Goal: Information Seeking & Learning: Learn about a topic

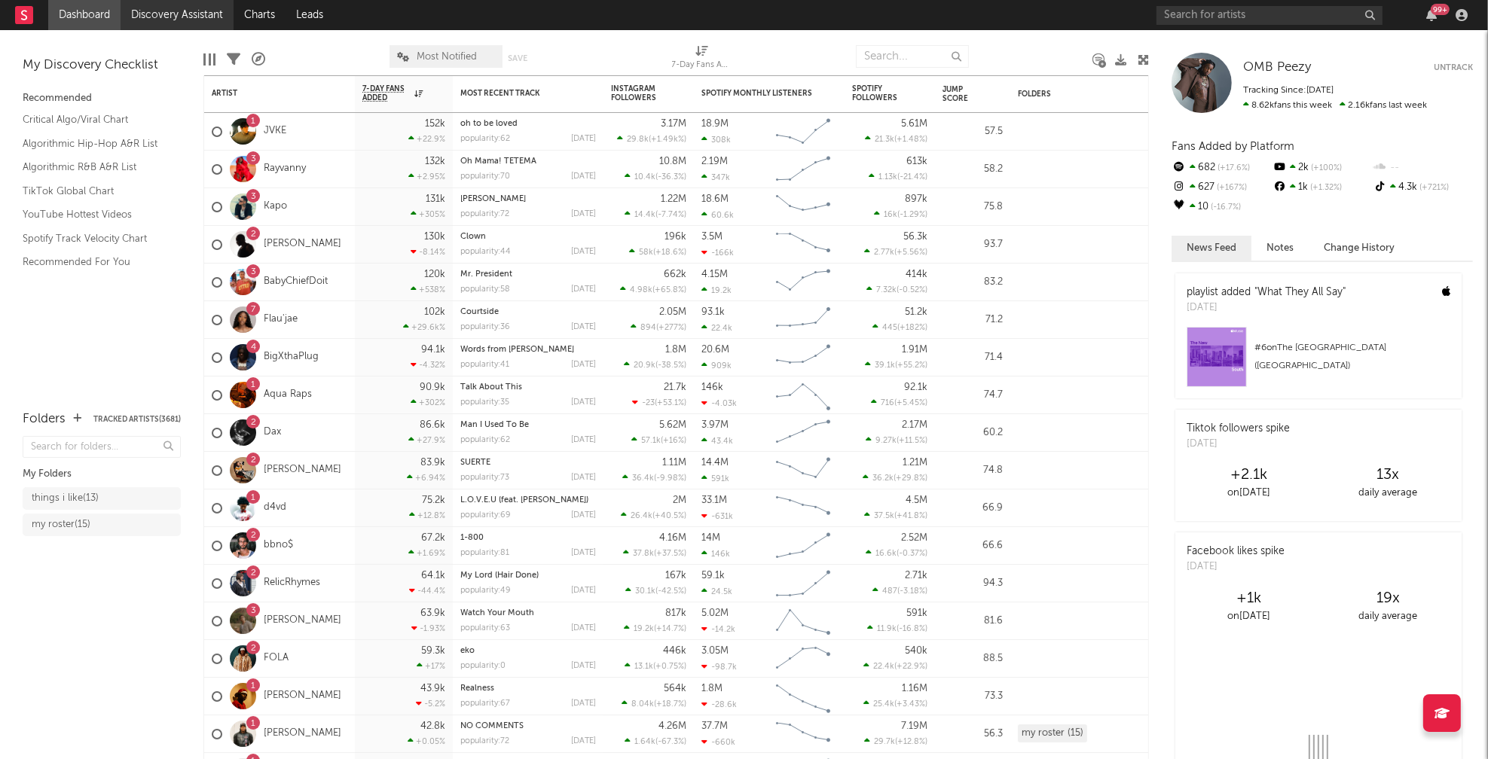
click at [167, 14] on link "Discovery Assistant" at bounding box center [177, 15] width 113 height 30
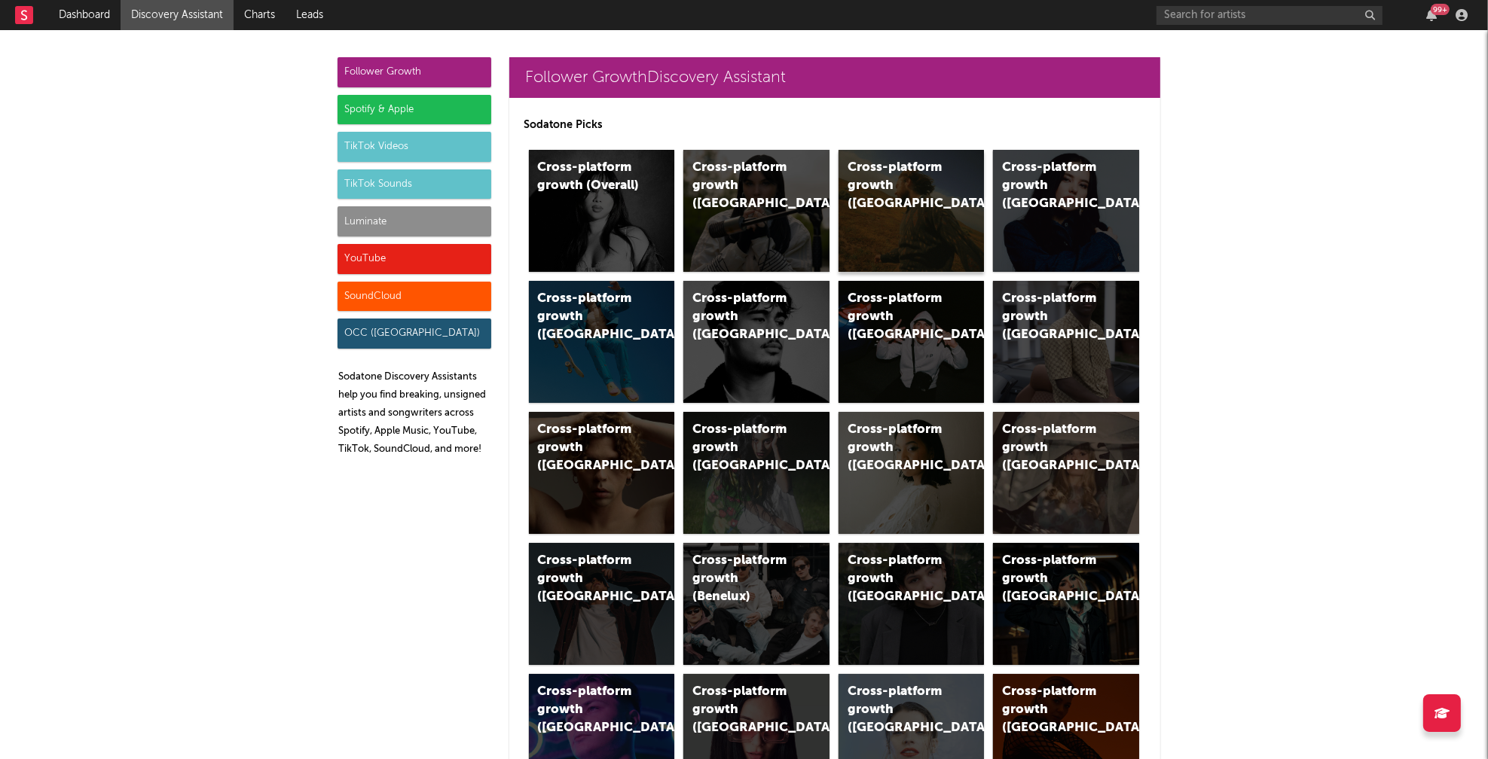
click at [880, 165] on div "Cross-platform growth (US)" at bounding box center [898, 186] width 102 height 54
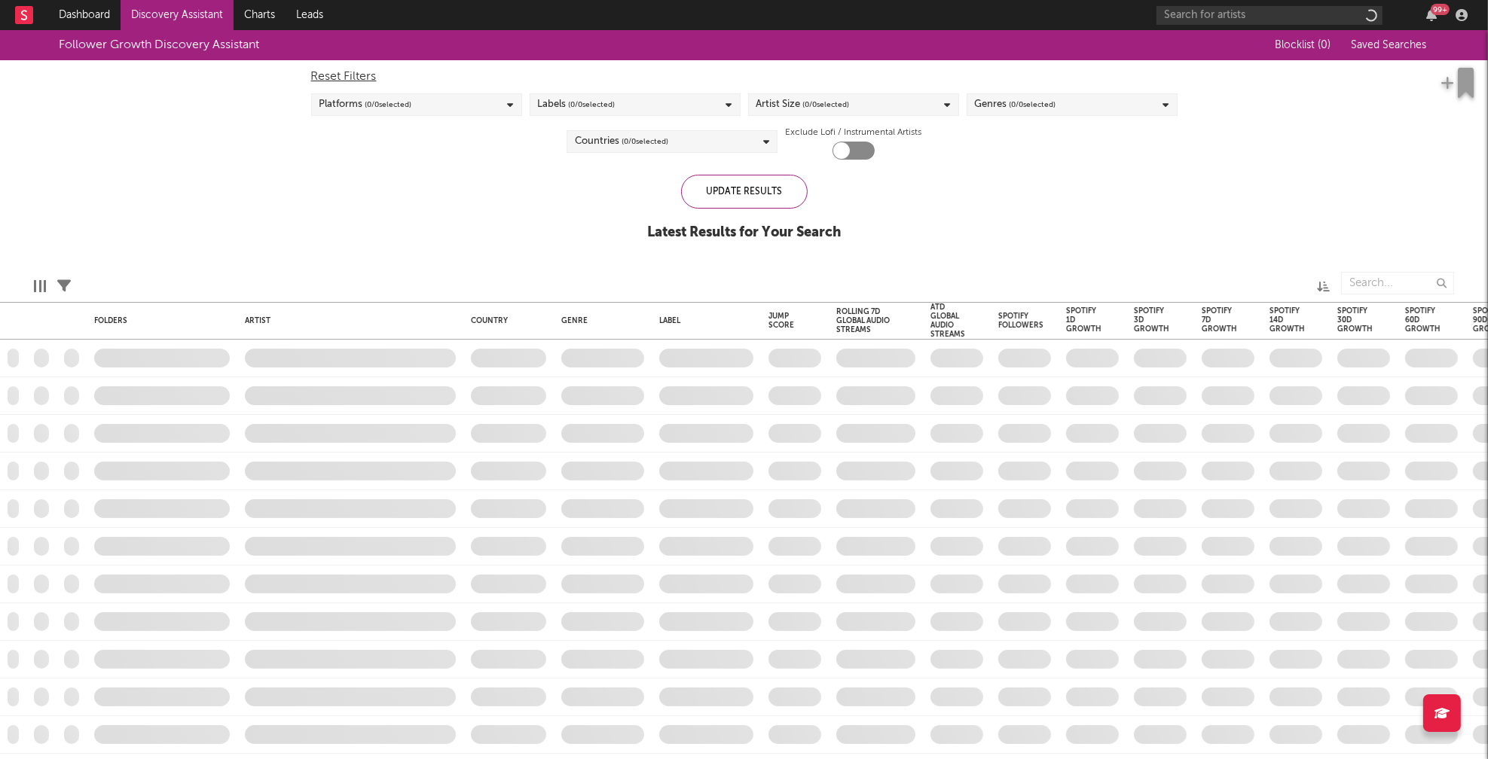
checkbox input "true"
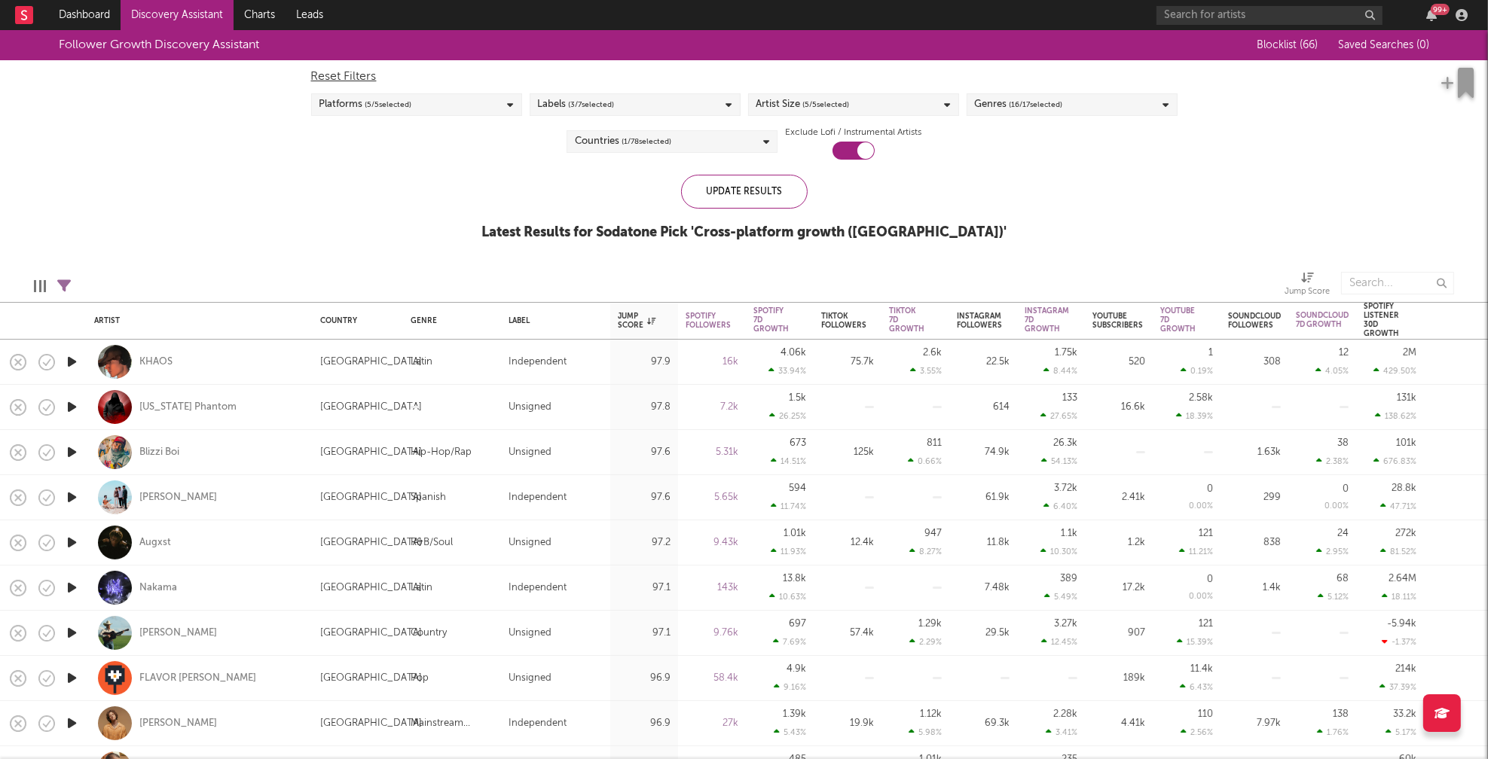
click at [942, 105] on div "Artist Size ( 5 / 5 selected)" at bounding box center [853, 104] width 211 height 23
click at [786, 279] on div "Enormous" at bounding box center [863, 275] width 175 height 18
click at [756, 279] on input "Enormous" at bounding box center [756, 275] width 0 height 18
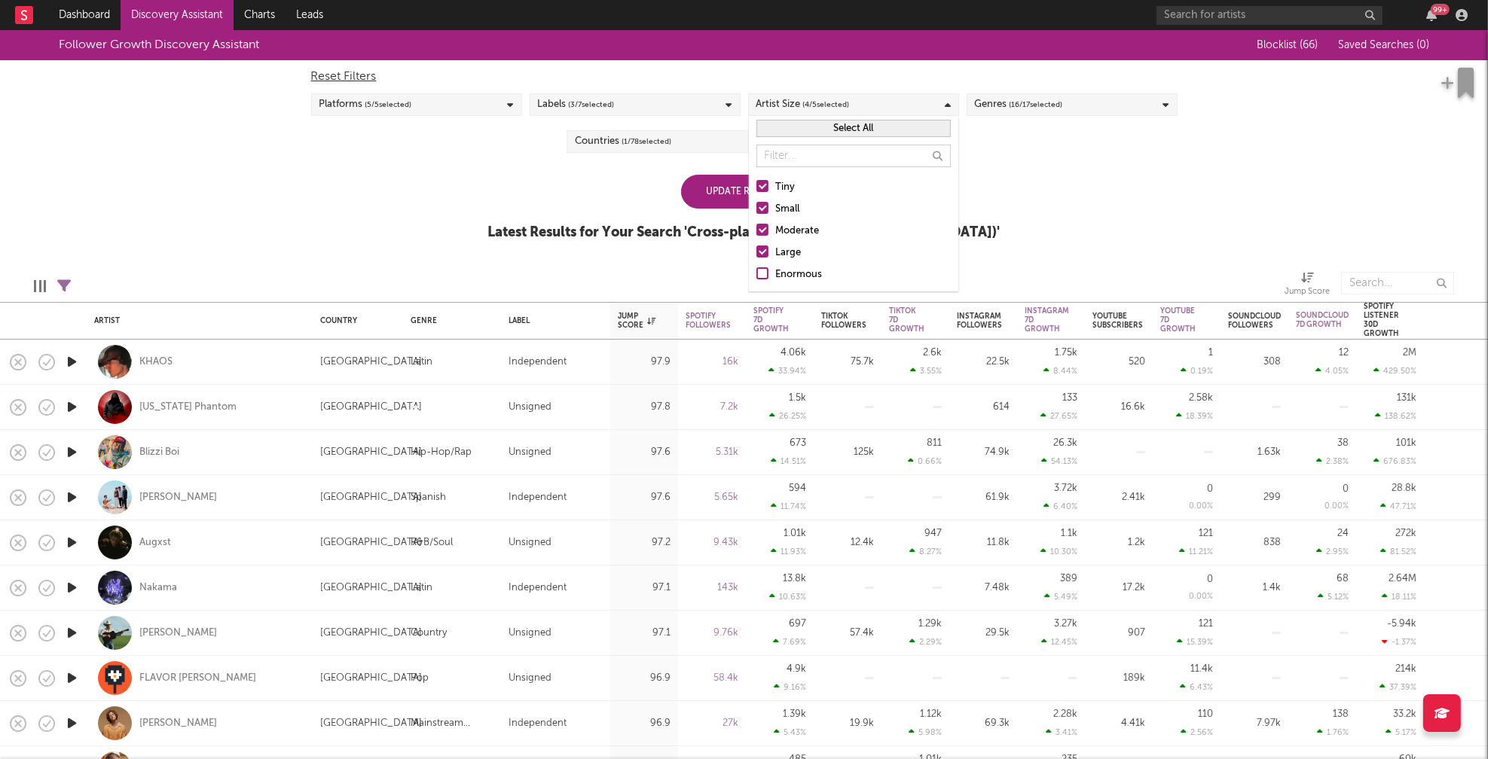
click at [789, 255] on div "Large" at bounding box center [863, 253] width 175 height 18
click at [756, 255] on input "Large" at bounding box center [756, 253] width 0 height 18
click at [798, 230] on div "Moderate" at bounding box center [863, 231] width 175 height 18
click at [756, 230] on input "Moderate" at bounding box center [756, 231] width 0 height 18
click at [781, 206] on div "Small" at bounding box center [863, 209] width 175 height 18
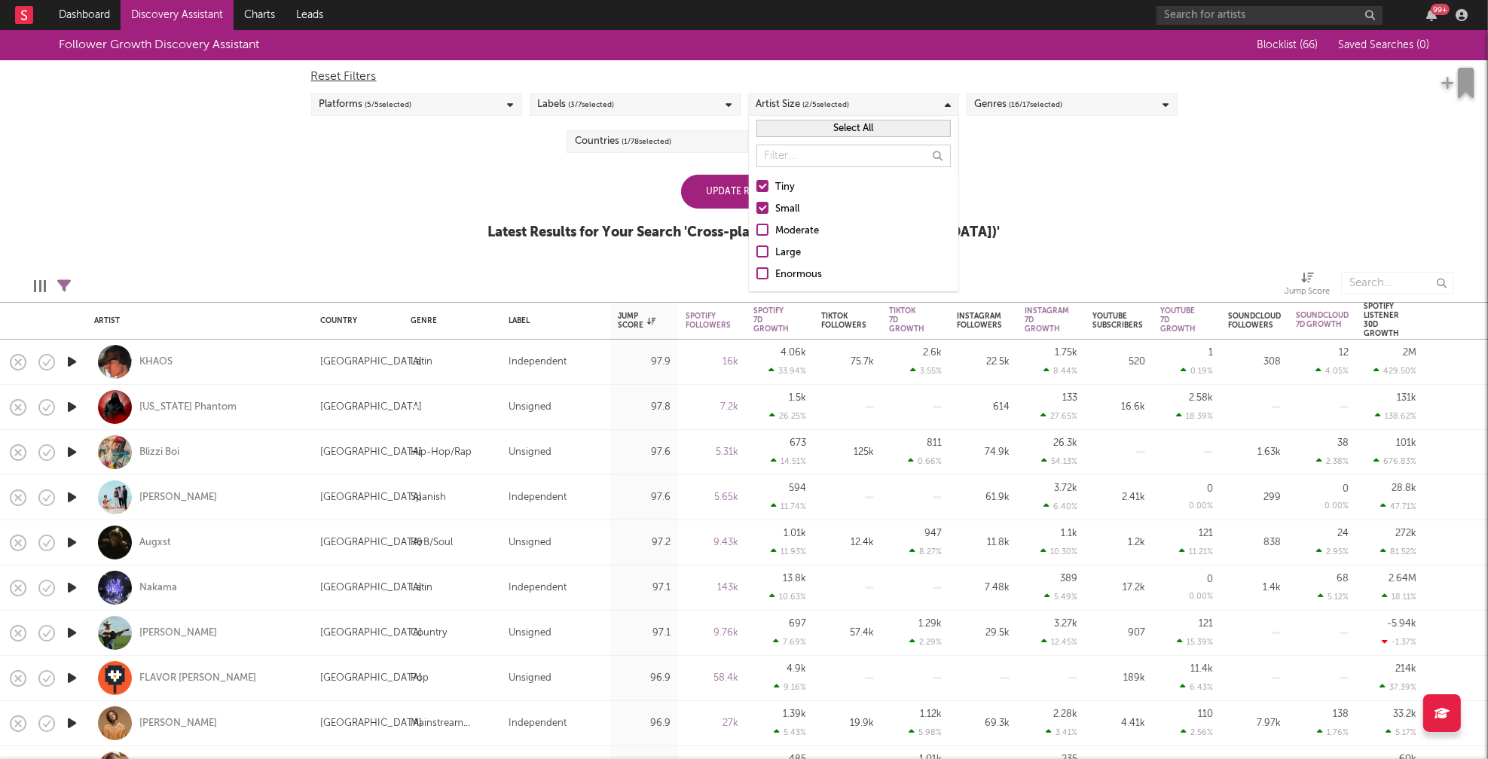
click at [756, 206] on input "Small" at bounding box center [756, 209] width 0 height 18
click at [588, 194] on div "Update Results Latest Results for Your Search ' Cross-platform growth (US) '" at bounding box center [744, 216] width 512 height 82
click at [722, 203] on div "Update Results" at bounding box center [744, 192] width 127 height 34
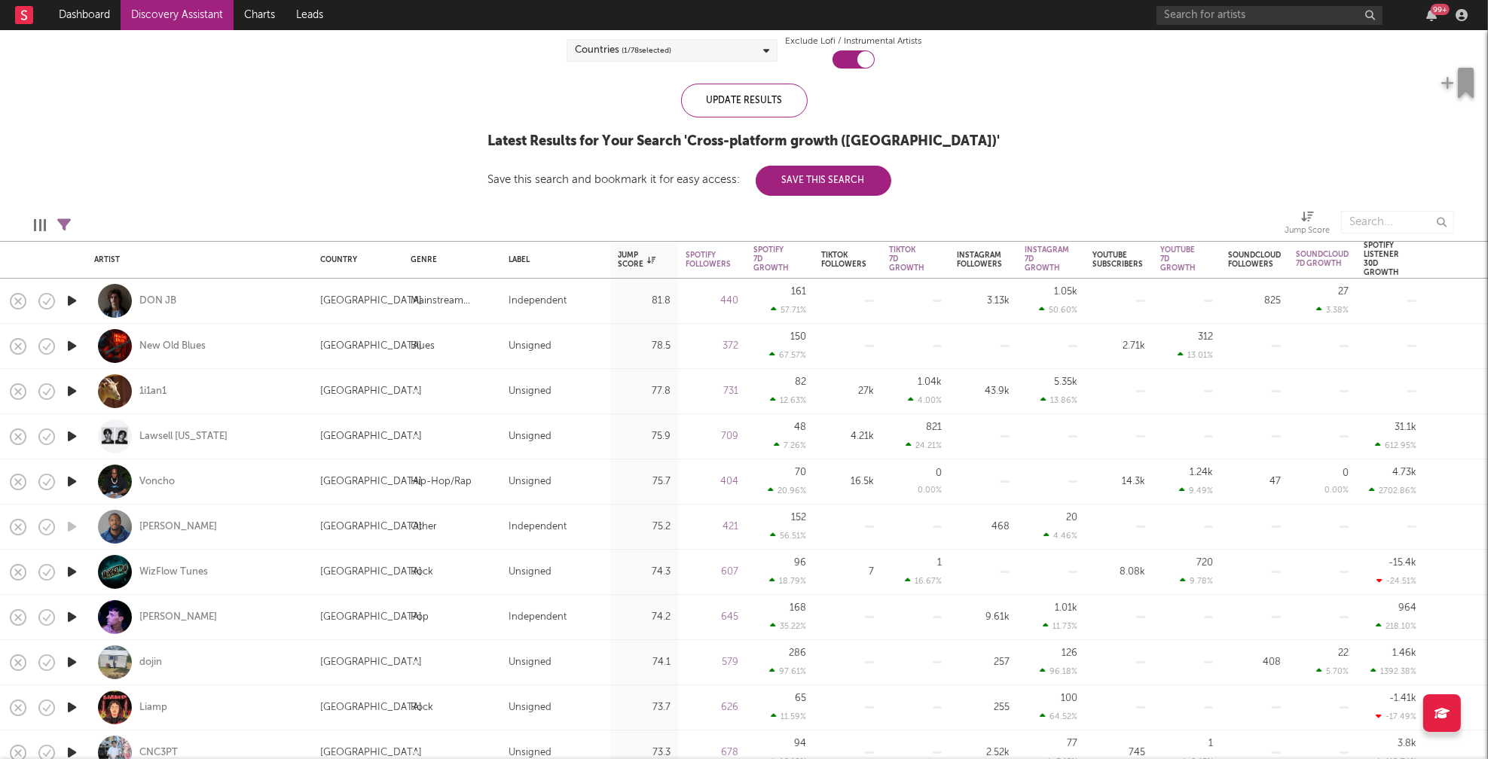
click at [71, 301] on icon "button" at bounding box center [72, 301] width 16 height 19
click at [71, 301] on icon "button" at bounding box center [71, 301] width 14 height 19
click at [68, 344] on icon "button" at bounding box center [72, 346] width 16 height 19
click at [68, 343] on icon "button" at bounding box center [71, 346] width 14 height 19
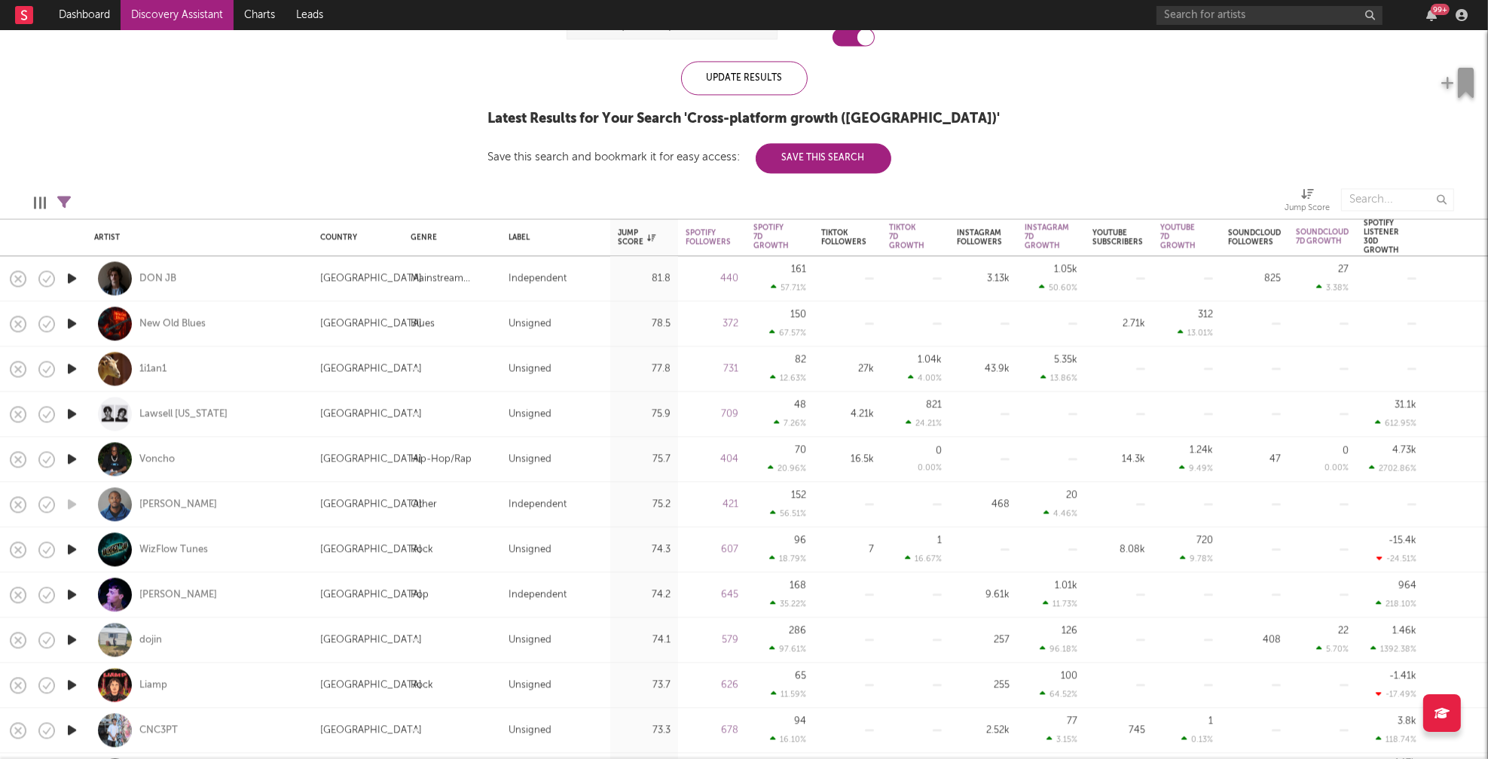
click at [72, 457] on icon "button" at bounding box center [72, 459] width 16 height 19
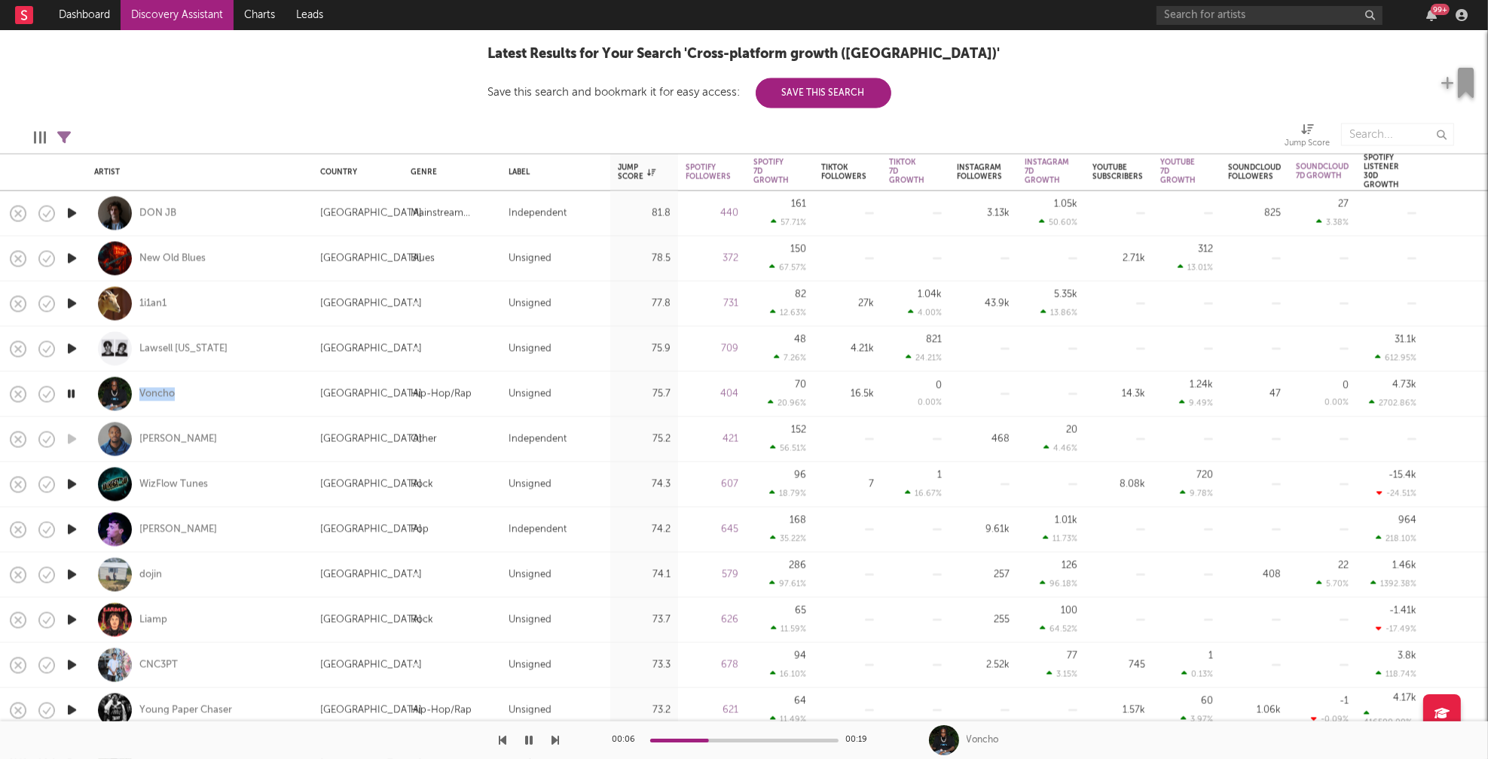
click at [73, 484] on icon "button" at bounding box center [72, 484] width 16 height 19
click at [73, 529] on icon "button" at bounding box center [72, 530] width 16 height 19
click at [73, 527] on icon "button" at bounding box center [71, 530] width 14 height 19
click at [70, 574] on icon "button" at bounding box center [72, 575] width 16 height 19
click at [70, 573] on icon "button" at bounding box center [71, 575] width 14 height 19
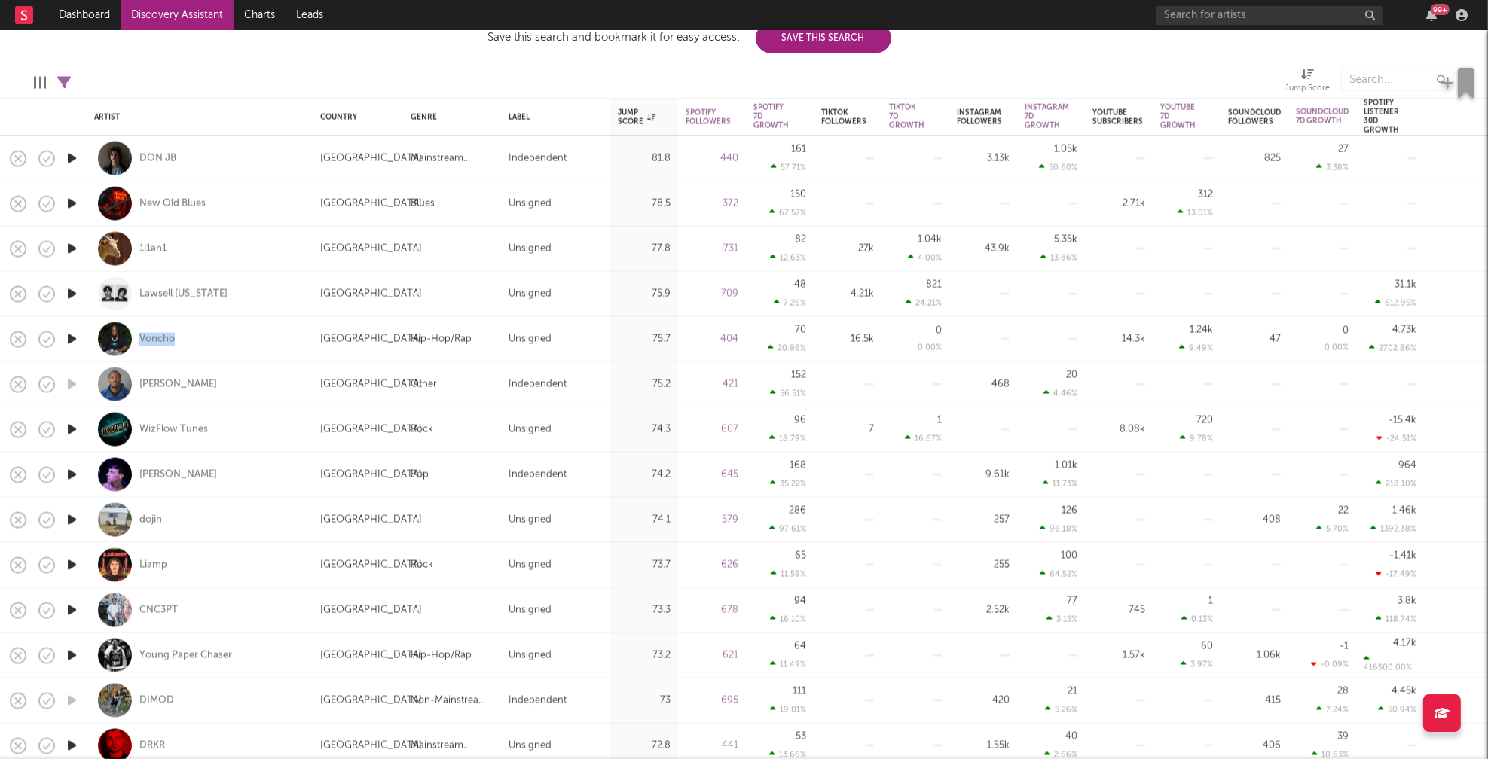
click at [71, 565] on icon "button" at bounding box center [72, 565] width 16 height 19
click at [71, 565] on icon "button" at bounding box center [71, 565] width 14 height 19
click at [72, 606] on icon "button" at bounding box center [72, 610] width 16 height 19
click at [72, 604] on icon "button" at bounding box center [71, 610] width 14 height 19
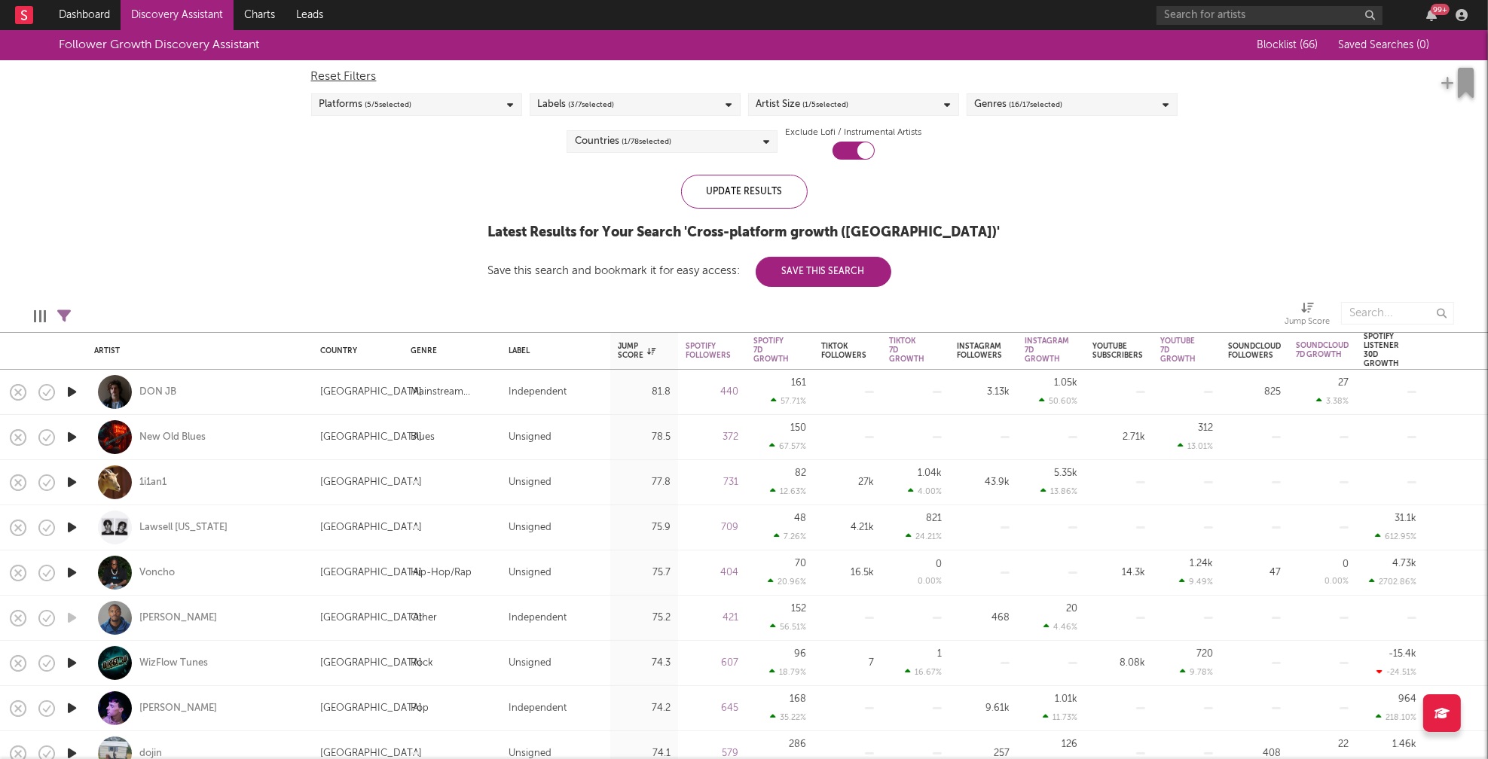
click at [709, 142] on div "Countries ( 1 / 78 selected)" at bounding box center [671, 141] width 211 height 23
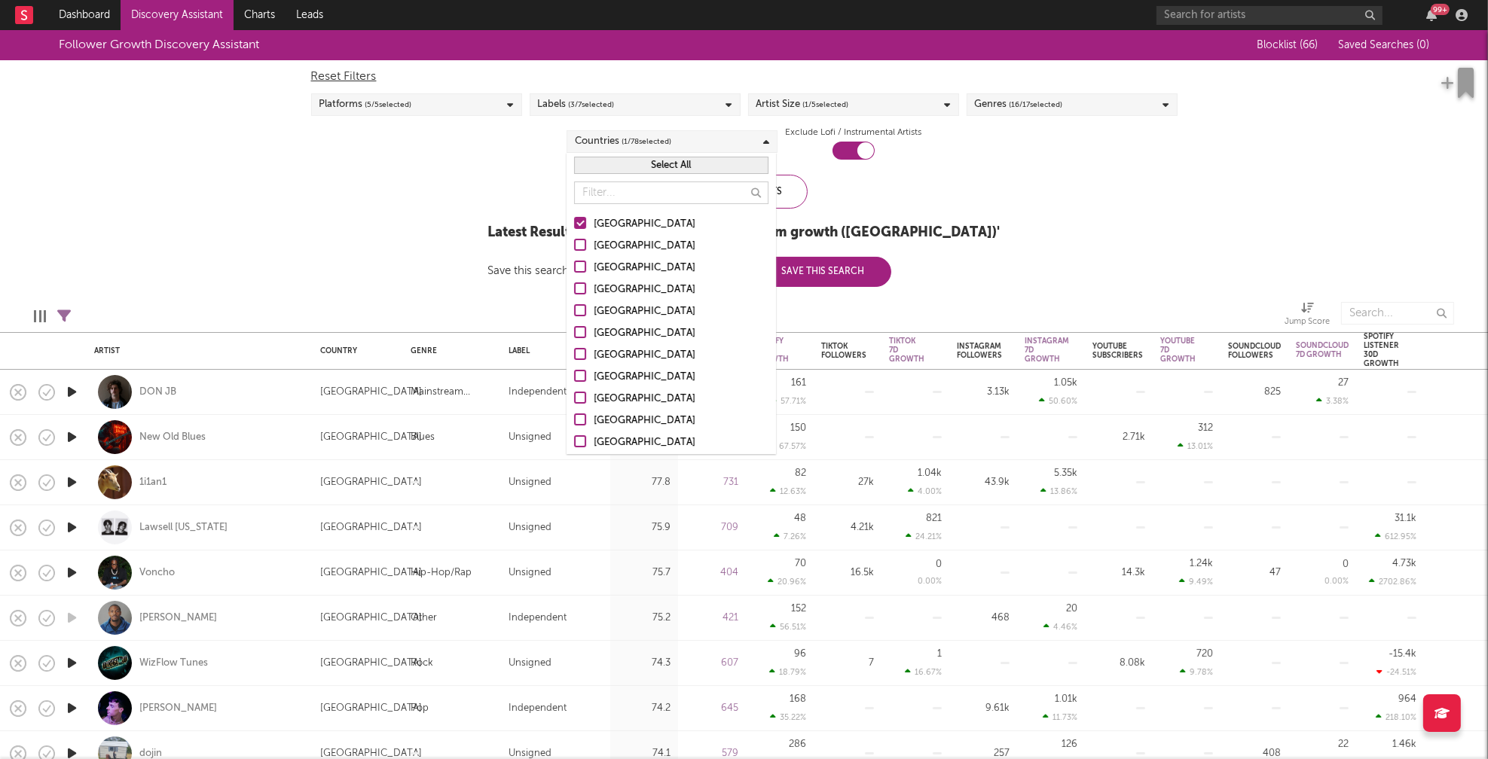
click at [617, 245] on div "Australia" at bounding box center [681, 246] width 175 height 18
click at [574, 245] on input "Australia" at bounding box center [574, 246] width 0 height 18
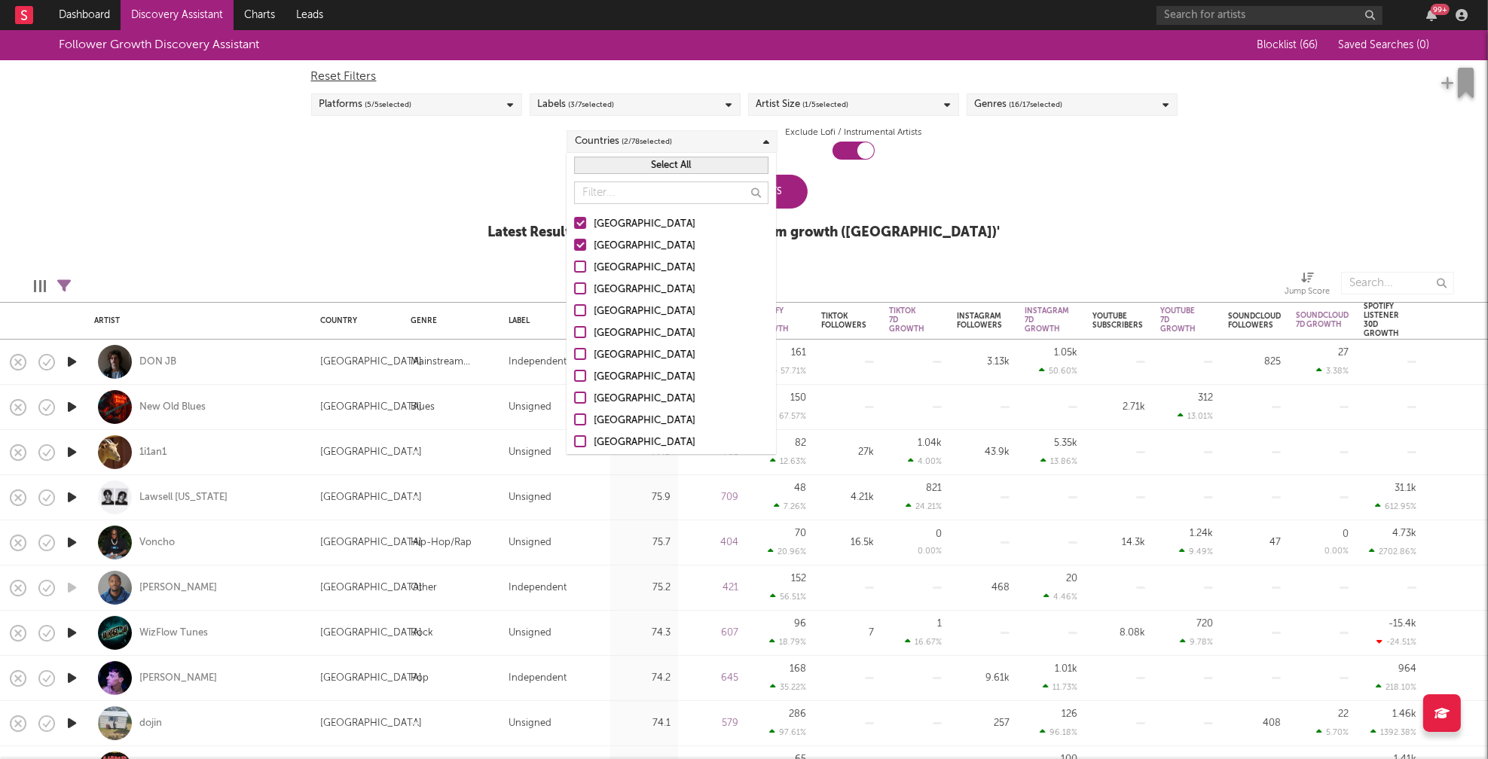
click at [613, 270] on div "Canada" at bounding box center [681, 268] width 175 height 18
click at [574, 270] on input "Canada" at bounding box center [574, 268] width 0 height 18
click at [621, 293] on div "[GEOGRAPHIC_DATA]" at bounding box center [681, 290] width 175 height 18
click at [574, 293] on input "[GEOGRAPHIC_DATA]" at bounding box center [574, 290] width 0 height 18
click at [789, 194] on div "Update Results" at bounding box center [744, 192] width 127 height 34
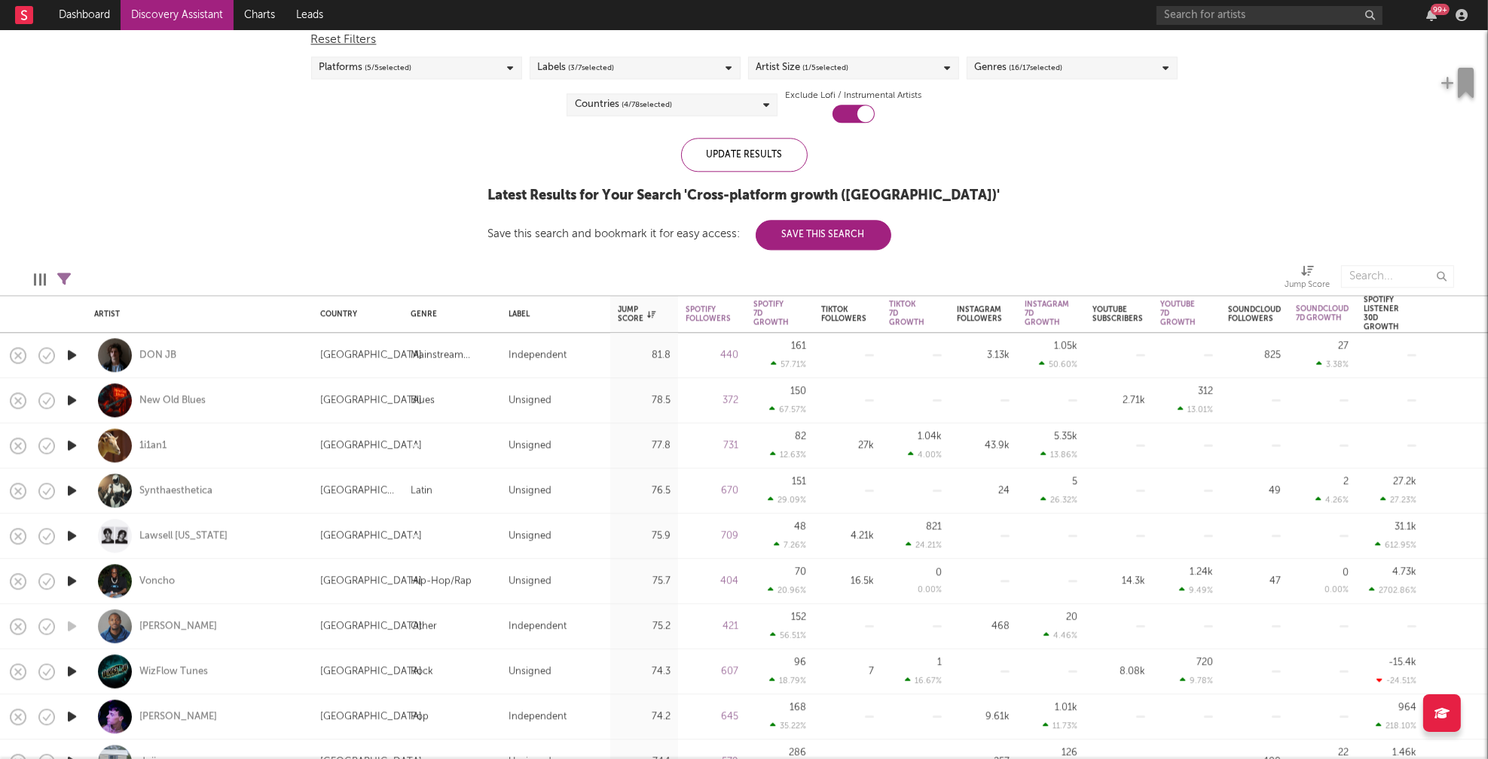
click at [72, 489] on icon "button" at bounding box center [72, 490] width 16 height 19
click at [72, 489] on icon "button" at bounding box center [71, 490] width 14 height 19
click at [750, 105] on div "Countries ( 4 / 78 selected)" at bounding box center [671, 104] width 211 height 23
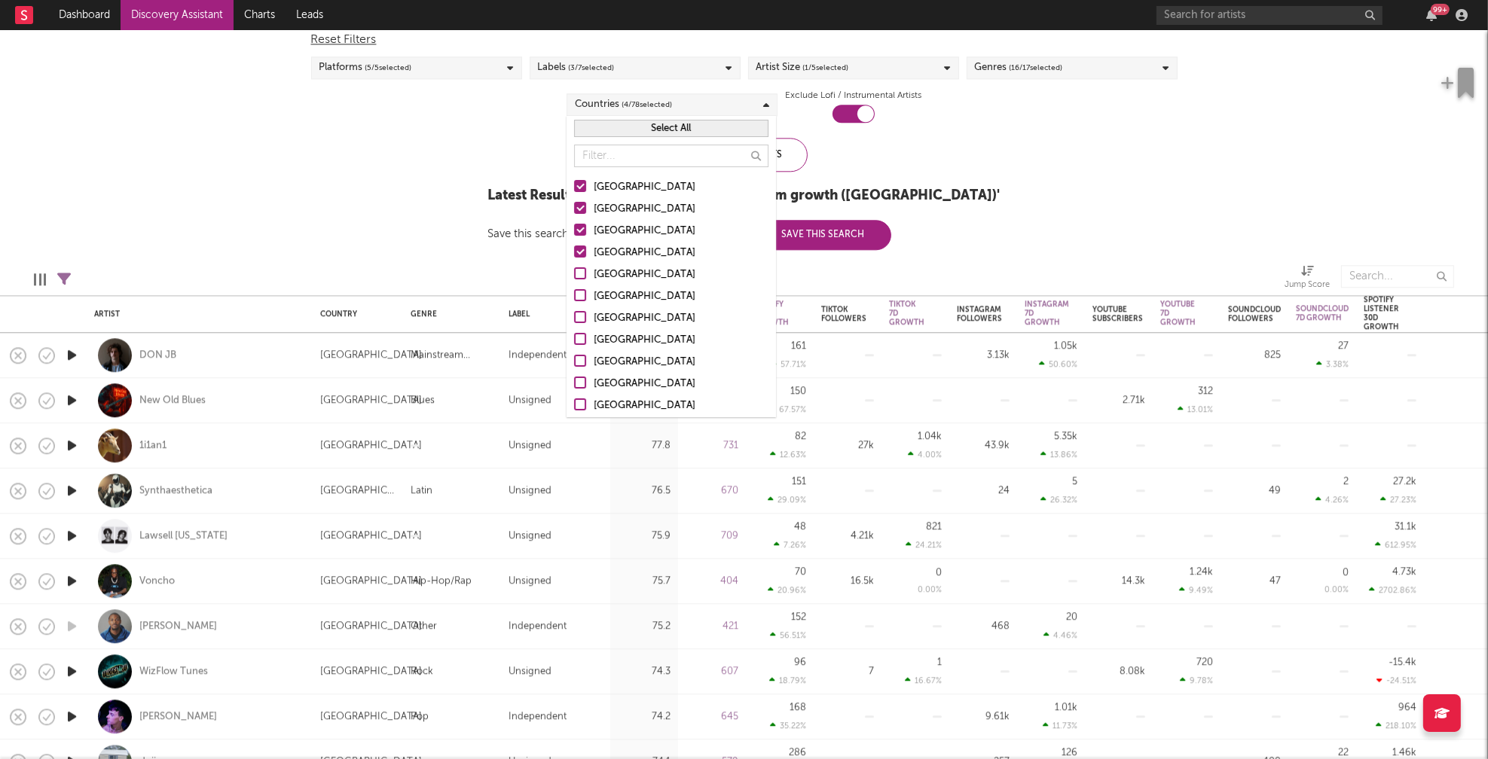
click at [677, 133] on button "Select All" at bounding box center [671, 128] width 194 height 17
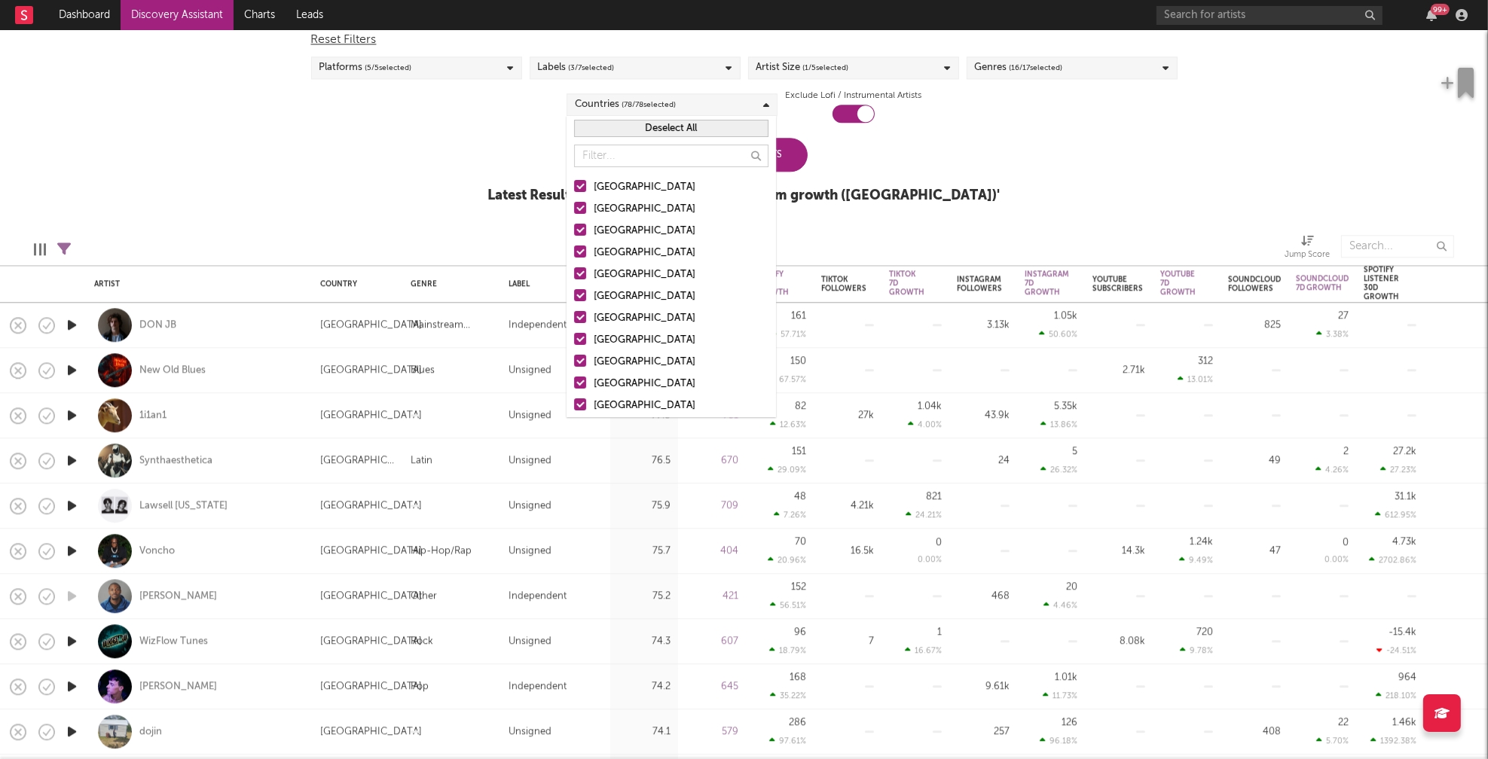
click at [470, 156] on div "Follower Growth Discovery Assistant Blocklist ( 66 ) Saved Searches ( 0 ) Reset…" at bounding box center [744, 106] width 1488 height 227
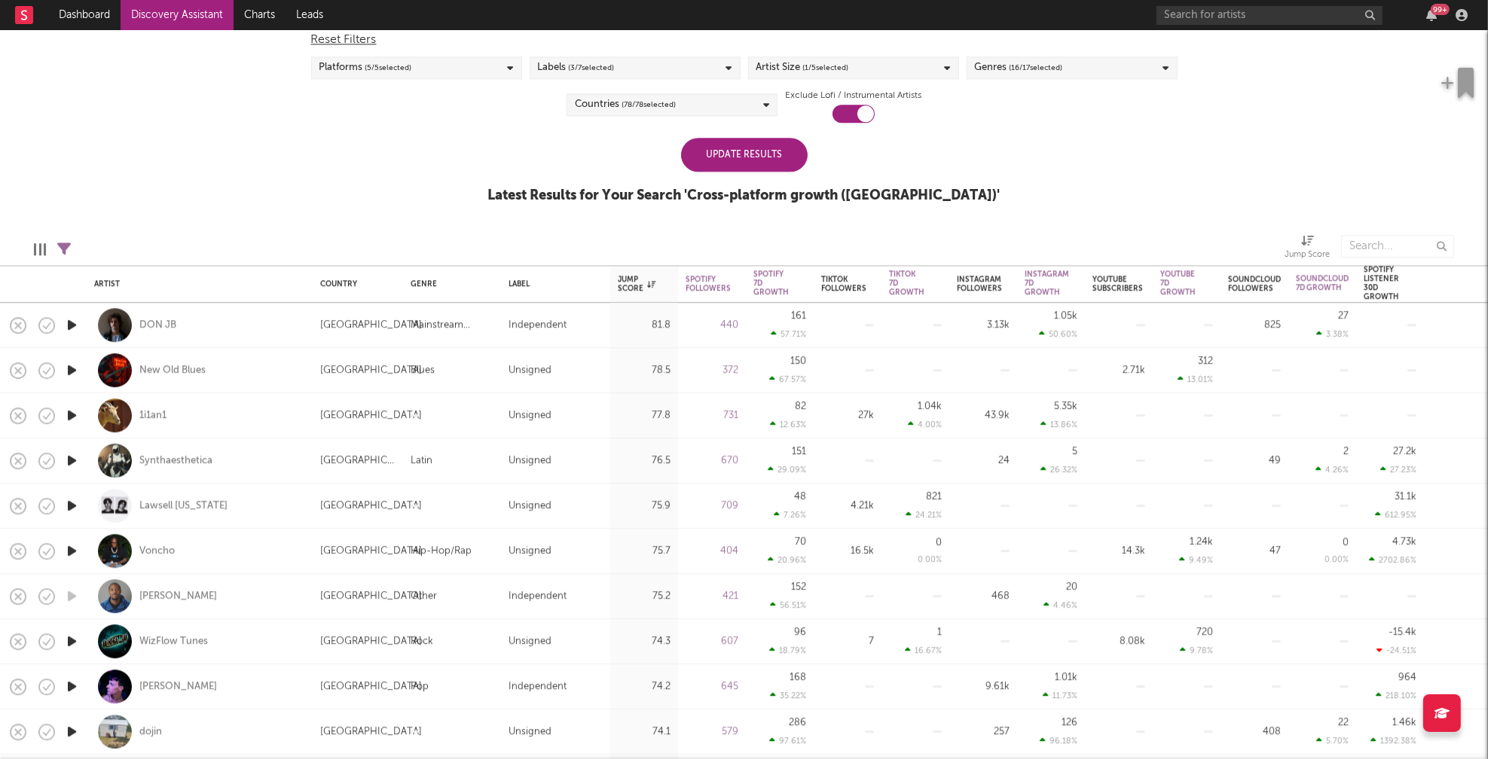
click at [746, 151] on div "Update Results" at bounding box center [744, 155] width 127 height 34
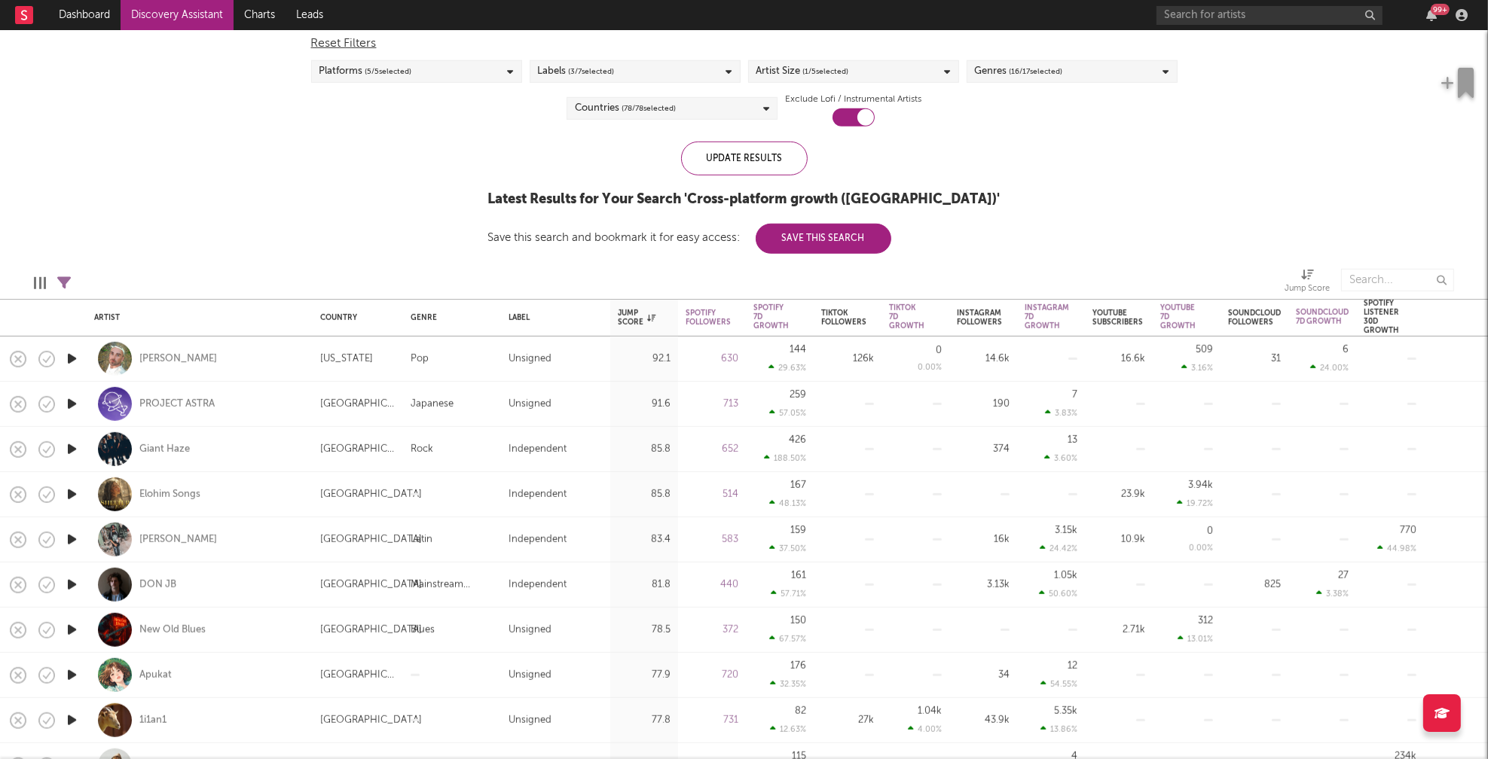
click at [73, 356] on icon "button" at bounding box center [72, 359] width 16 height 19
click at [71, 404] on icon "button" at bounding box center [72, 404] width 16 height 19
click at [73, 447] on icon "button" at bounding box center [72, 449] width 16 height 19
click at [72, 492] on icon "button" at bounding box center [72, 494] width 16 height 19
click at [69, 540] on icon "button" at bounding box center [72, 539] width 16 height 19
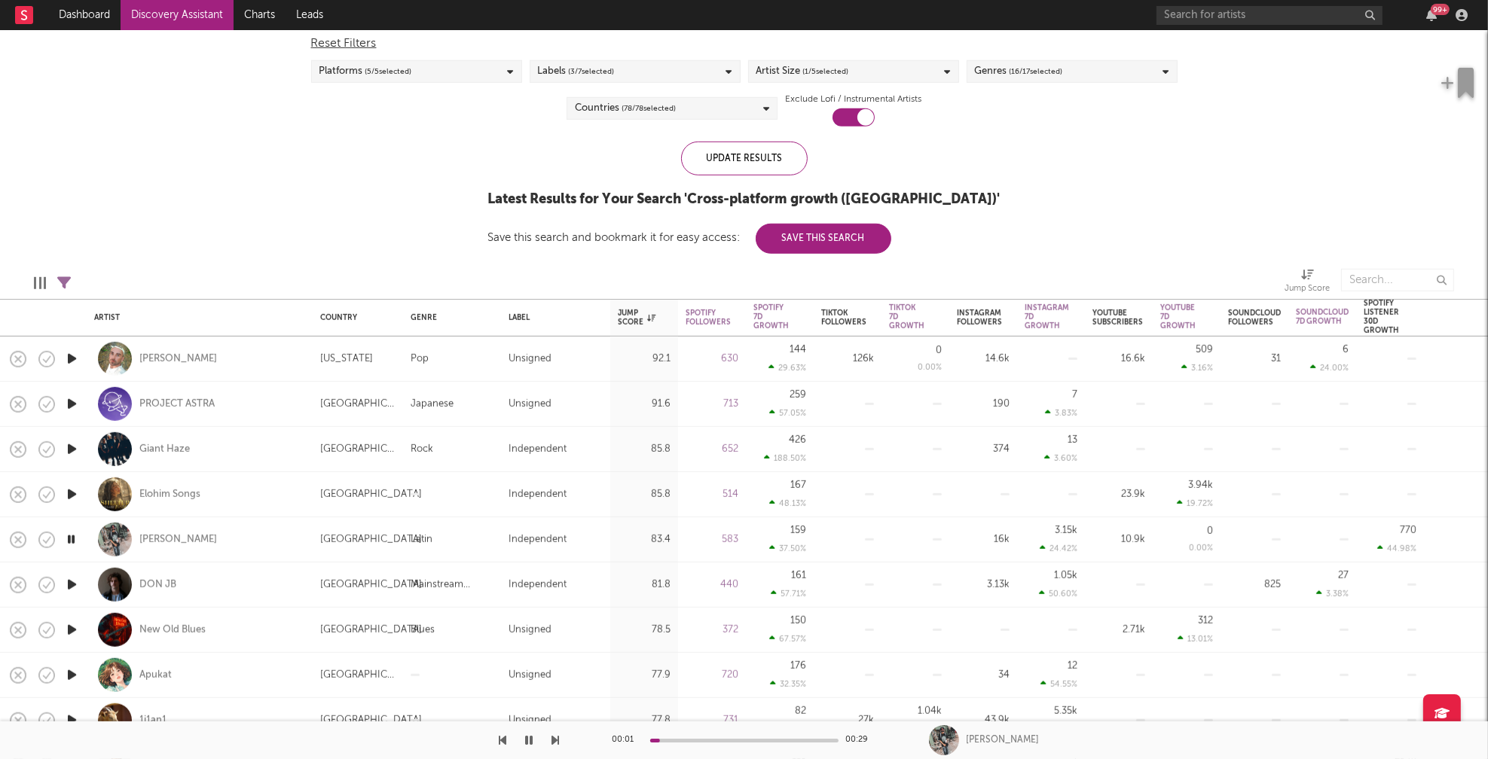
click at [72, 535] on icon "button" at bounding box center [71, 539] width 14 height 19
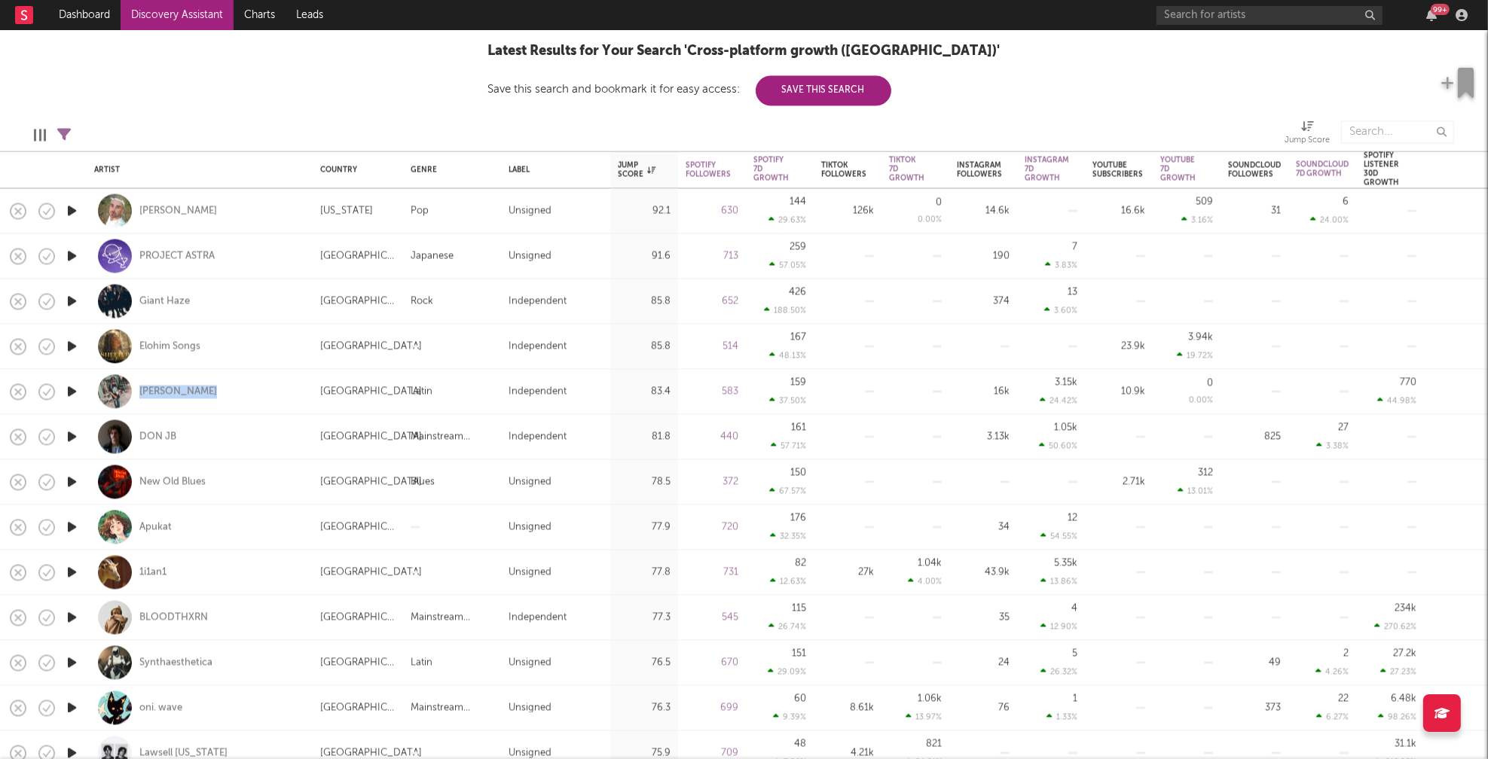
click at [69, 618] on icon "button" at bounding box center [72, 617] width 16 height 19
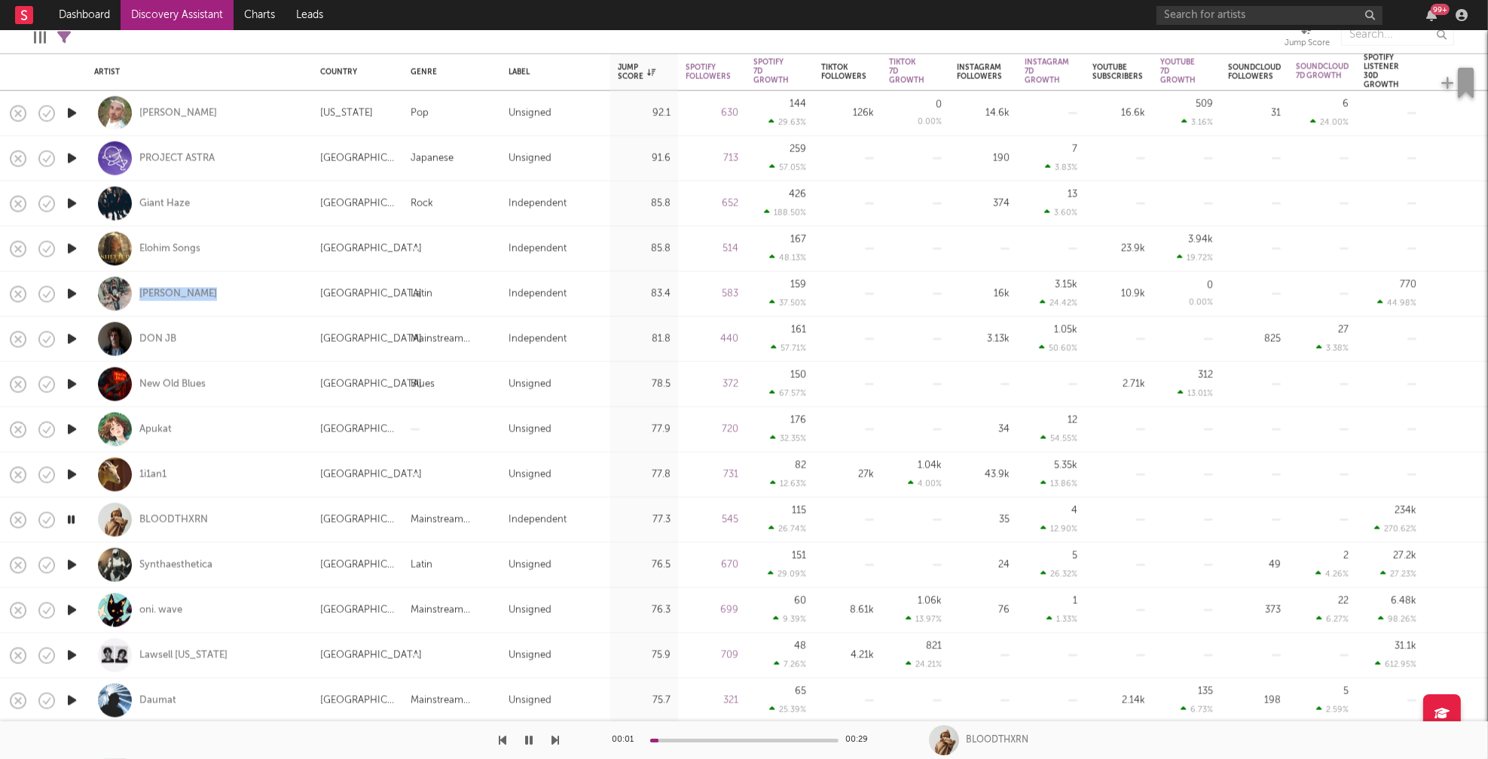
click at [78, 562] on icon "button" at bounding box center [72, 565] width 16 height 19
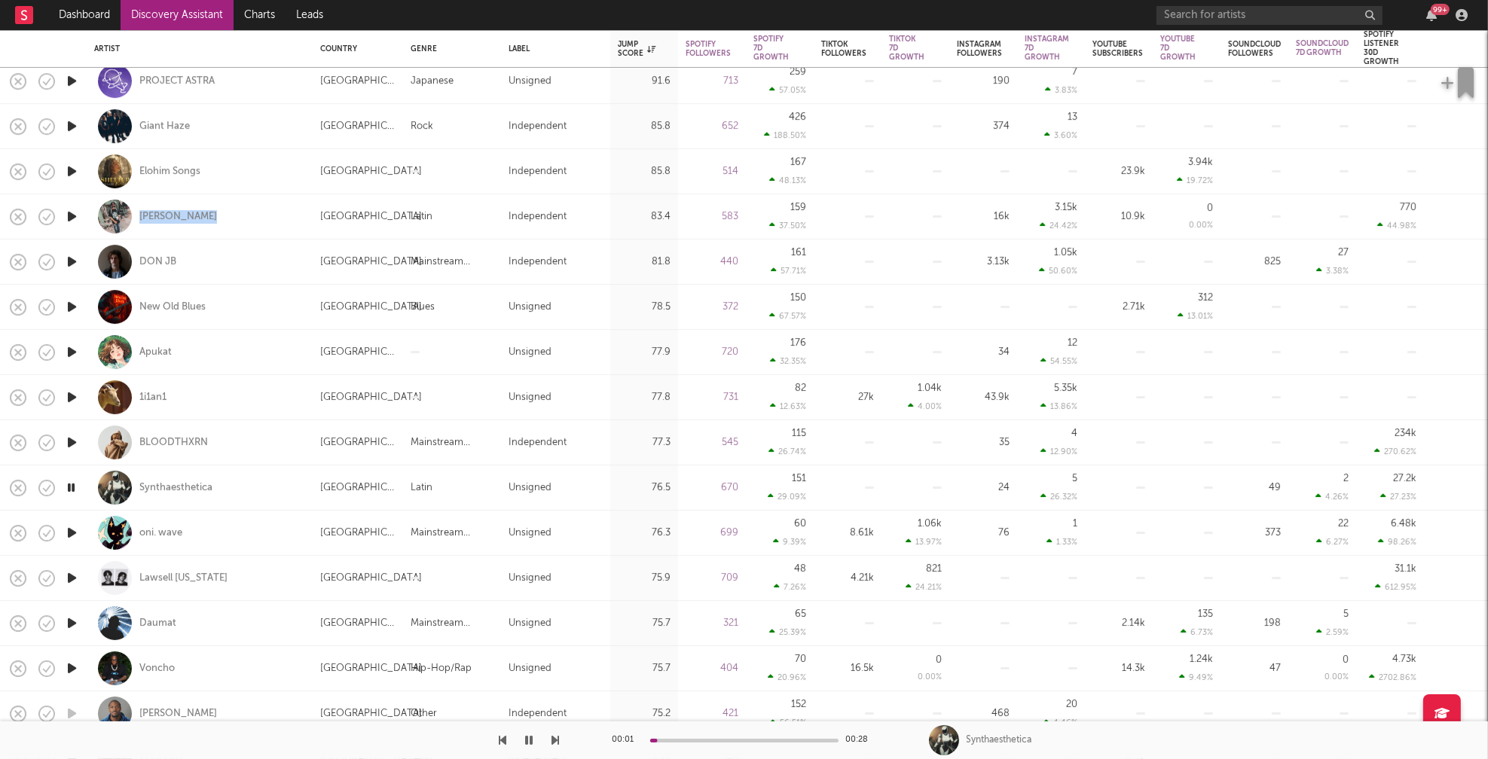
click at [71, 529] on icon "button" at bounding box center [72, 533] width 16 height 19
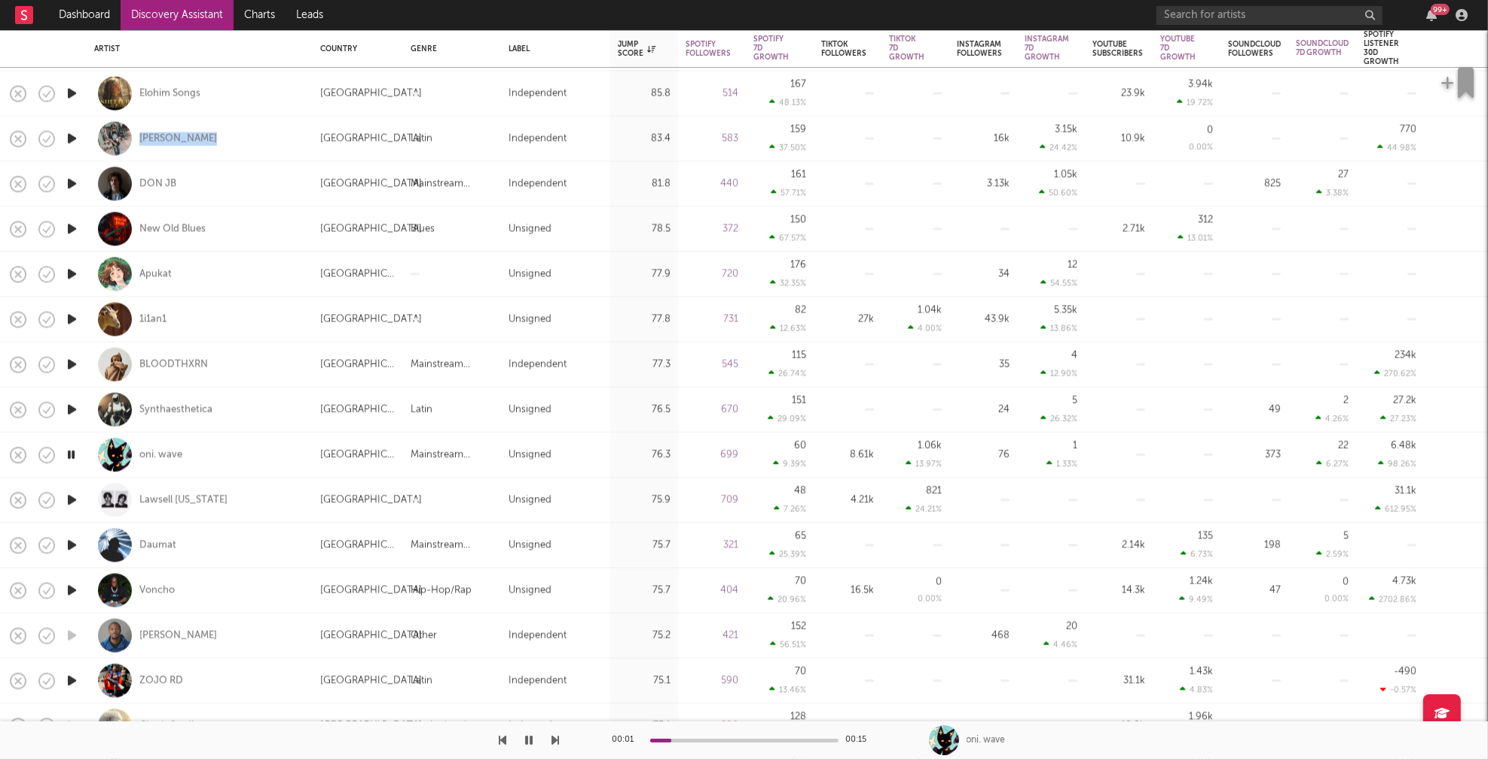
click at [70, 541] on icon "button" at bounding box center [72, 545] width 16 height 19
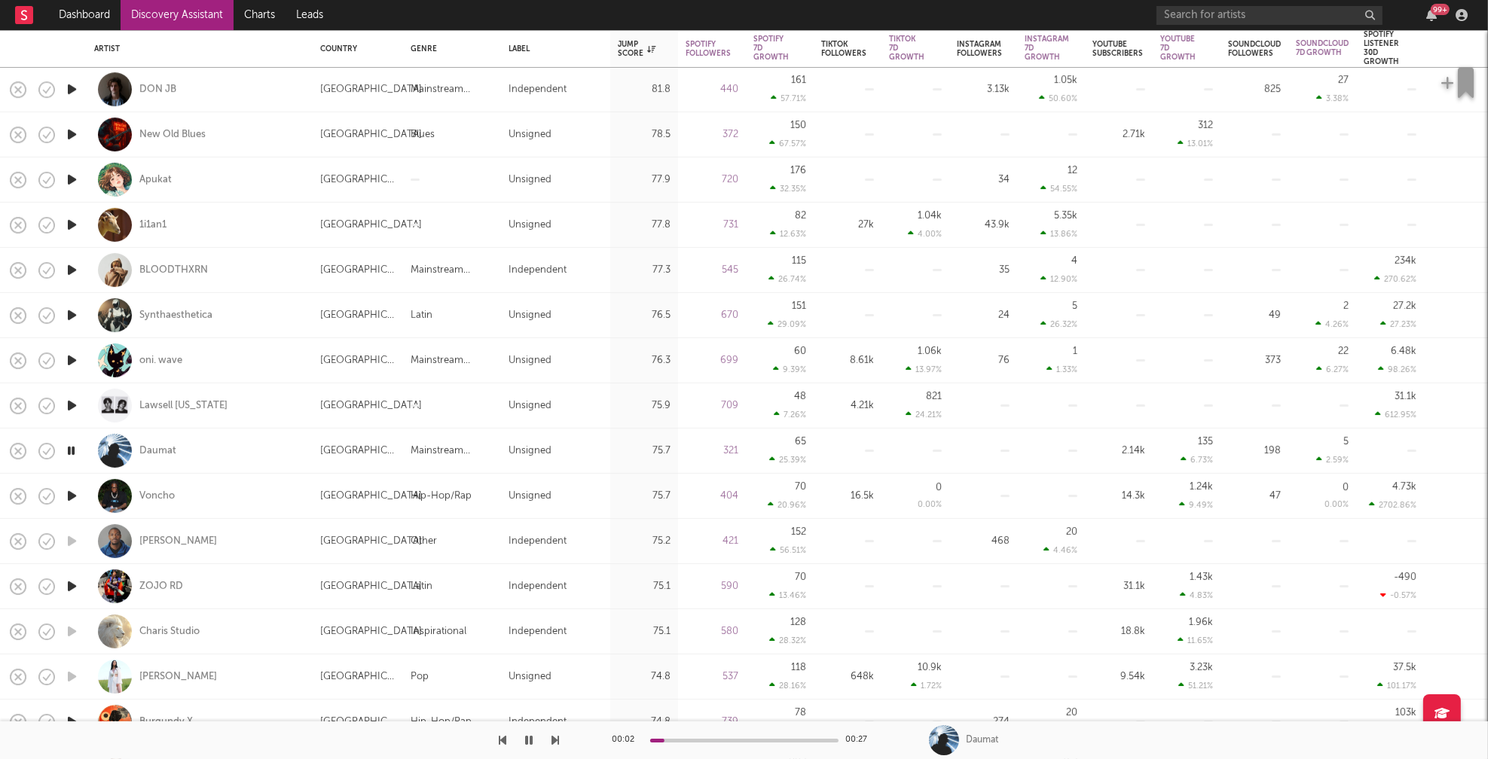
click at [72, 586] on icon "button" at bounding box center [72, 586] width 16 height 19
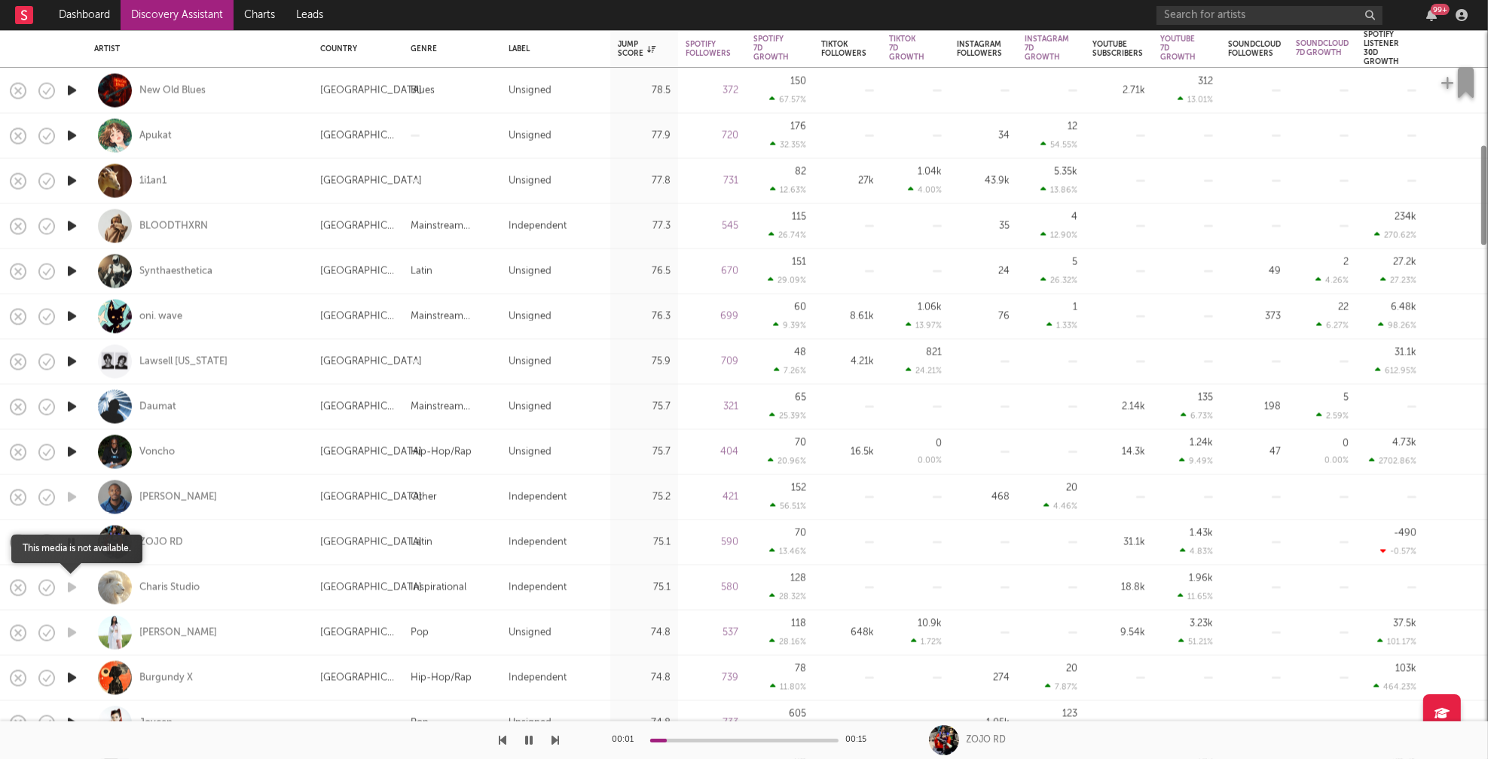
click at [74, 585] on icon "button" at bounding box center [72, 588] width 16 height 19
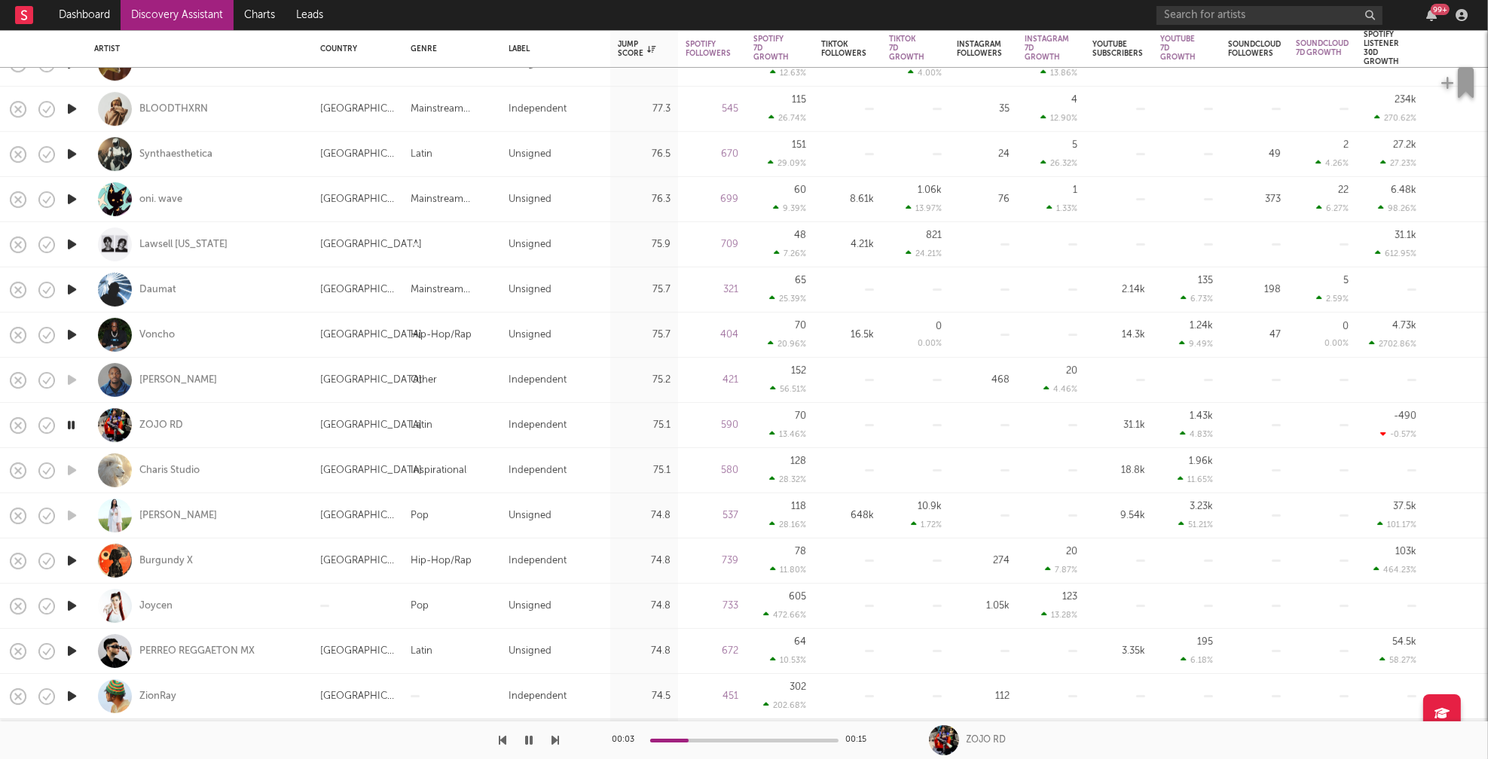
click at [75, 559] on icon "button" at bounding box center [72, 560] width 16 height 19
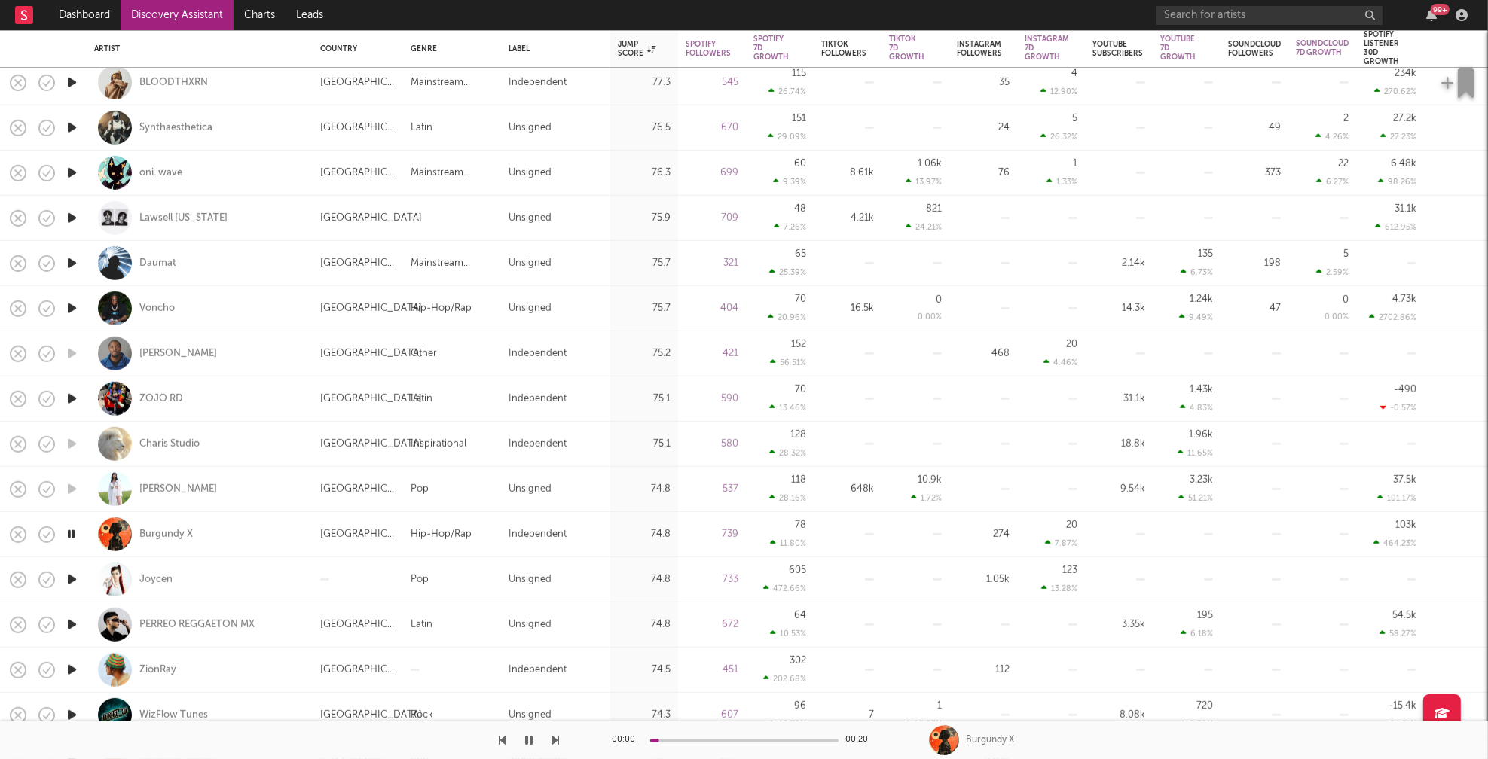
click at [75, 578] on icon "button" at bounding box center [72, 579] width 16 height 19
click at [75, 578] on icon "button" at bounding box center [71, 579] width 14 height 19
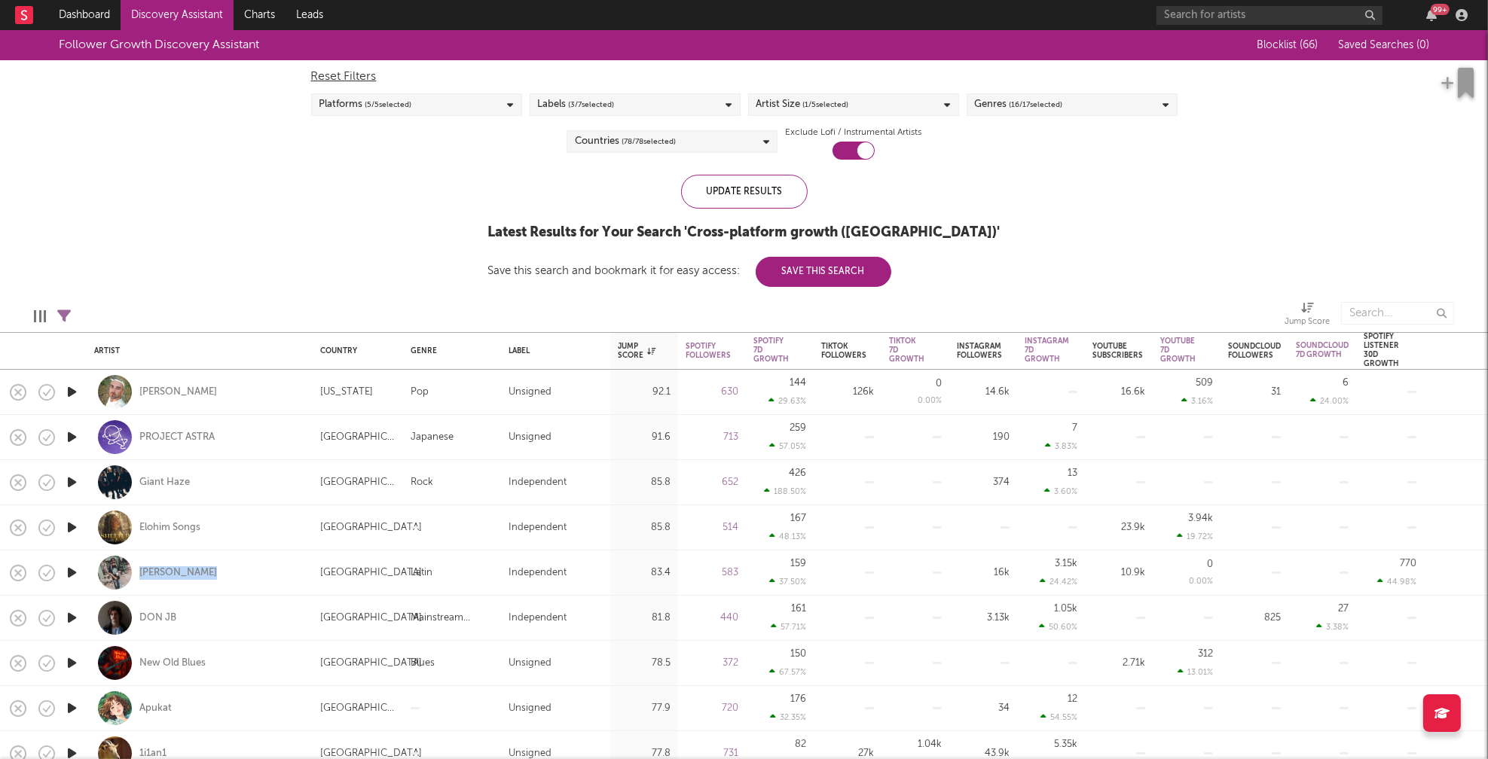
click at [891, 107] on div "Artist Size ( 1 / 5 selected)" at bounding box center [853, 104] width 211 height 23
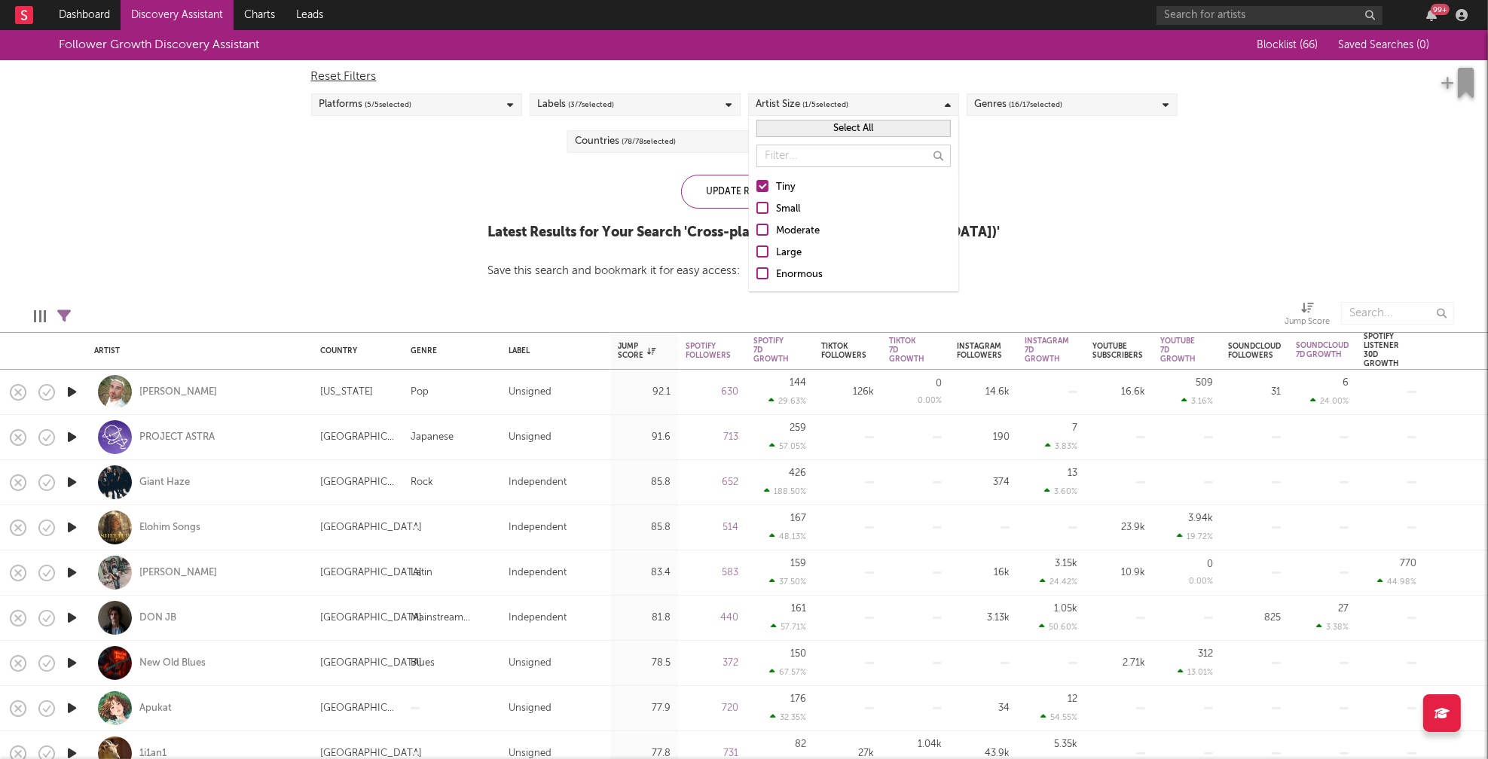
click at [776, 208] on div "Small" at bounding box center [863, 209] width 175 height 18
click at [756, 208] on input "Small" at bounding box center [756, 209] width 0 height 18
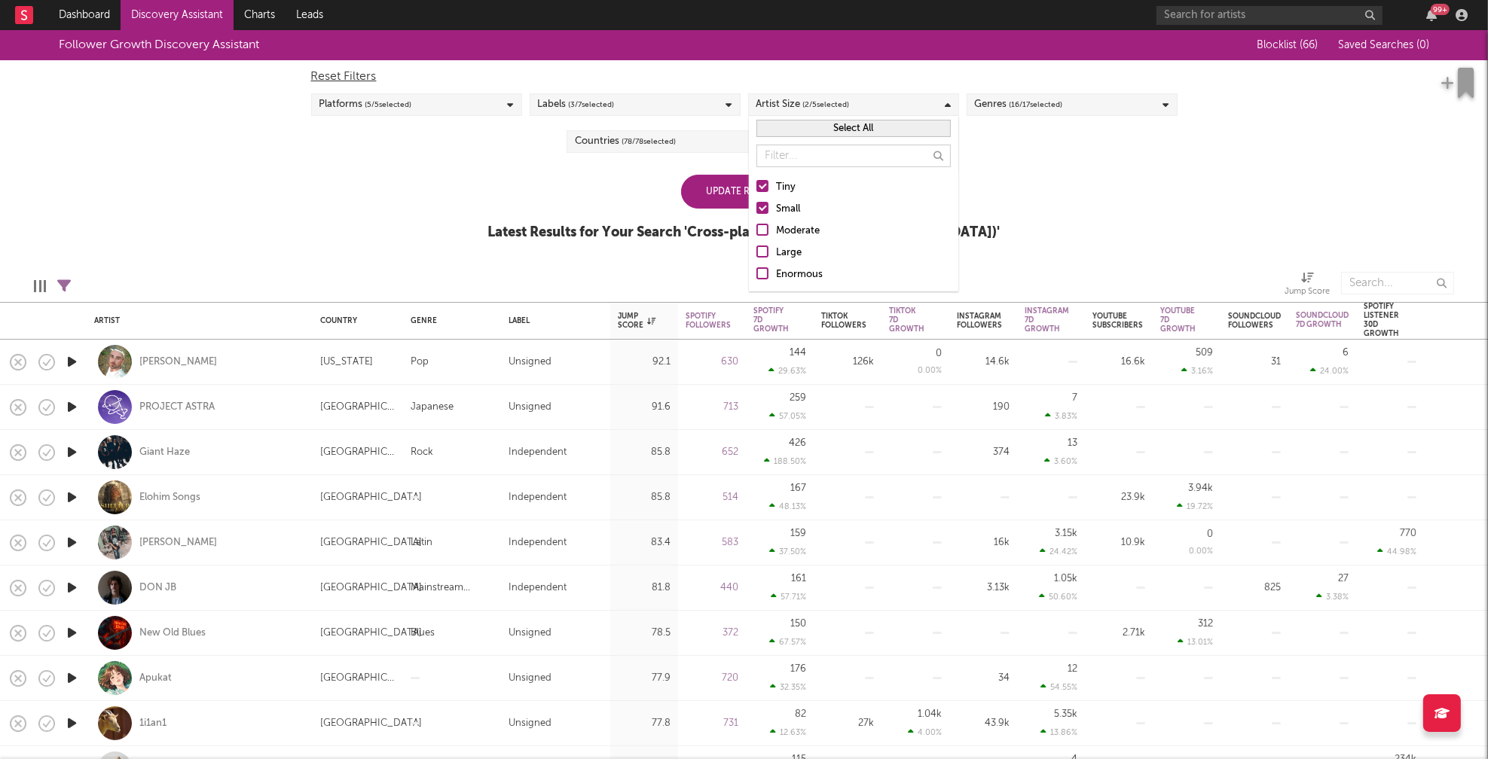
click at [766, 191] on div at bounding box center [762, 186] width 12 height 12
click at [756, 191] on input "Tiny" at bounding box center [756, 188] width 0 height 18
click at [539, 200] on div "Follower Growth Discovery Assistant Blocklist ( 66 ) Saved Searches ( 0 ) Reset…" at bounding box center [744, 143] width 1488 height 227
click at [696, 197] on div "Update Results" at bounding box center [744, 192] width 127 height 34
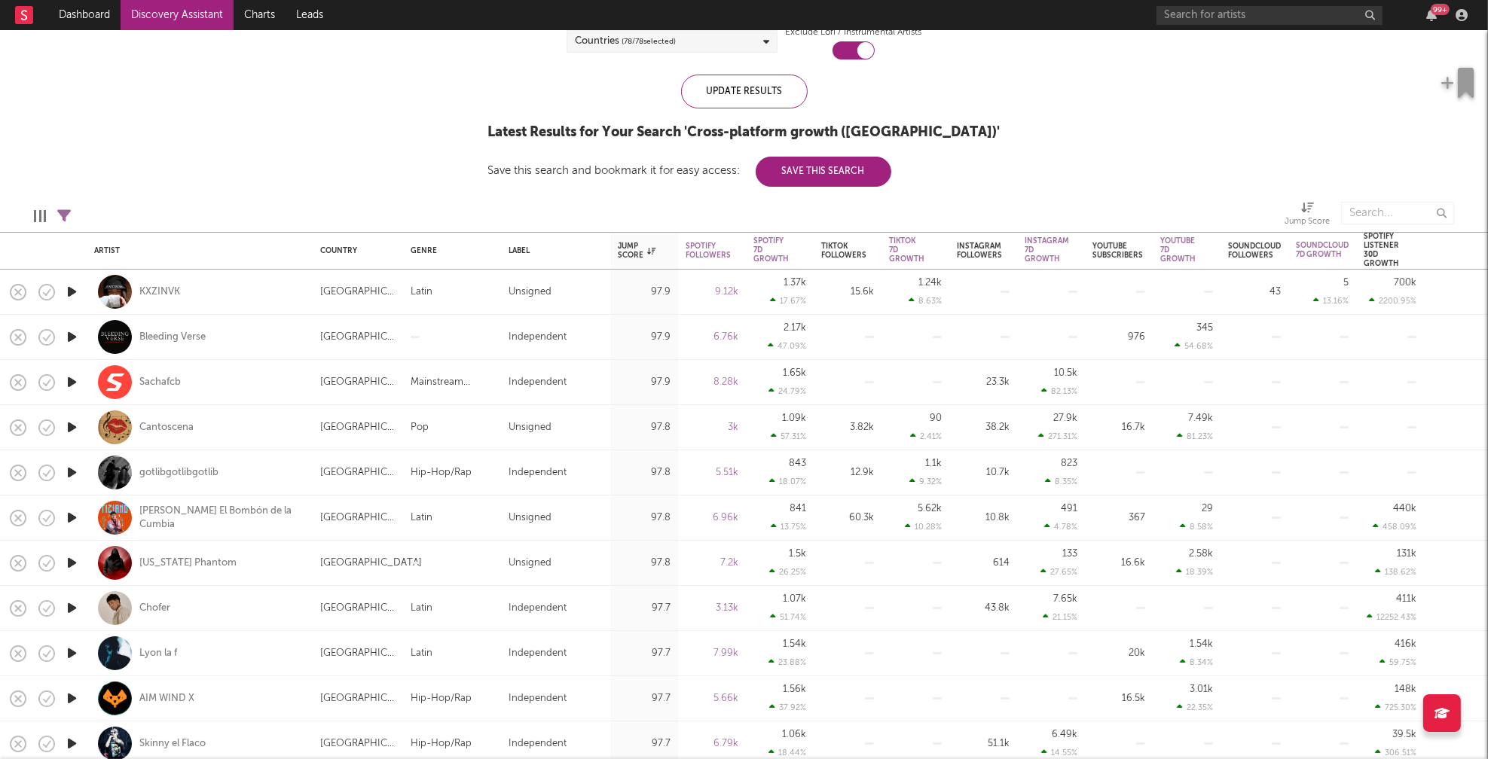
click at [72, 293] on icon "button" at bounding box center [72, 291] width 16 height 19
click at [72, 293] on icon "button" at bounding box center [71, 291] width 14 height 19
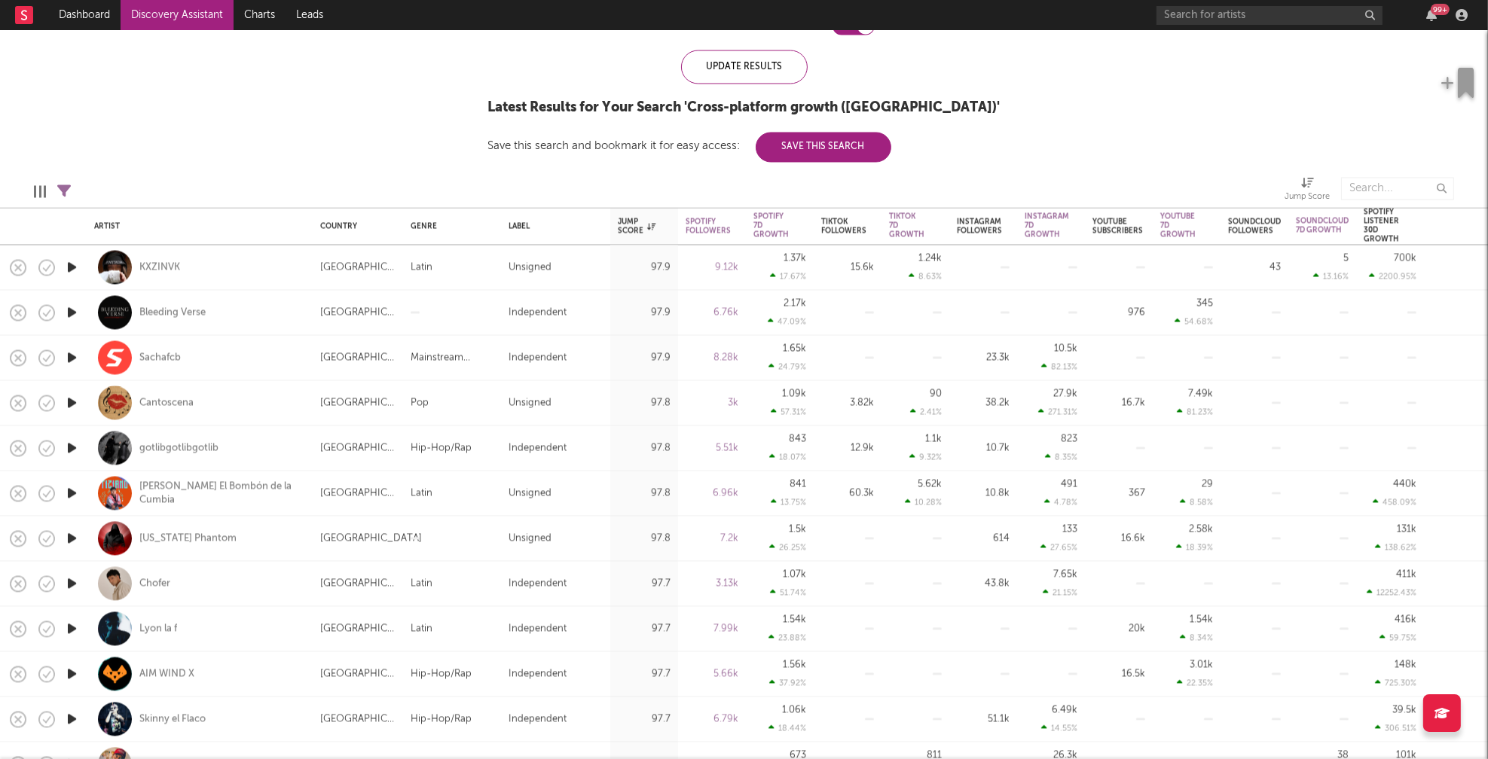
click at [72, 449] on icon "button" at bounding box center [72, 448] width 16 height 19
click at [73, 493] on icon "button" at bounding box center [72, 493] width 16 height 19
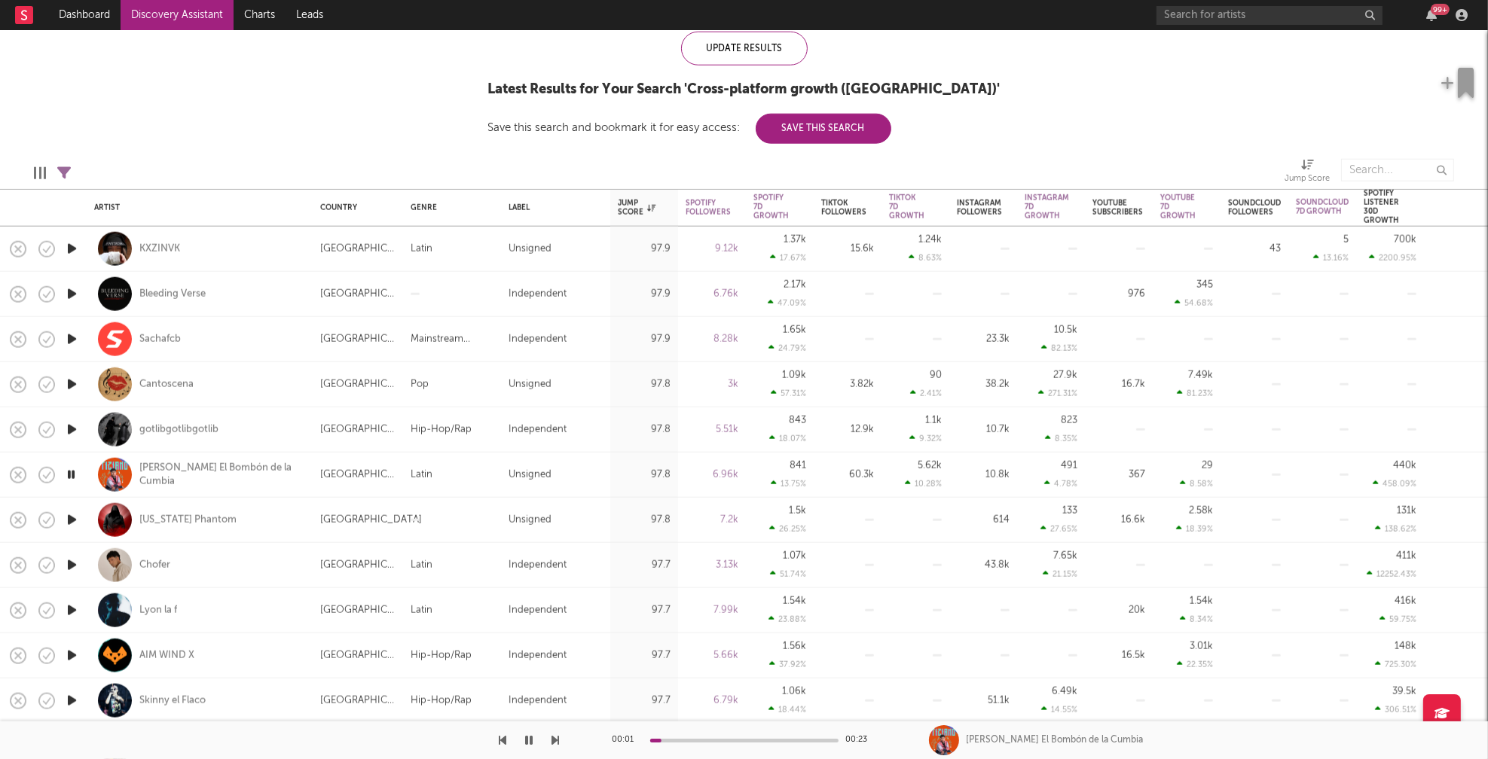
click at [75, 568] on icon "button" at bounding box center [72, 565] width 16 height 19
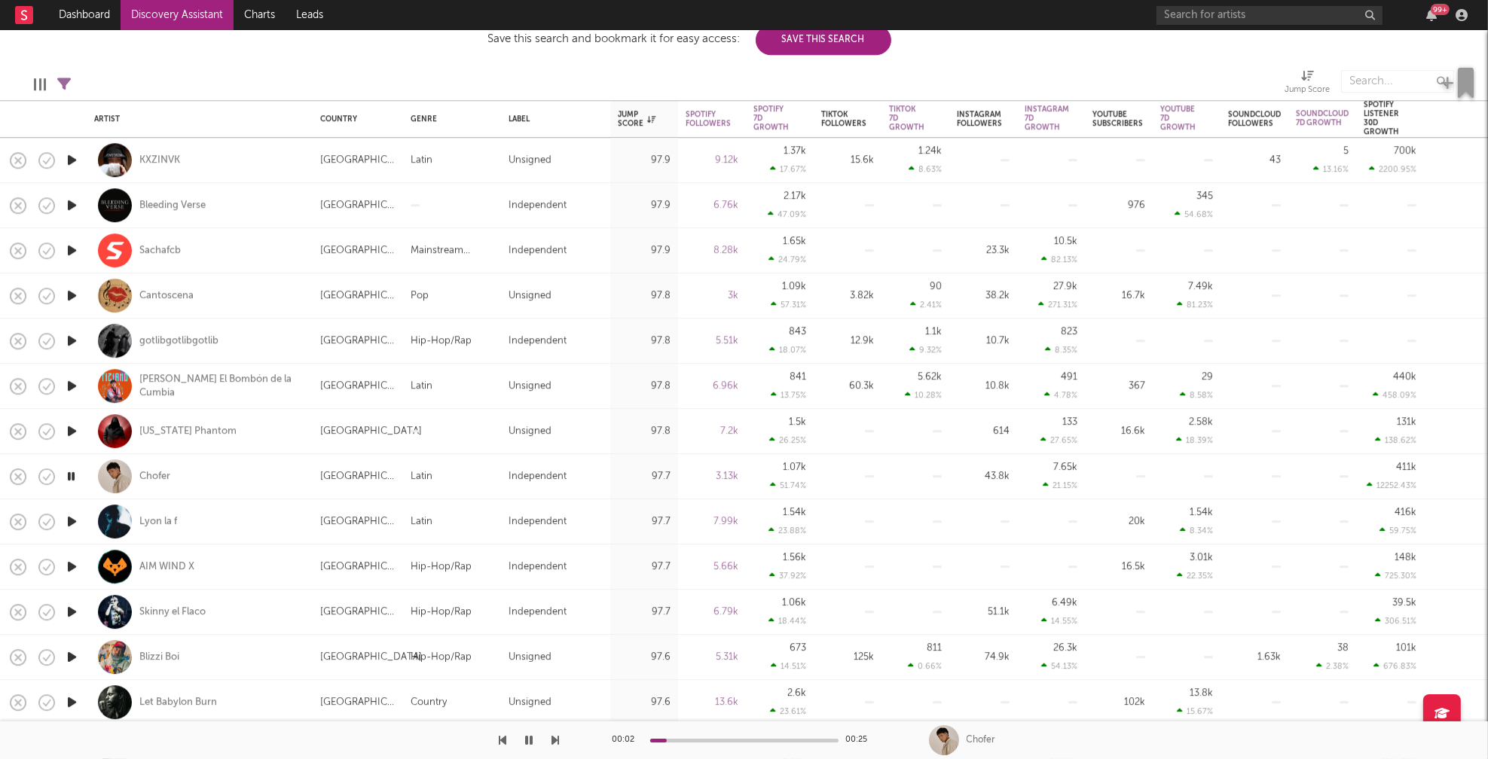
click at [75, 521] on icon "button" at bounding box center [72, 521] width 16 height 19
click at [75, 521] on icon "button" at bounding box center [71, 521] width 14 height 19
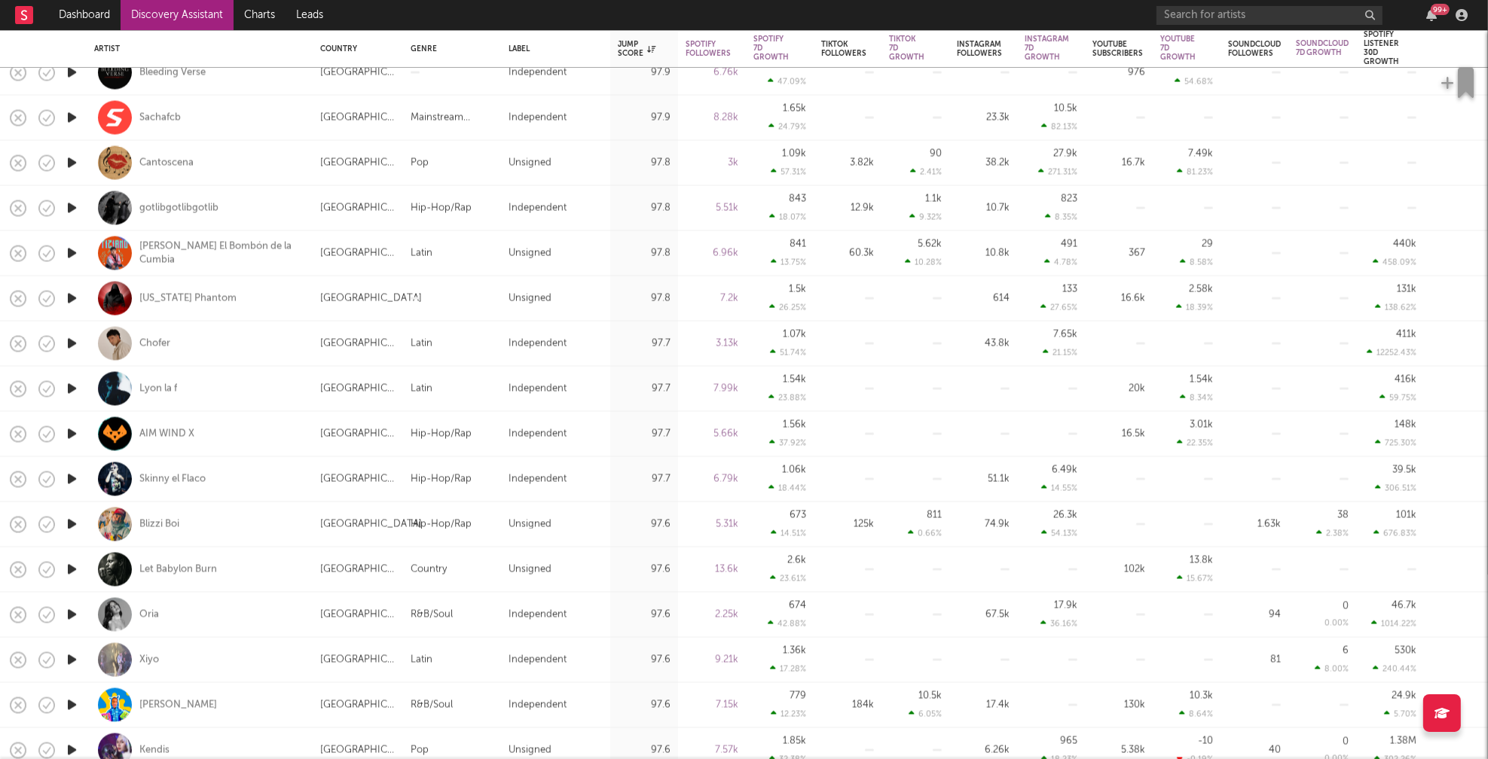
click at [71, 433] on icon "button" at bounding box center [72, 434] width 16 height 19
click at [71, 384] on icon "button" at bounding box center [72, 389] width 16 height 19
click at [72, 479] on icon "button" at bounding box center [72, 479] width 16 height 19
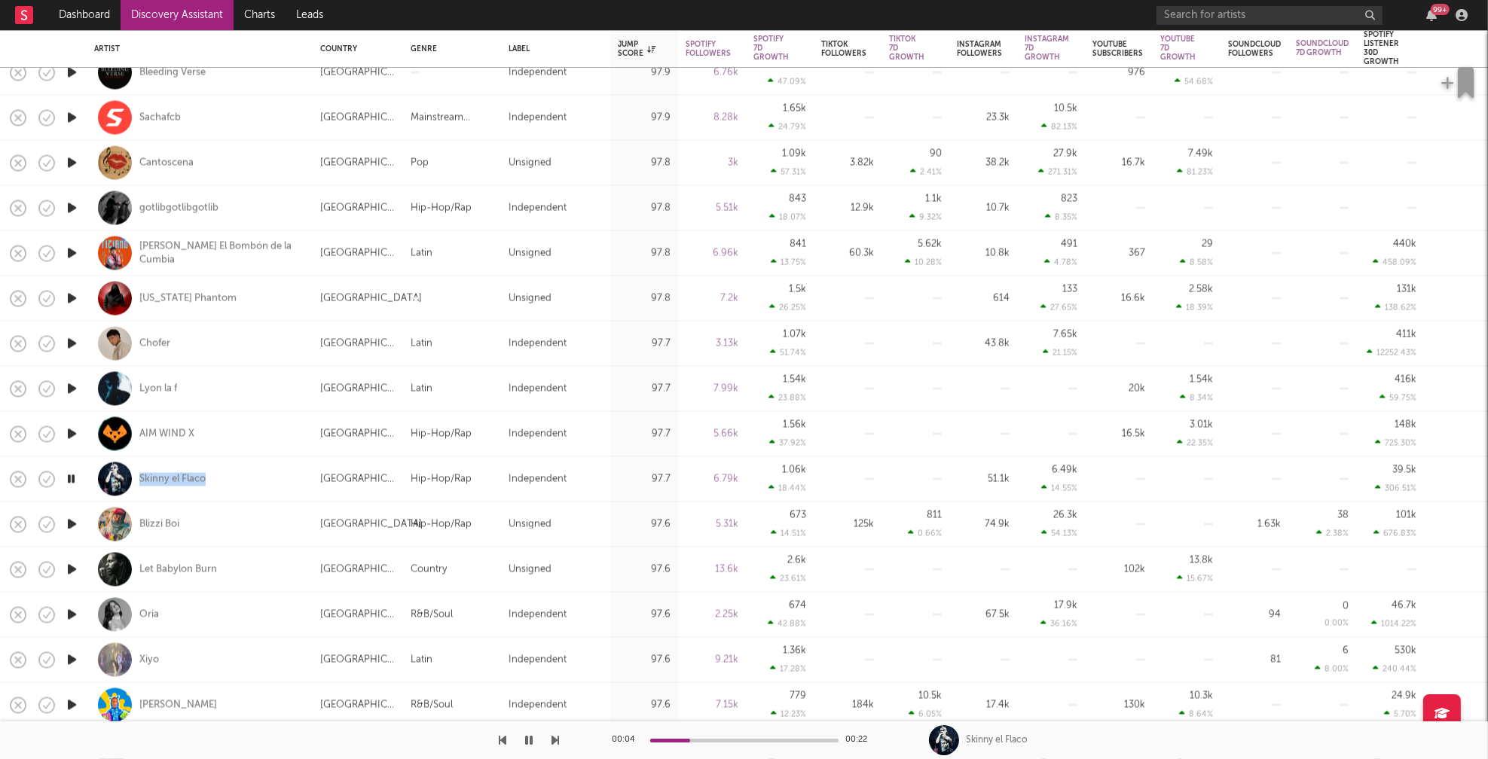
click at [69, 524] on icon "button" at bounding box center [72, 524] width 16 height 19
click at [72, 571] on icon "button" at bounding box center [72, 569] width 16 height 19
click at [68, 610] on icon "button" at bounding box center [72, 615] width 16 height 19
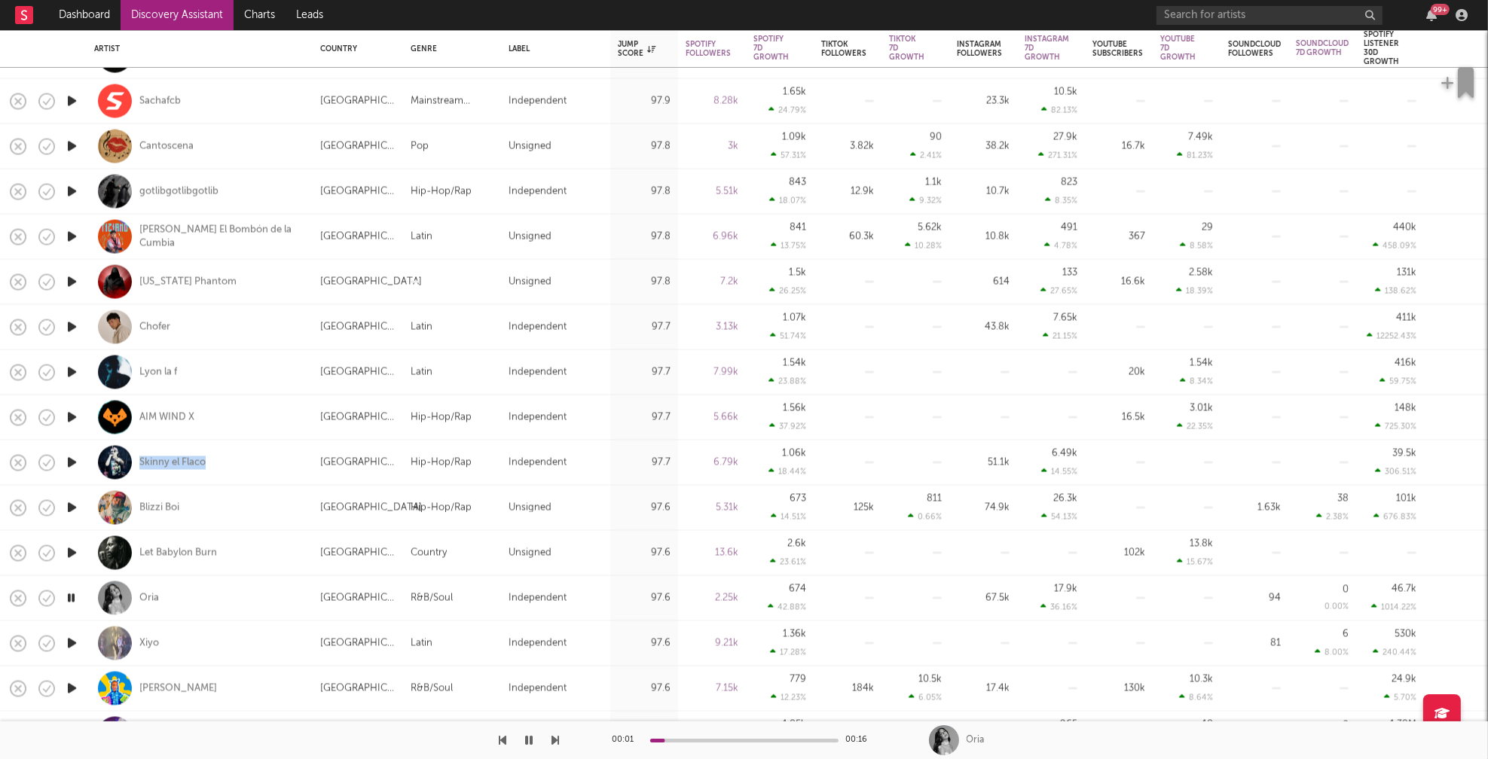
click at [71, 641] on icon "button" at bounding box center [72, 643] width 16 height 19
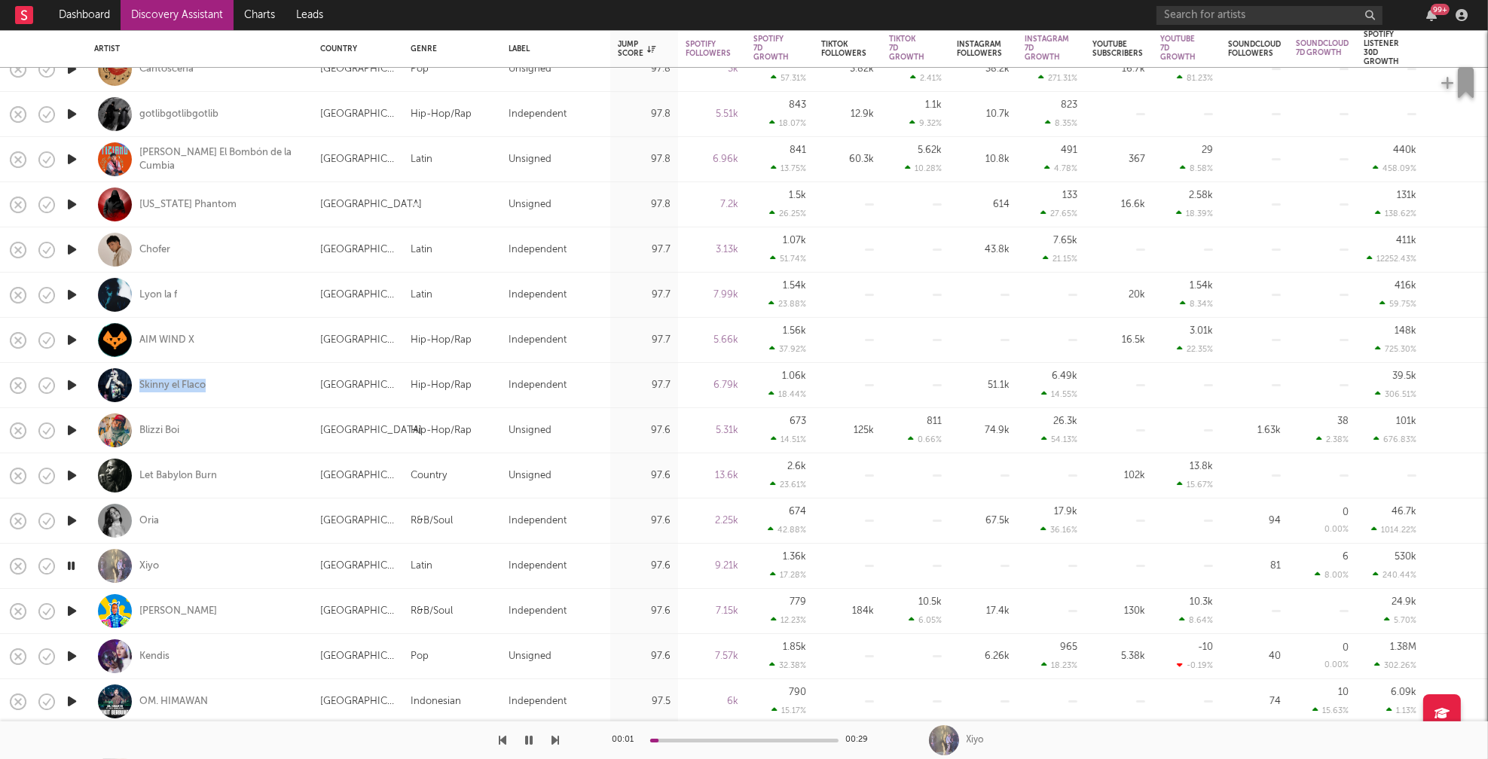
click at [72, 614] on icon "button" at bounding box center [72, 611] width 16 height 19
click at [74, 654] on icon "button" at bounding box center [72, 656] width 16 height 19
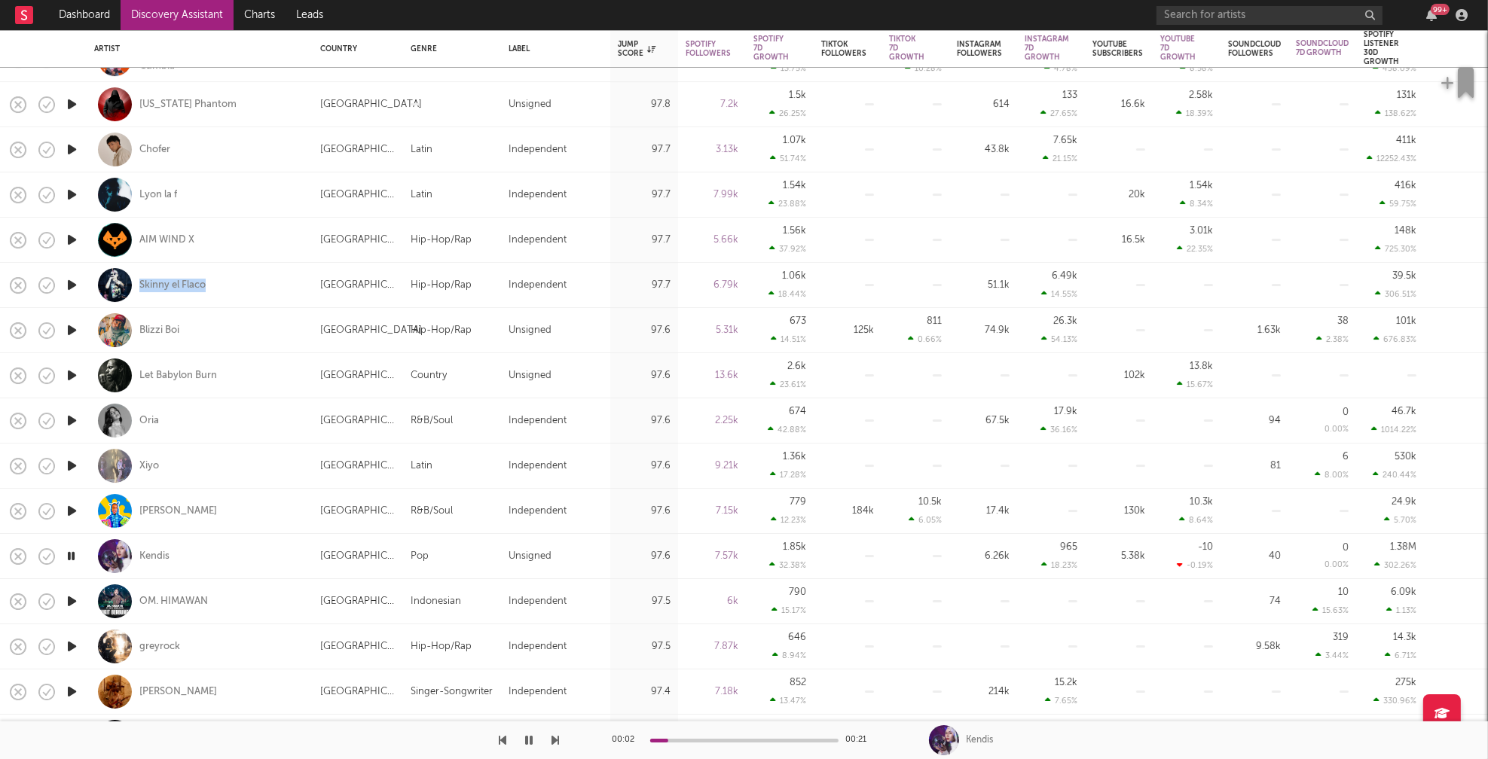
click at [71, 643] on icon "button" at bounding box center [72, 646] width 16 height 19
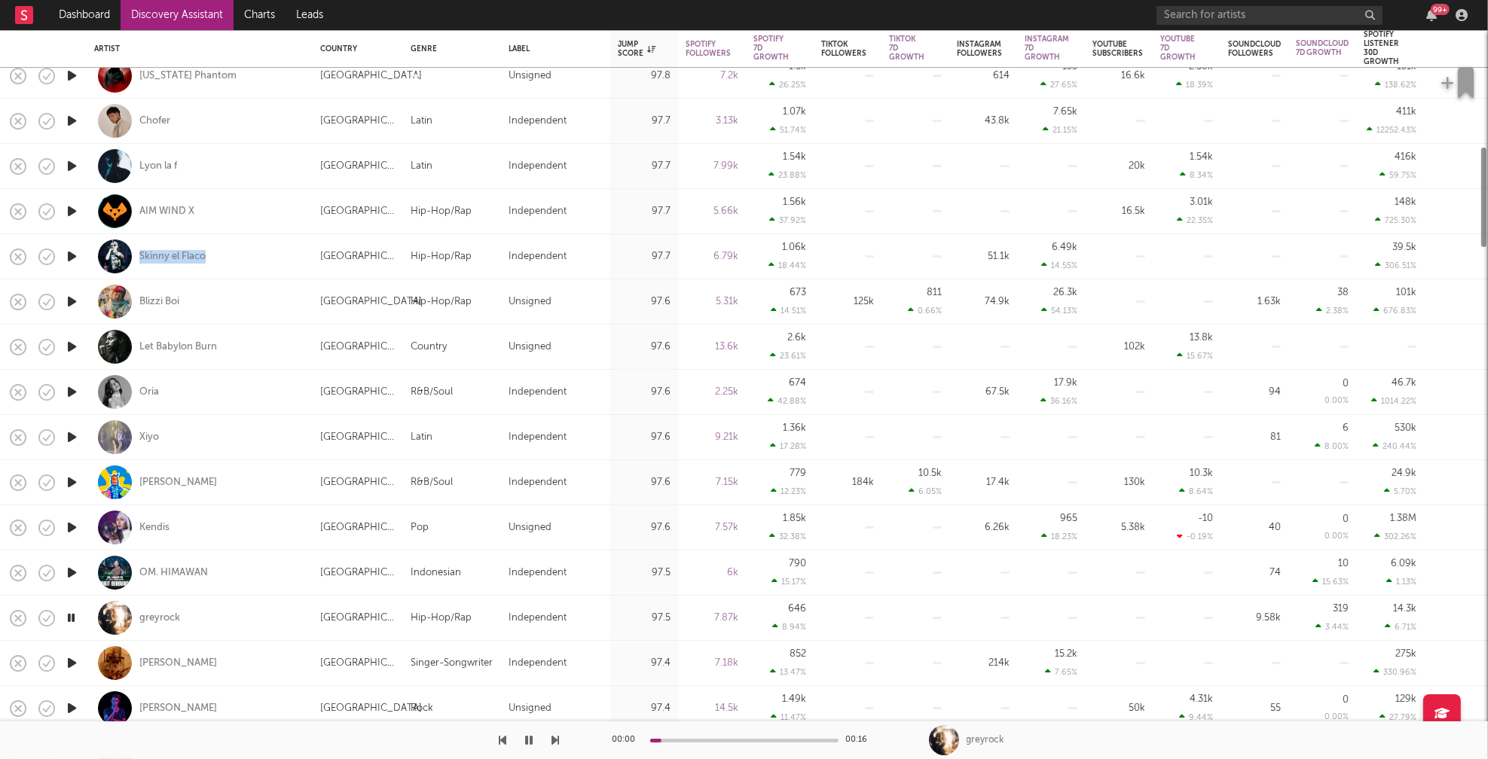
click at [71, 659] on icon "button" at bounding box center [72, 663] width 16 height 19
click at [71, 660] on icon "button" at bounding box center [71, 663] width 14 height 19
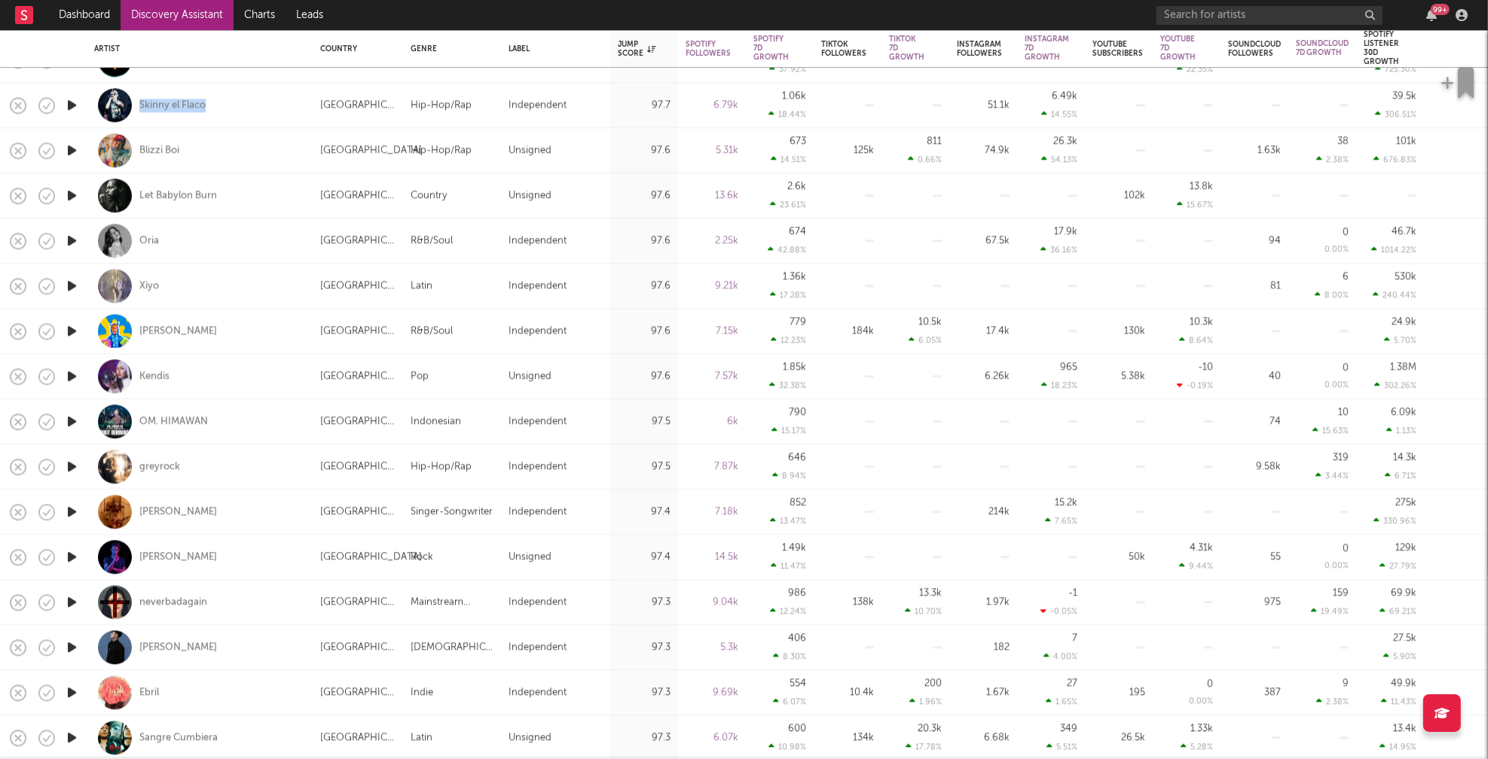
click at [70, 645] on icon "button" at bounding box center [72, 647] width 16 height 19
click at [69, 645] on icon "button" at bounding box center [71, 647] width 14 height 19
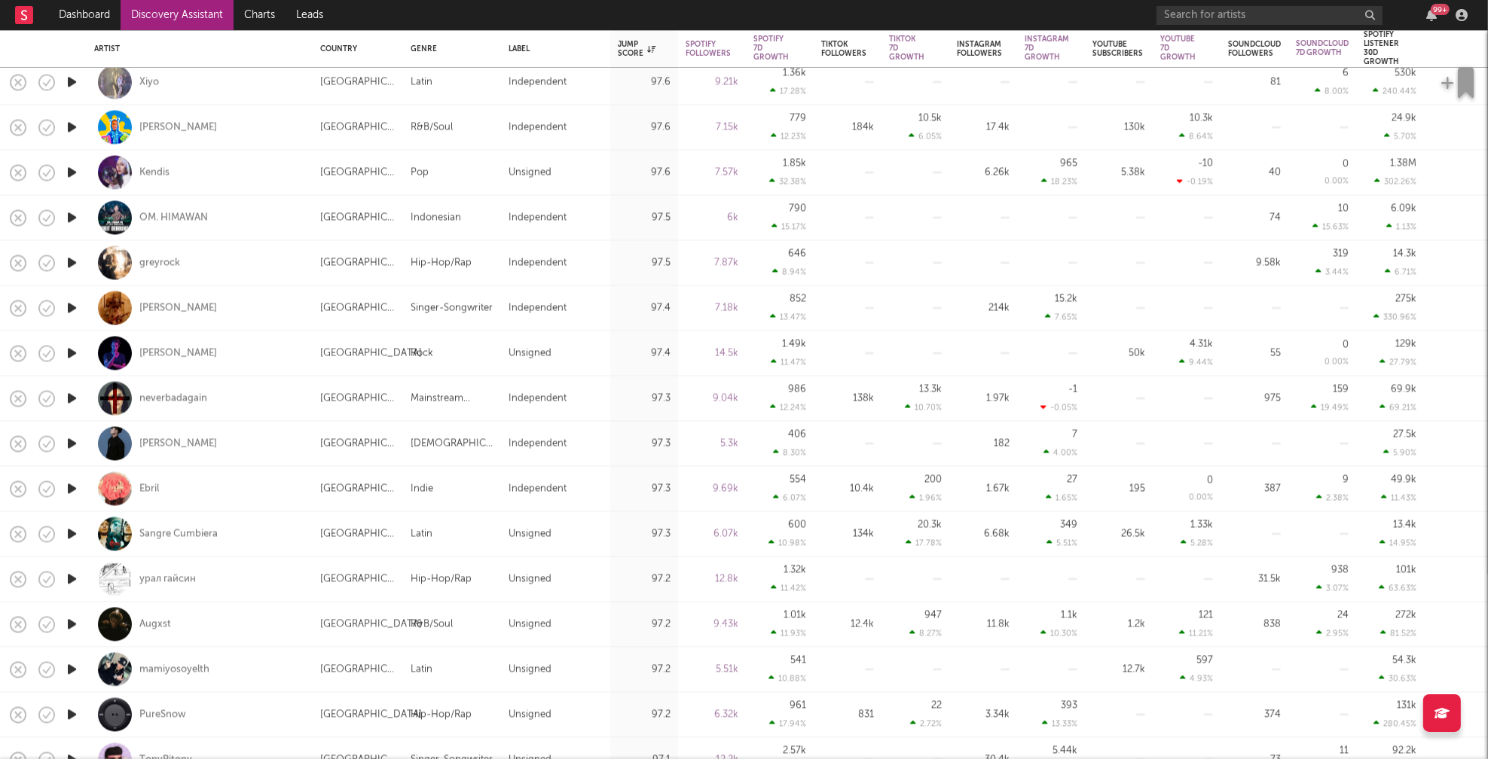
click at [67, 668] on icon "button" at bounding box center [72, 670] width 16 height 19
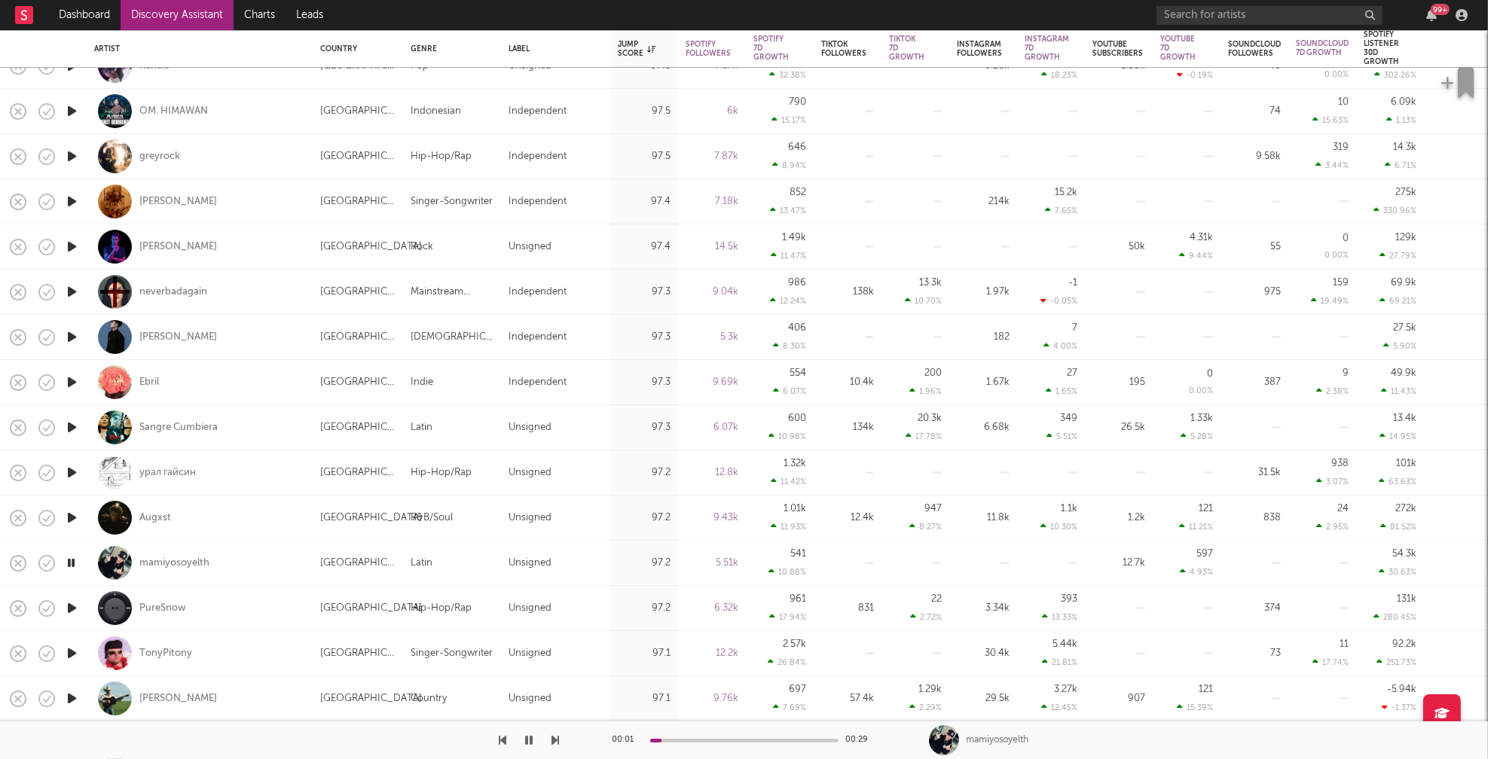
click at [75, 606] on icon "button" at bounding box center [72, 608] width 16 height 19
click at [72, 604] on icon "button" at bounding box center [71, 608] width 14 height 19
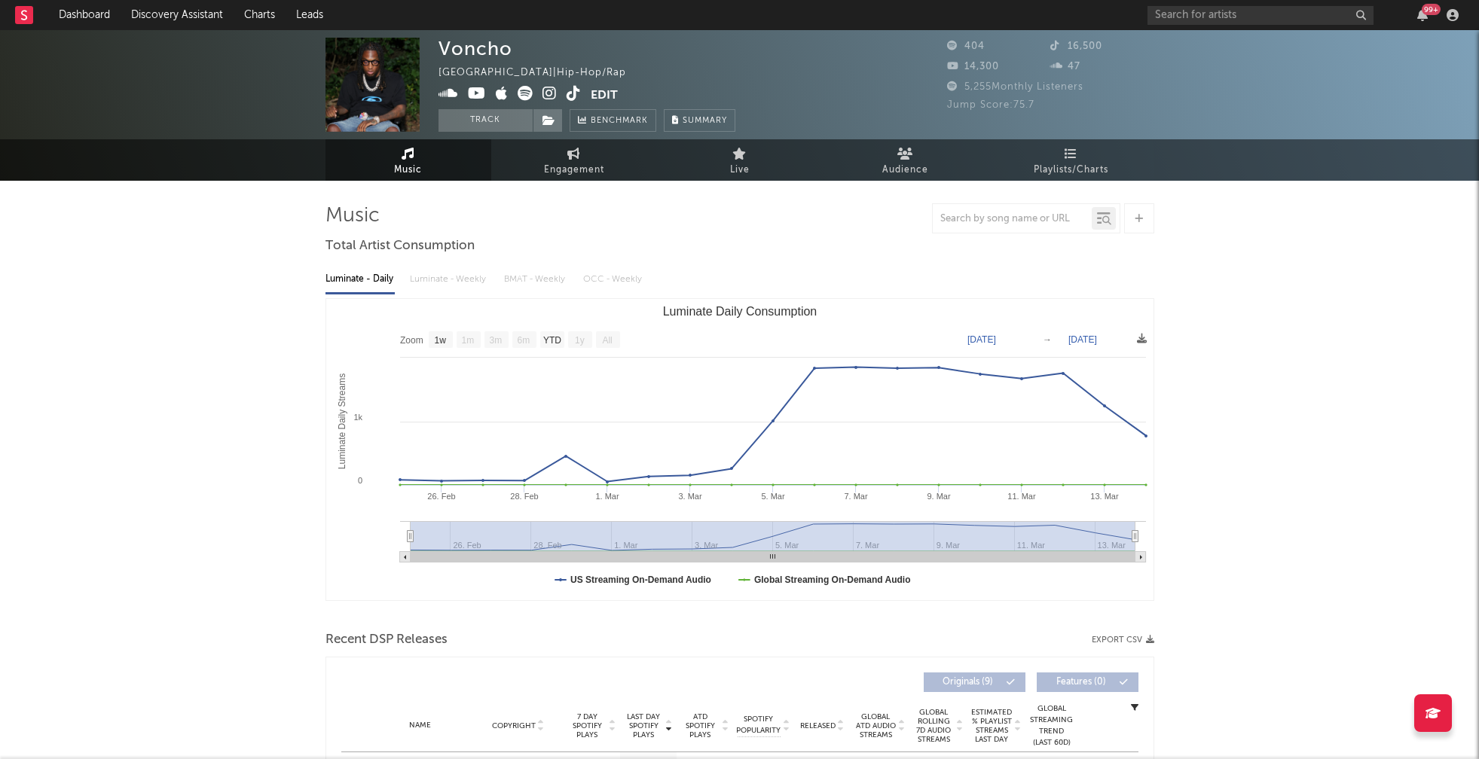
select select "1w"
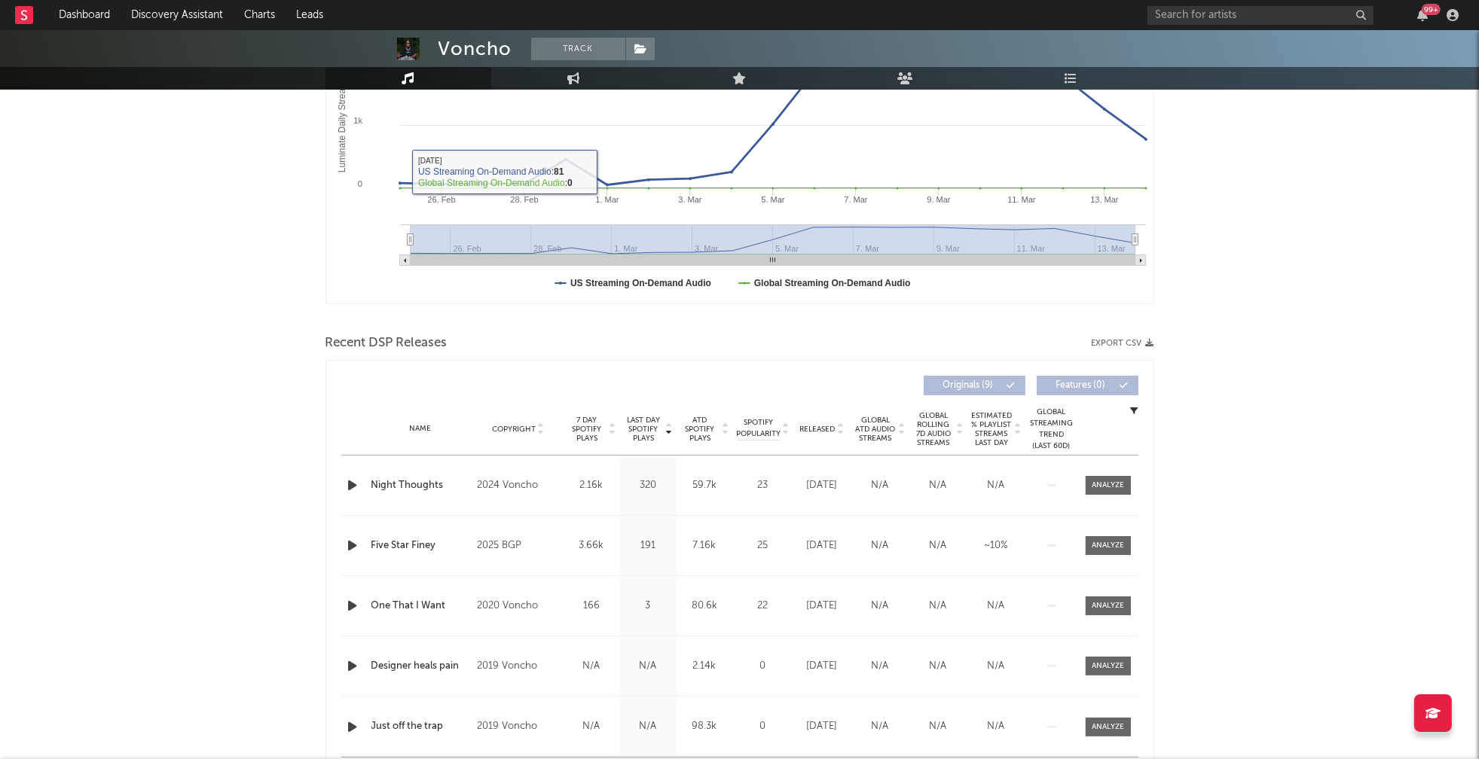
scroll to position [393, 0]
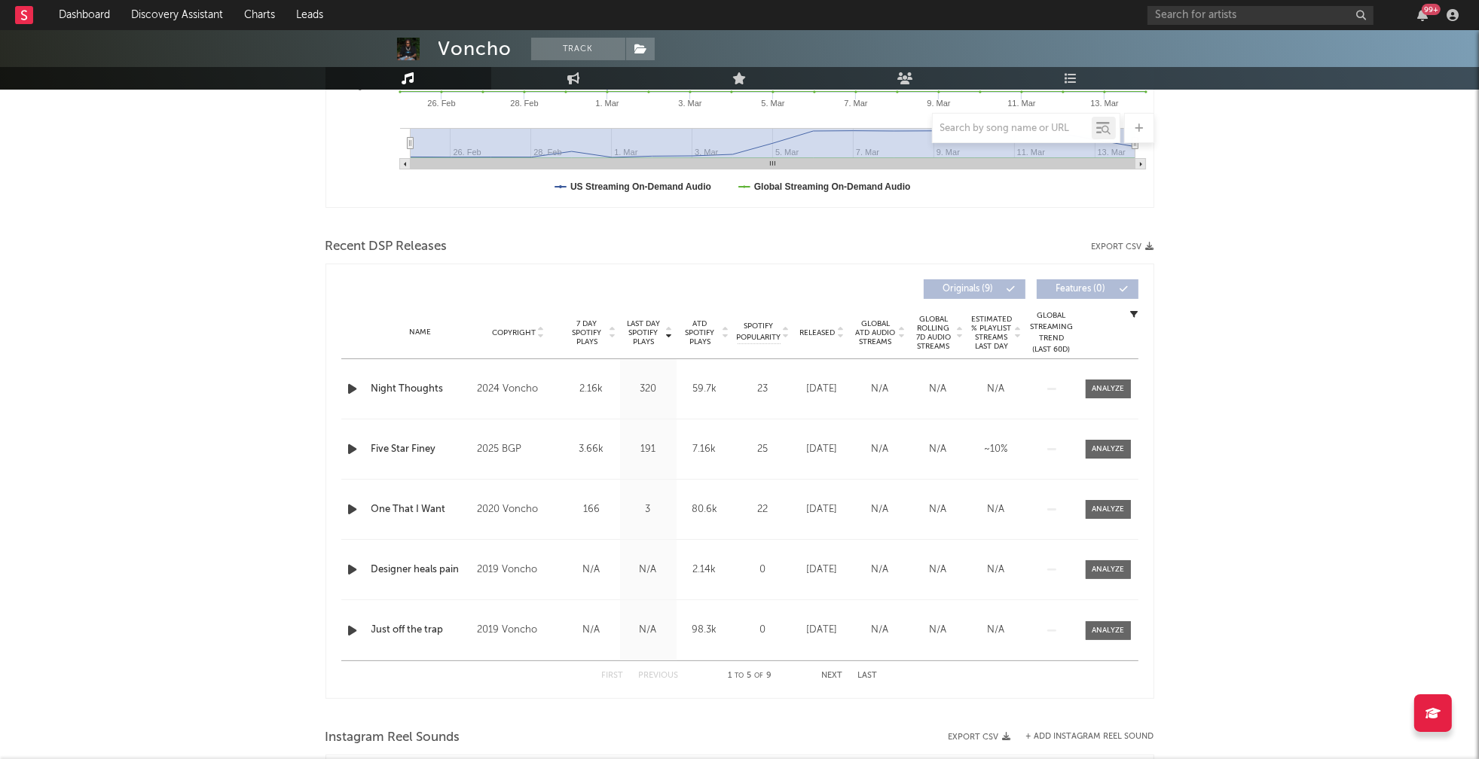
click at [348, 391] on icon "button" at bounding box center [353, 389] width 16 height 19
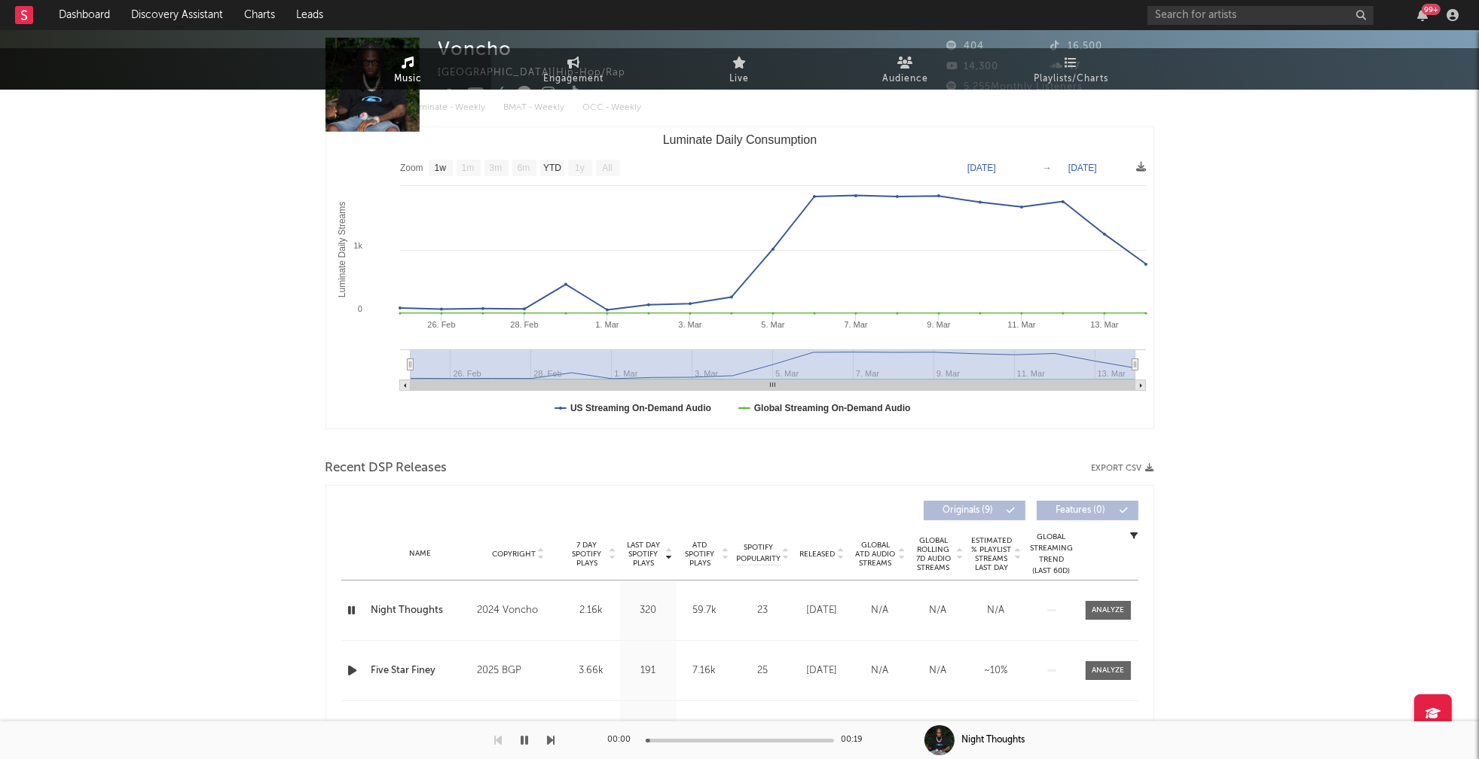
scroll to position [0, 0]
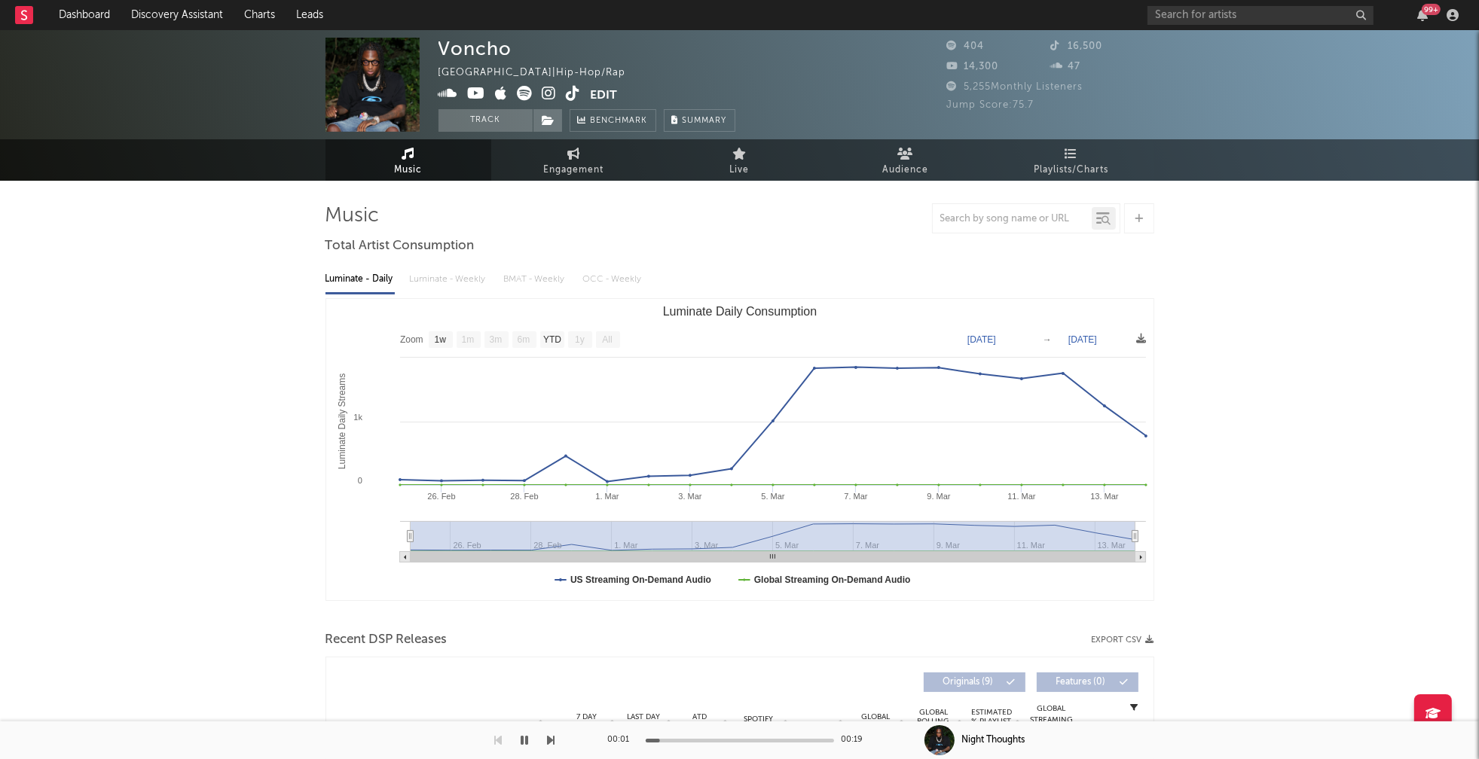
click at [551, 92] on icon at bounding box center [549, 93] width 14 height 15
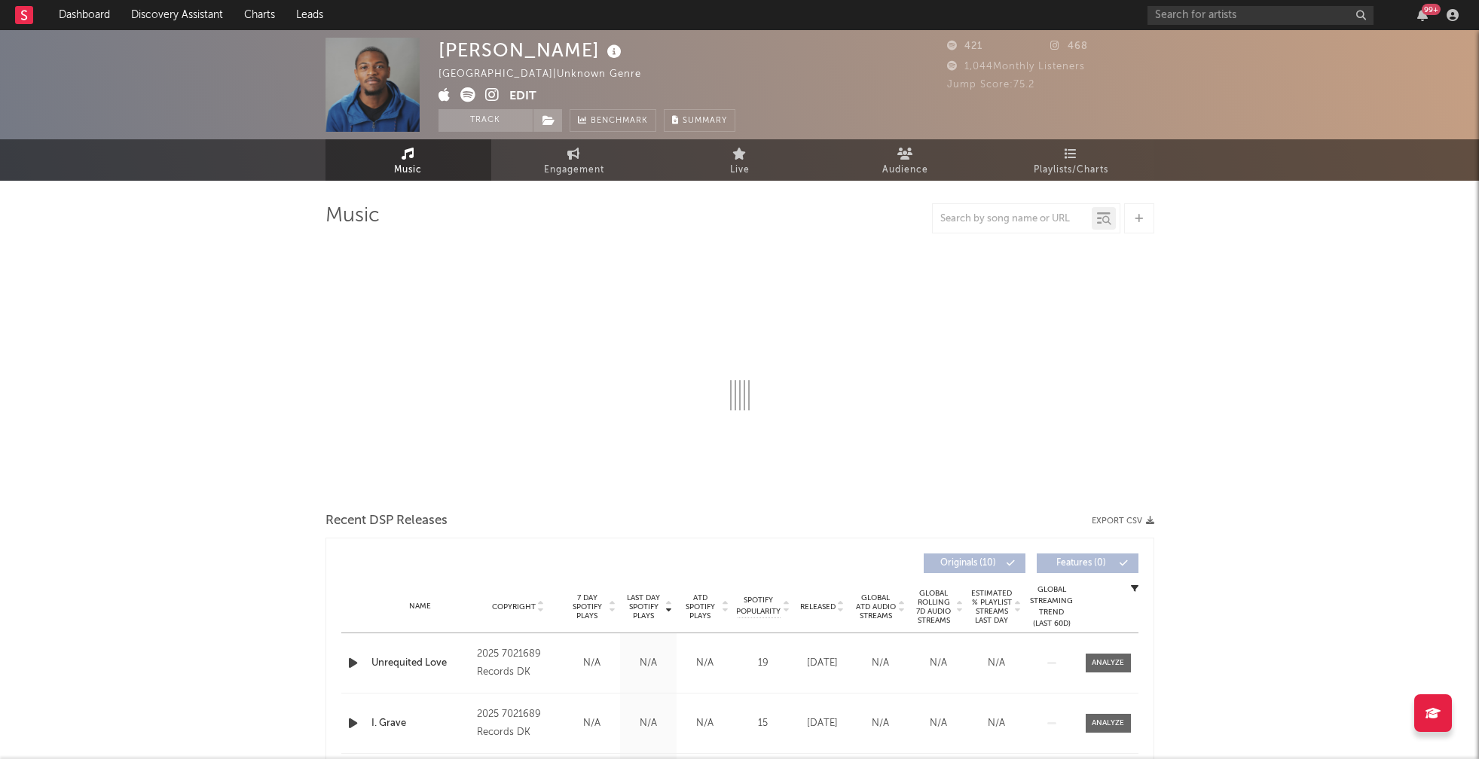
select select "1w"
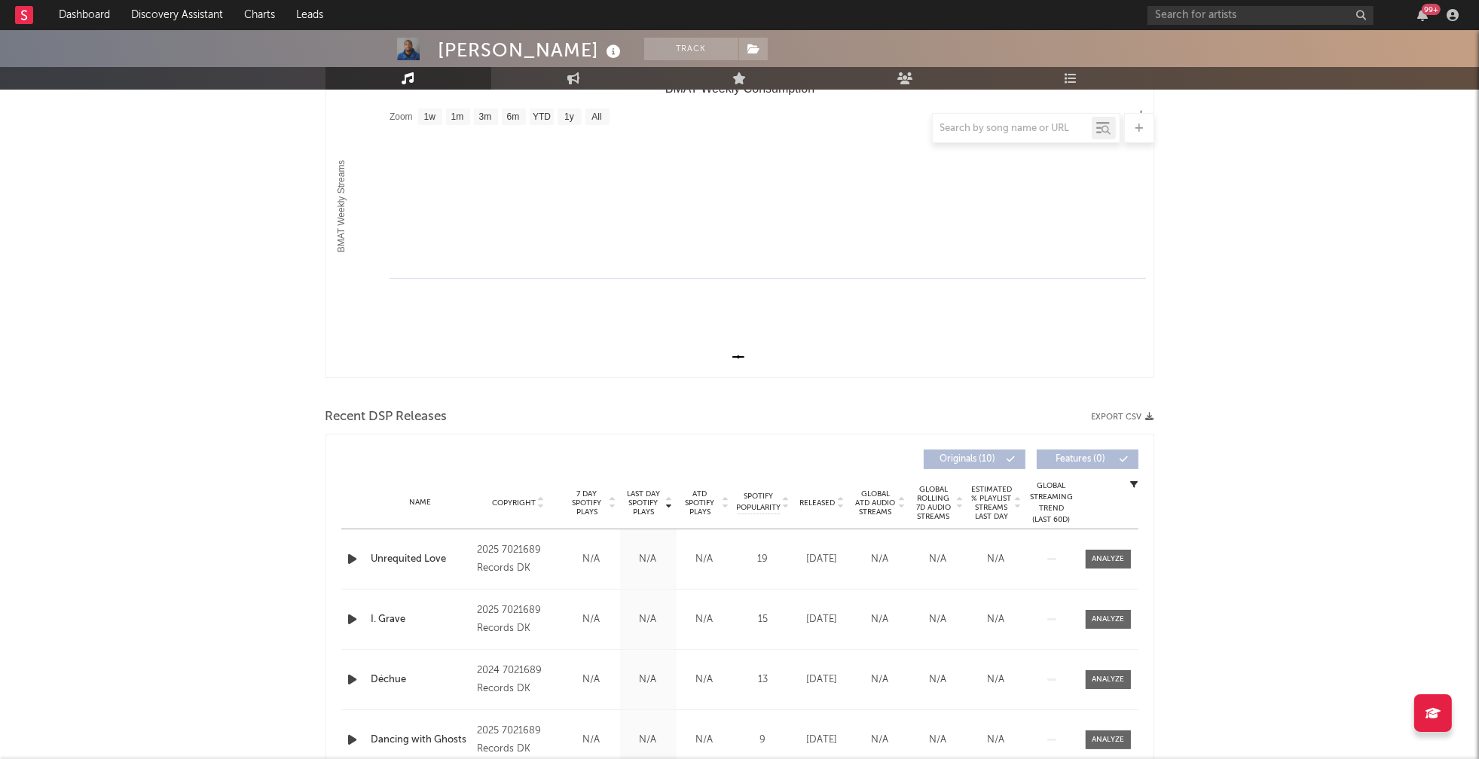
scroll to position [397, 0]
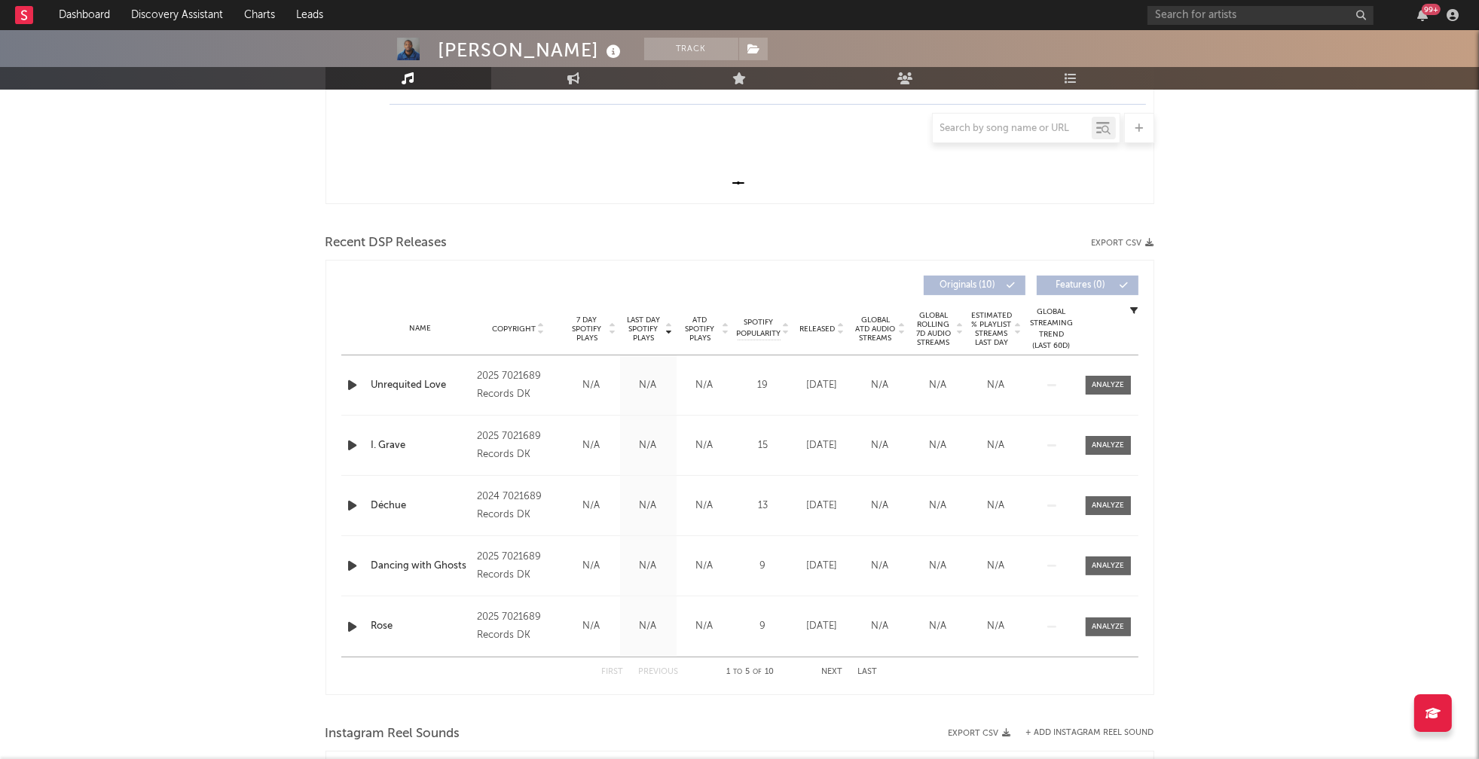
click at [356, 386] on icon "button" at bounding box center [353, 385] width 16 height 19
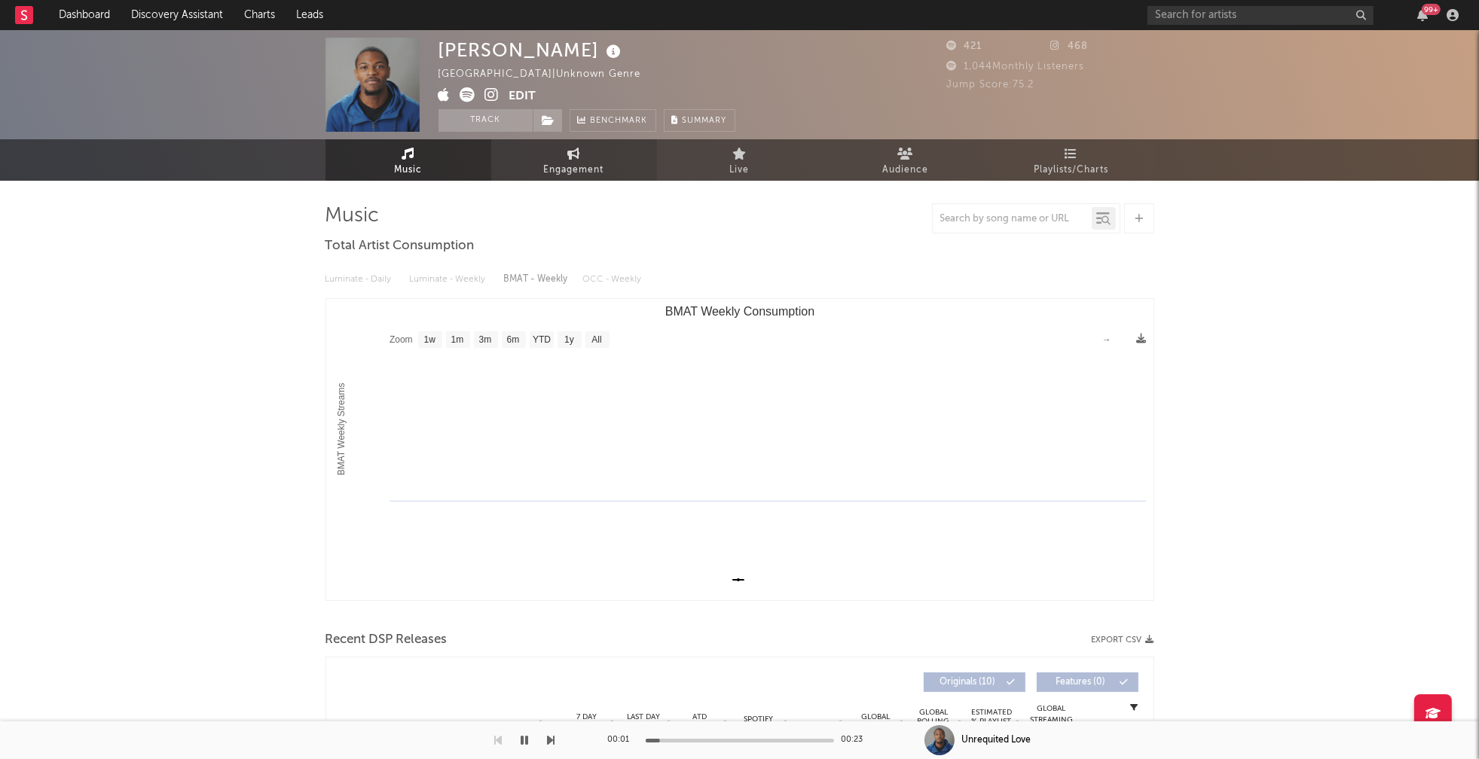
click at [579, 162] on span "Engagement" at bounding box center [574, 170] width 60 height 18
select select "1w"
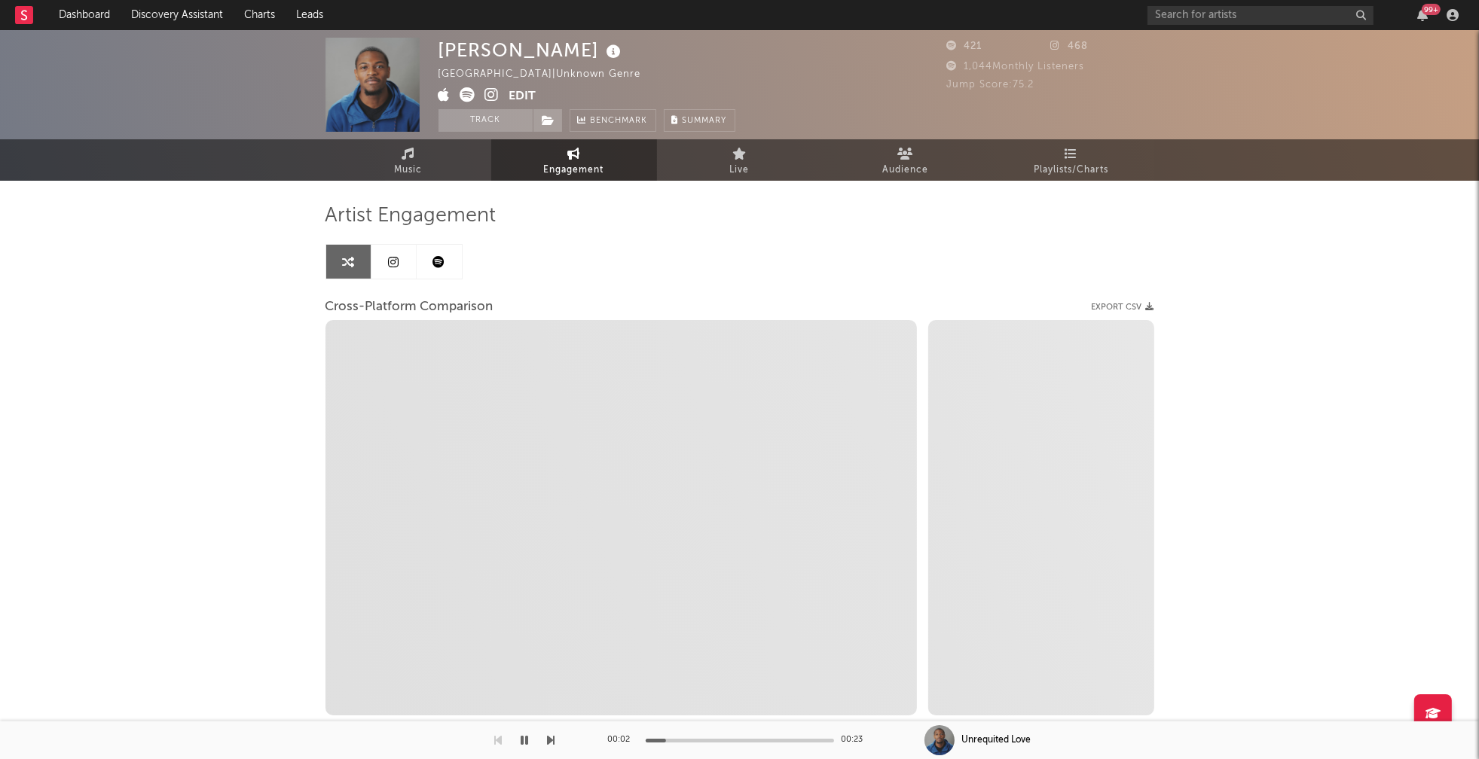
click at [491, 95] on icon at bounding box center [492, 94] width 14 height 15
select select "1m"
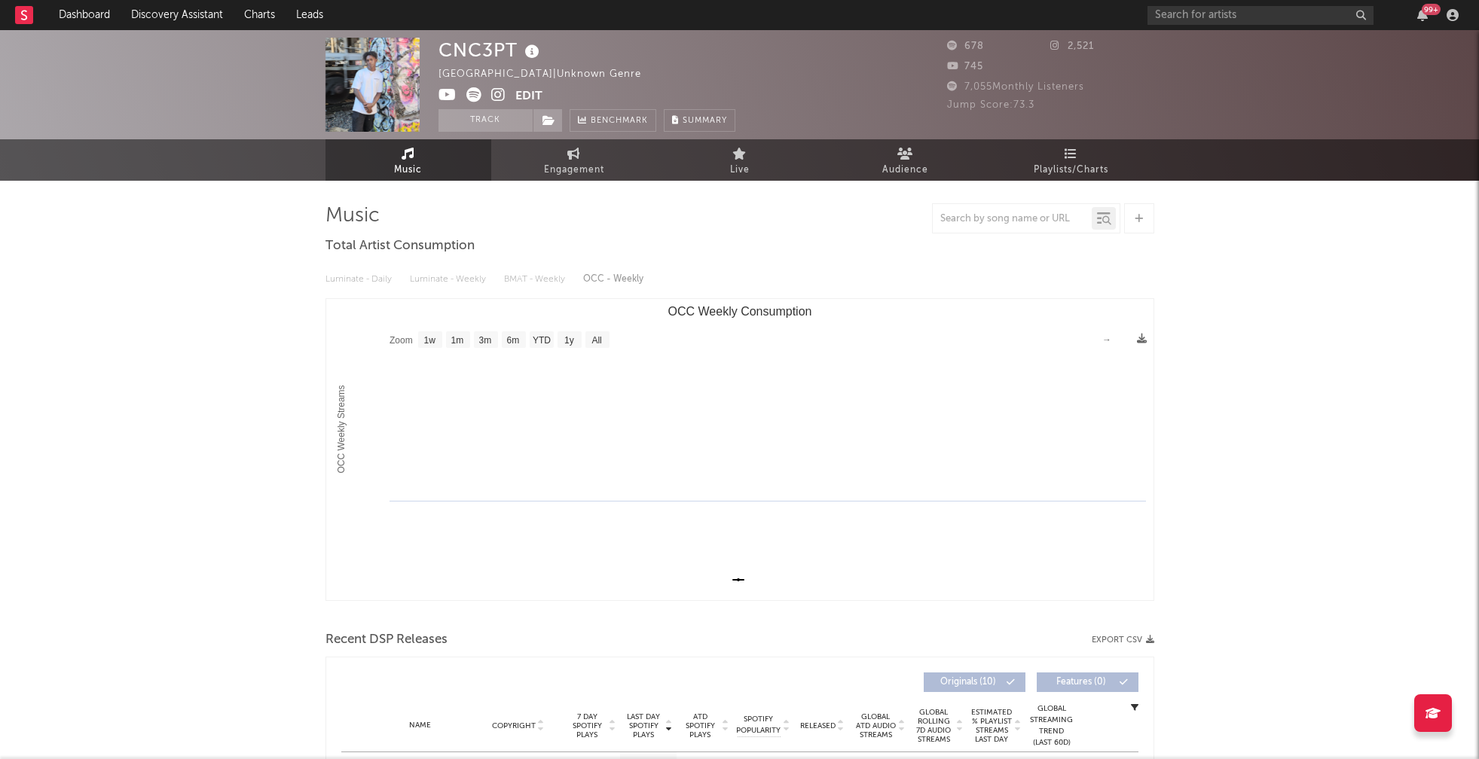
select select "1w"
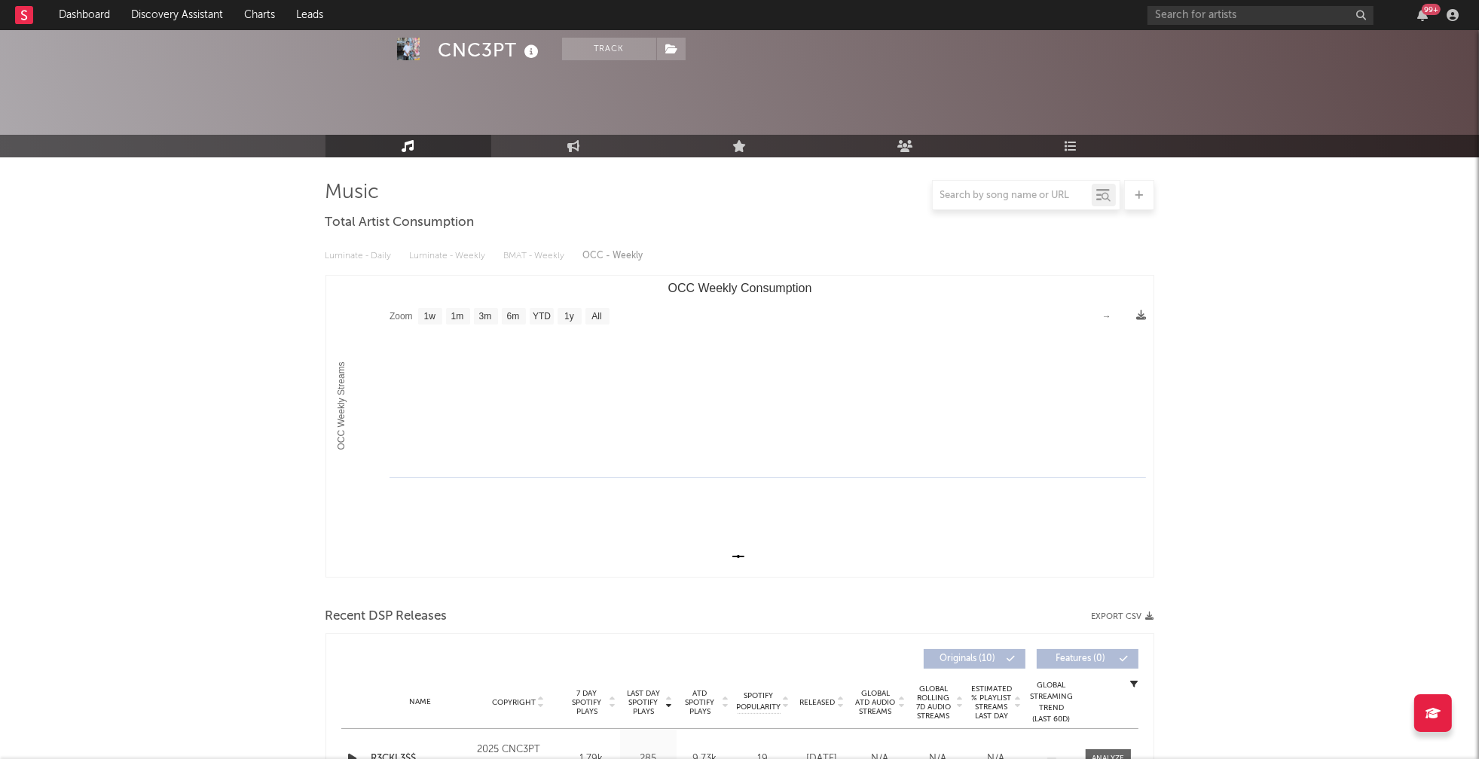
scroll to position [343, 0]
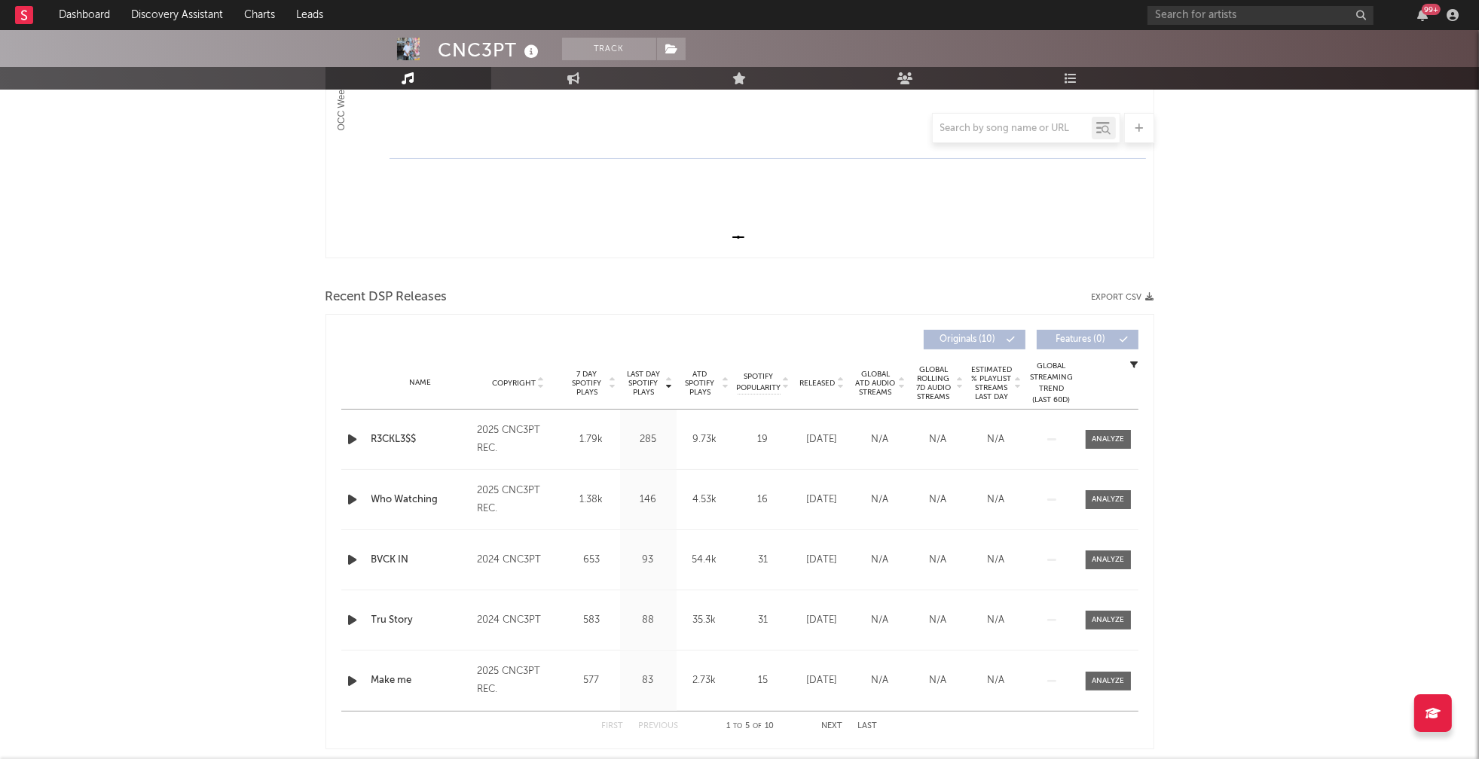
click at [351, 438] on icon "button" at bounding box center [353, 439] width 16 height 19
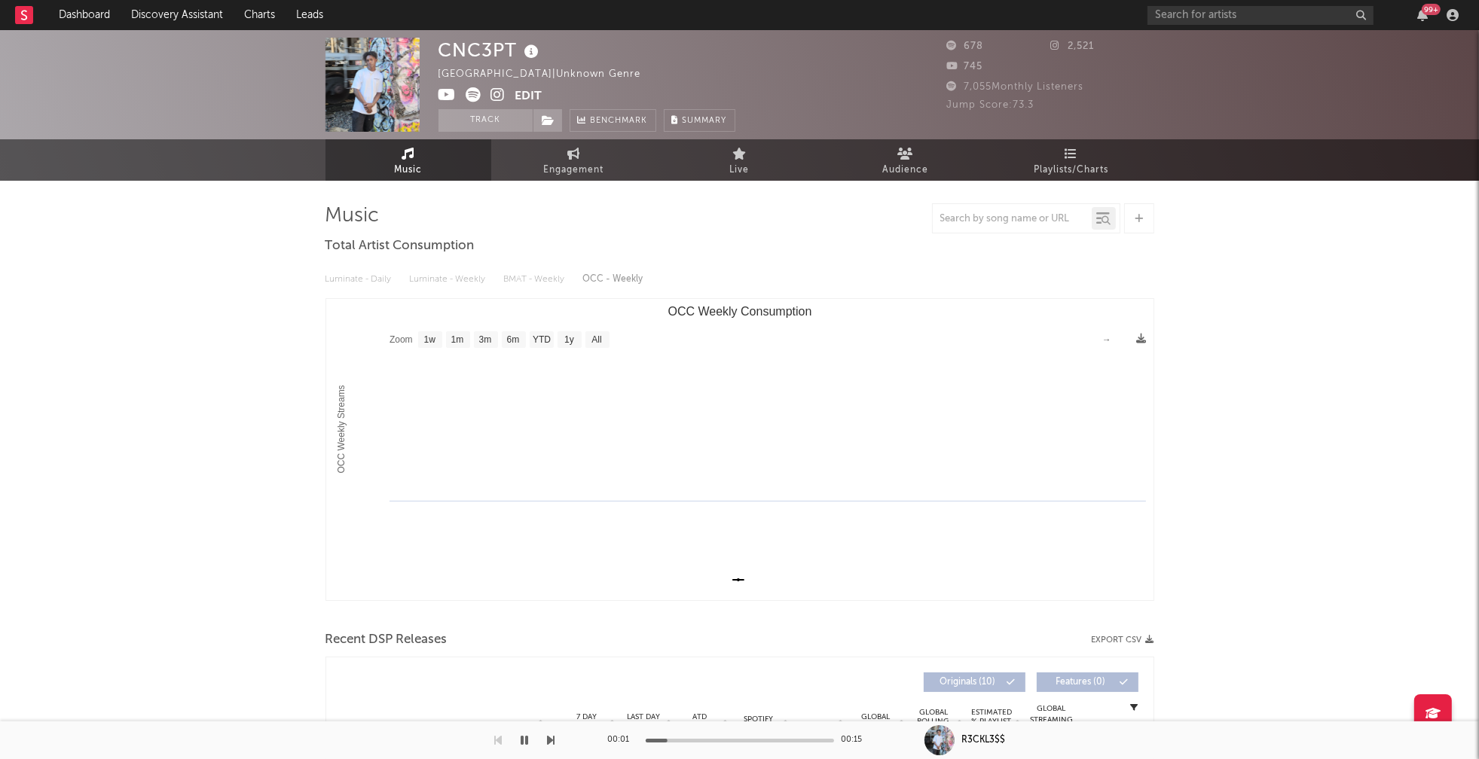
click at [493, 96] on icon at bounding box center [498, 94] width 14 height 15
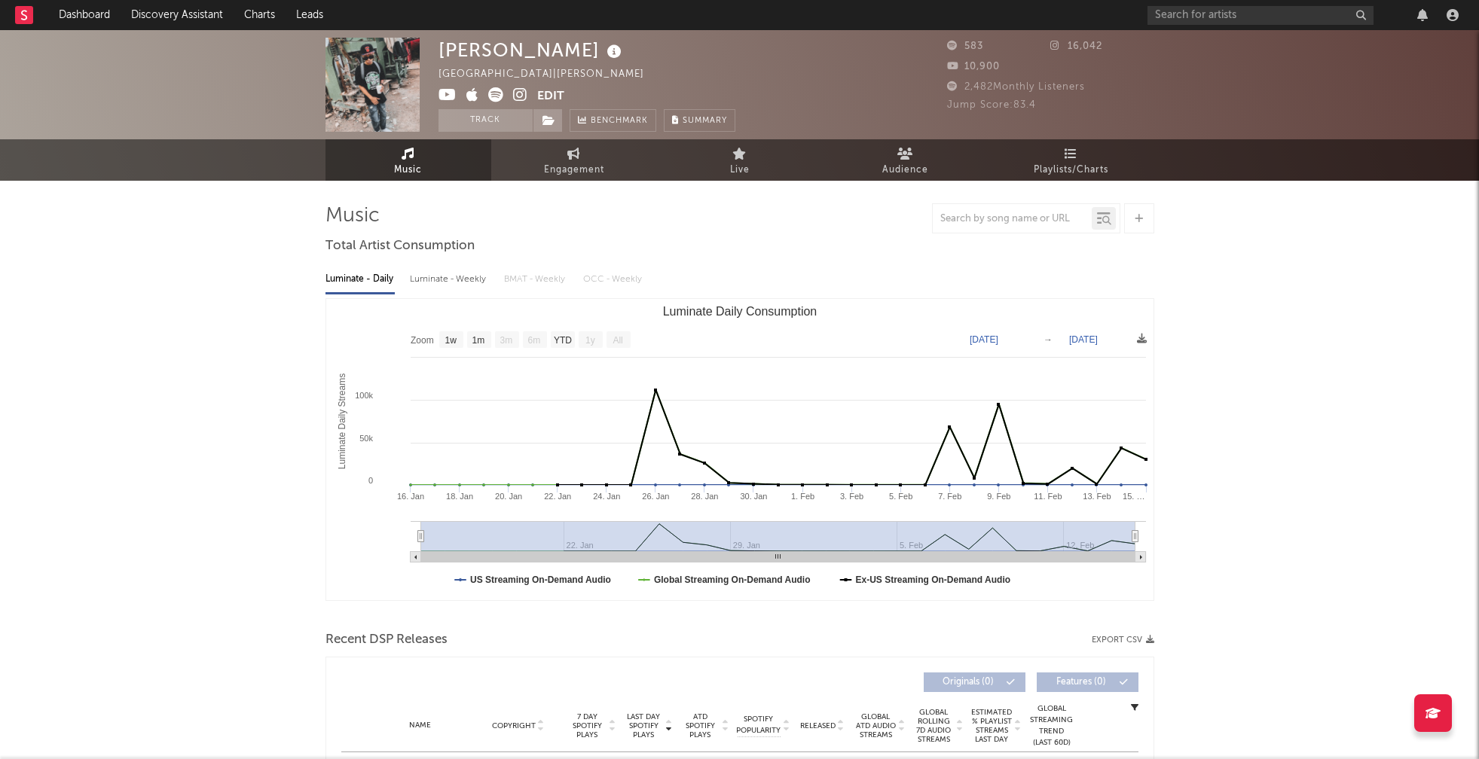
select select "1w"
click at [519, 90] on icon at bounding box center [520, 94] width 14 height 15
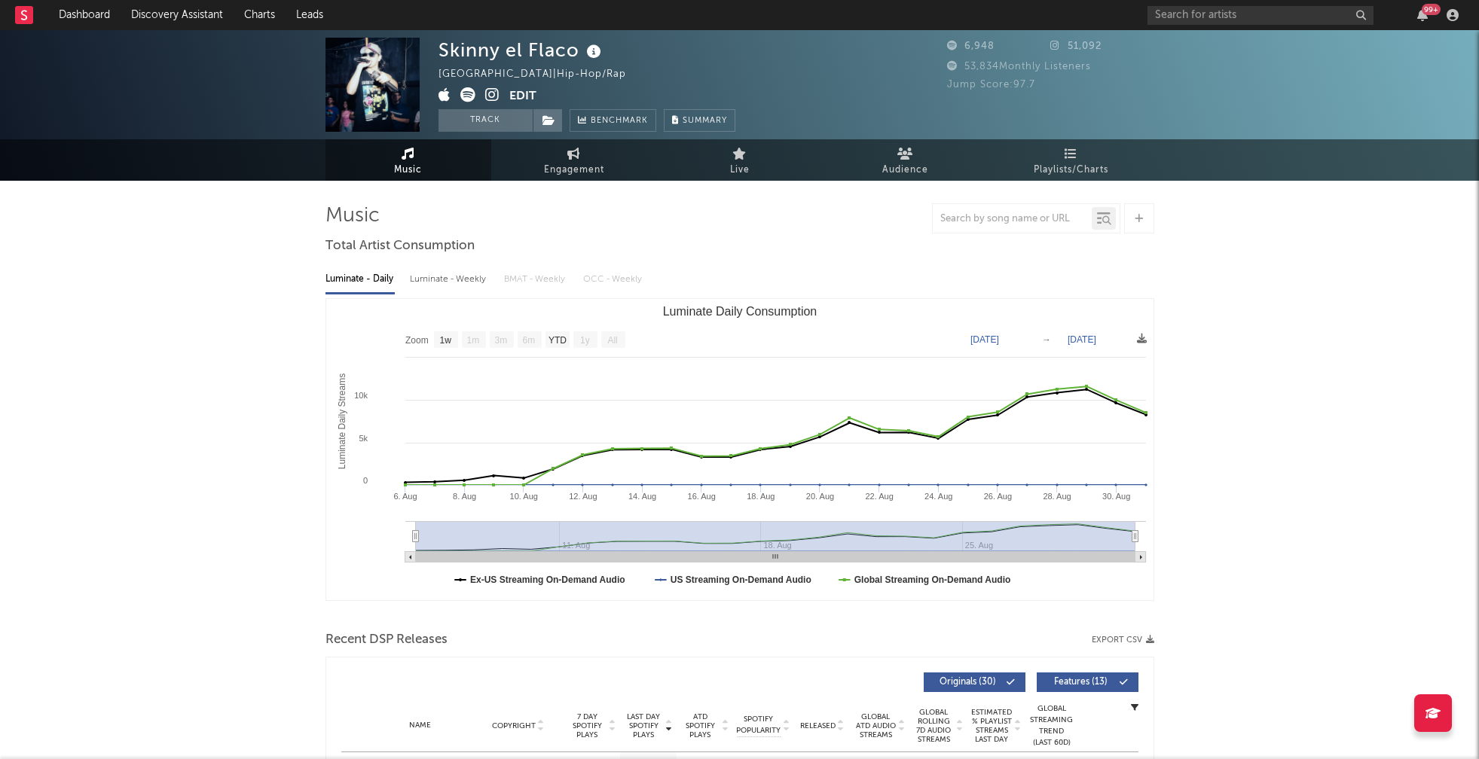
select select "1w"
click at [490, 93] on icon at bounding box center [492, 94] width 14 height 15
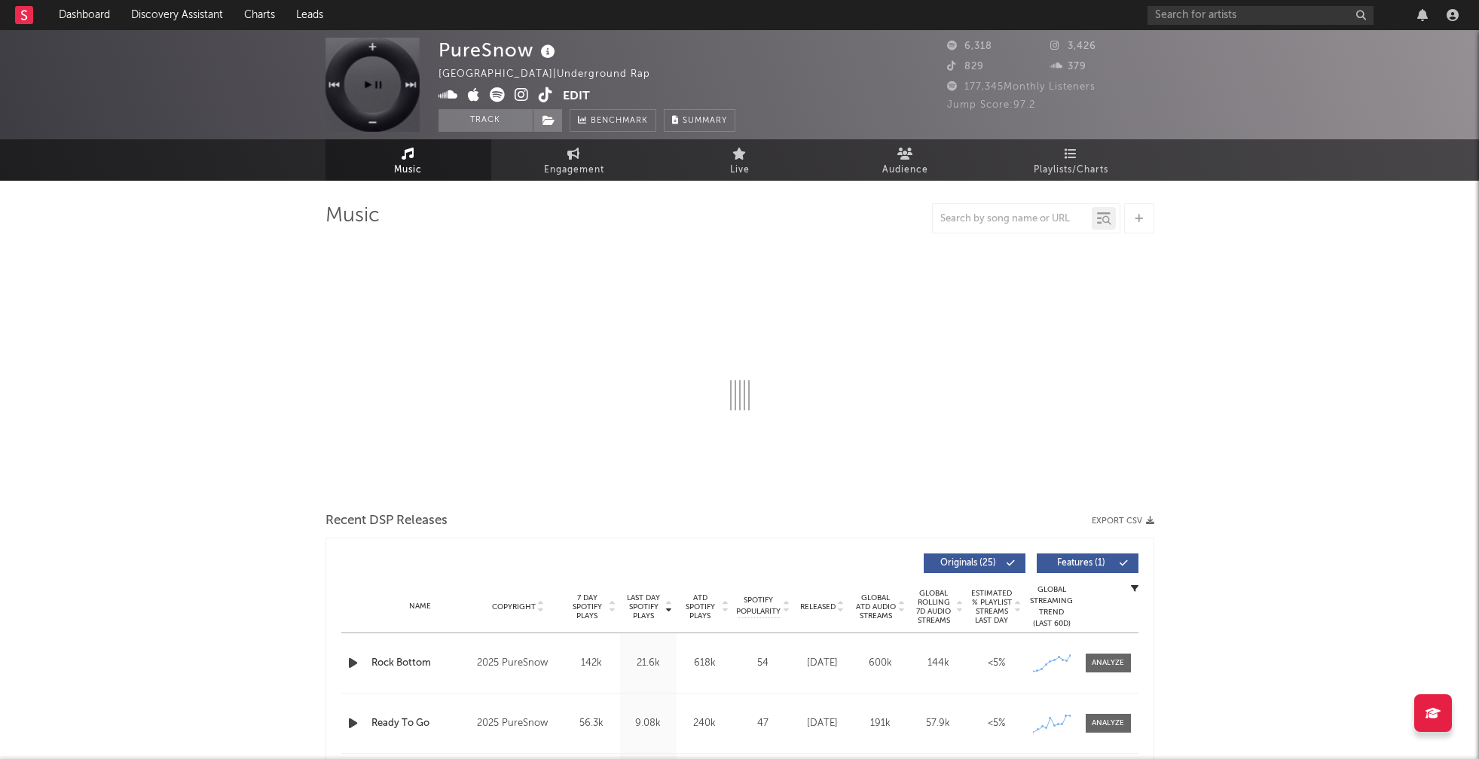
select select "1w"
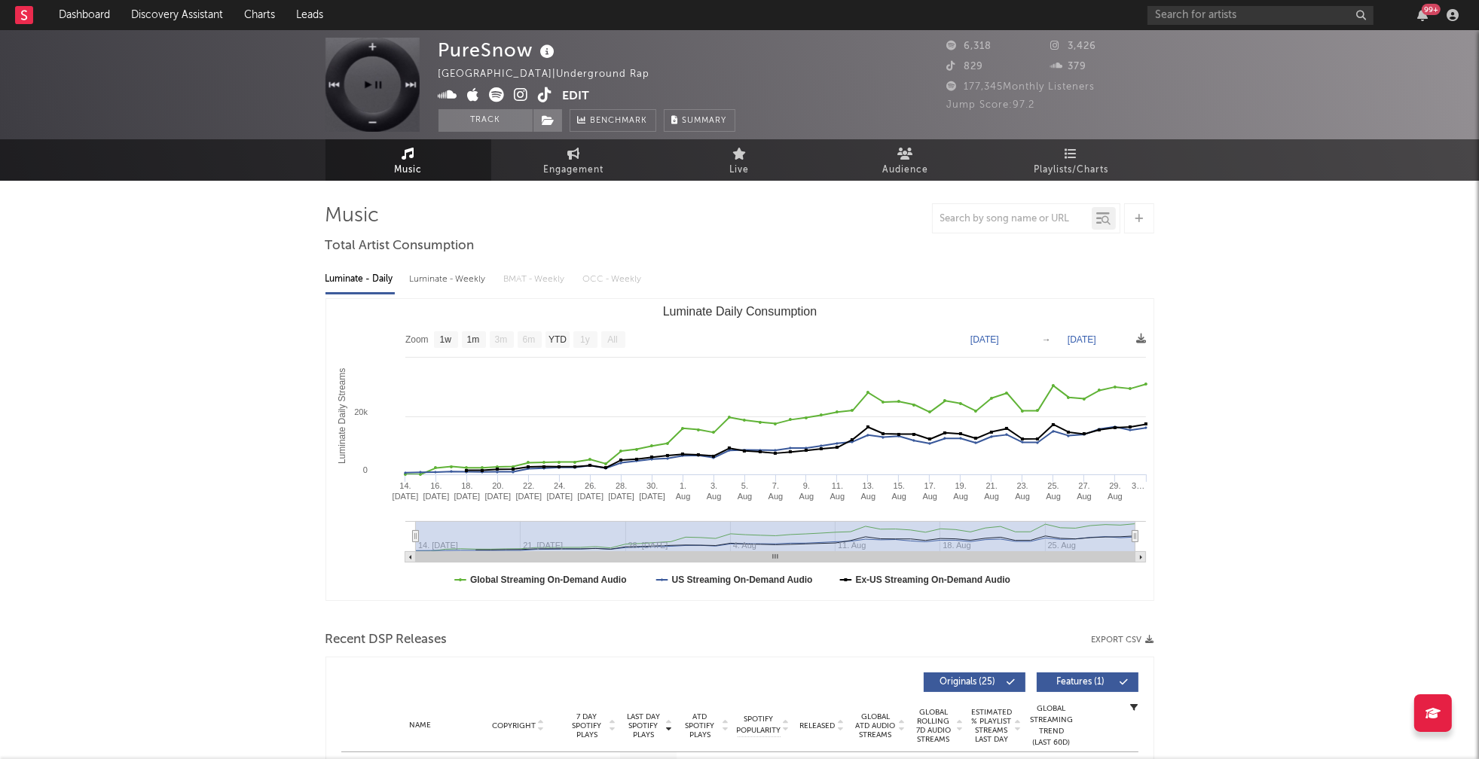
click at [519, 93] on icon at bounding box center [521, 94] width 14 height 15
